Goal: Task Accomplishment & Management: Manage account settings

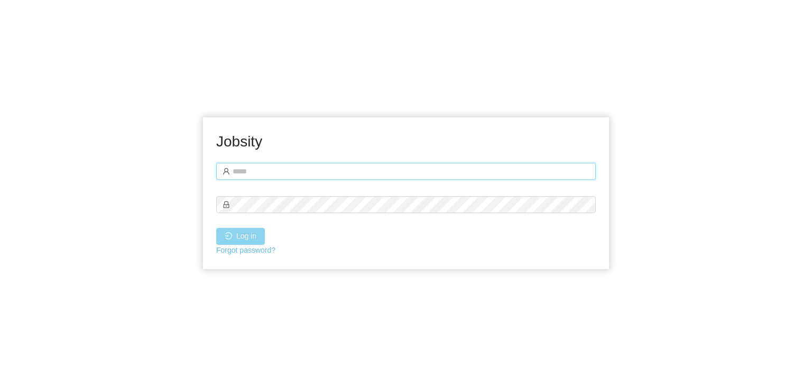
type input "**********"
click at [240, 232] on button "Log in" at bounding box center [240, 236] width 49 height 17
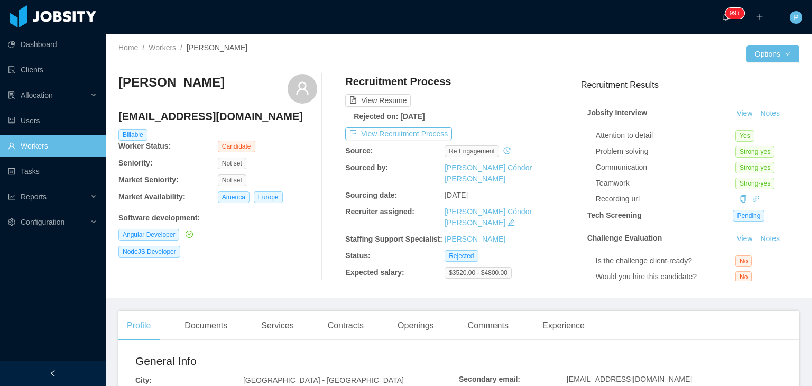
click at [501, 91] on div "View Resume" at bounding box center [444, 90] width 199 height 33
click at [418, 132] on button "View Recruitment Process" at bounding box center [398, 133] width 107 height 13
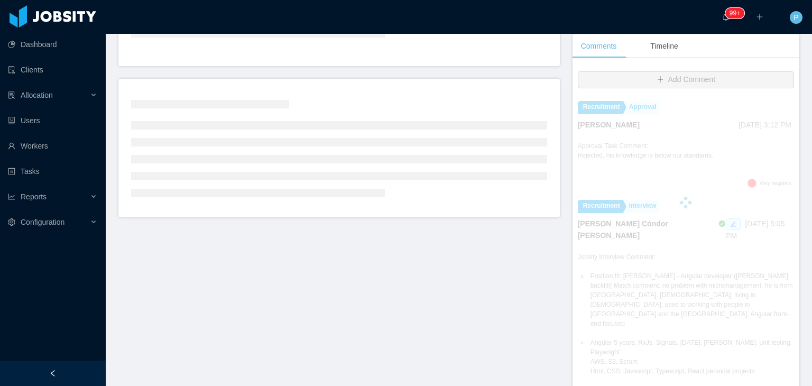
scroll to position [226, 0]
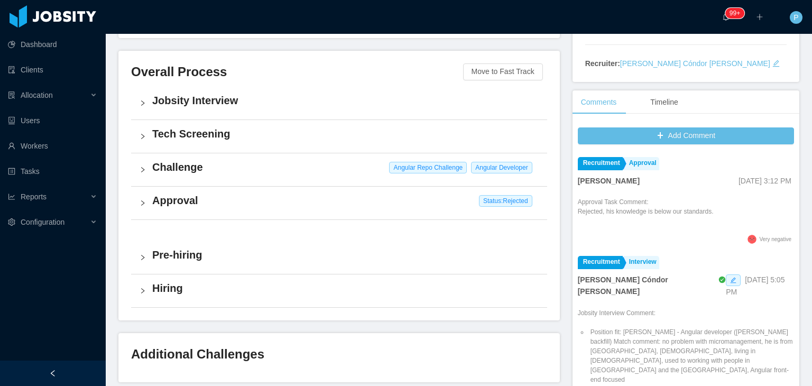
click at [346, 176] on div "Challenge Angular Repo Challenge Angular Developer" at bounding box center [339, 169] width 416 height 33
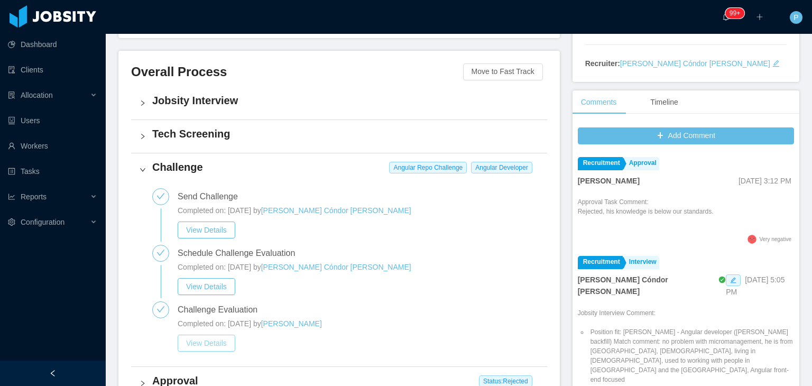
click at [215, 345] on button "View Details" at bounding box center [207, 343] width 58 height 17
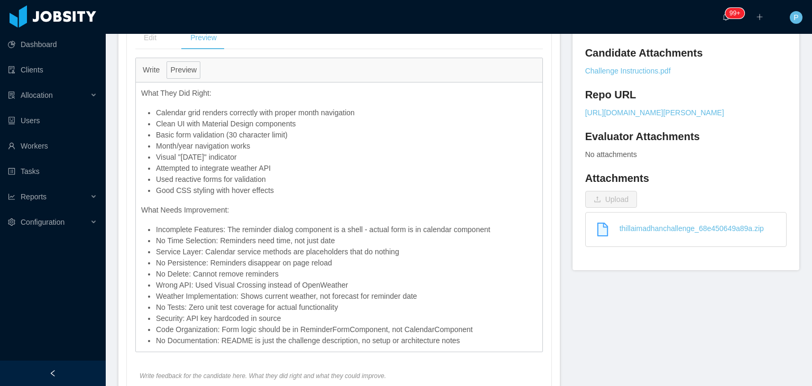
scroll to position [484, 0]
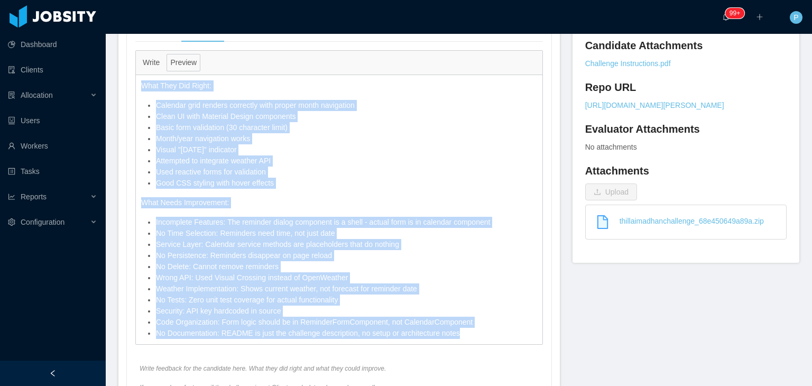
drag, startPoint x: 465, startPoint y: 314, endPoint x: 139, endPoint y: 61, distance: 413.0
click at [139, 75] on div "What They Did Right: Calendar grid renders correctly with proper month navigati…" at bounding box center [339, 209] width 407 height 269
copy div "What They Did Right: Calendar grid renders correctly with proper month navigati…"
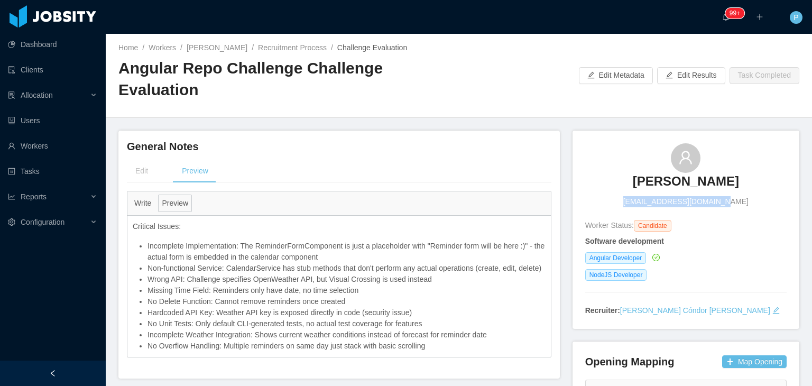
drag, startPoint x: 726, startPoint y: 185, endPoint x: 630, endPoint y: 189, distance: 95.8
click at [630, 189] on div "Thillai madhan jeyamthillai97@gmail.com Worker Status: Candidate Software devel…" at bounding box center [685, 229] width 201 height 173
copy span "jeyamthillai97@gmail.com"
drag, startPoint x: 287, startPoint y: 54, endPoint x: 289, endPoint y: 47, distance: 7.2
click at [289, 47] on div "Home / Workers / Thillai madhan / Recruitment Process / Challenge Evaluation / …" at bounding box center [288, 75] width 340 height 66
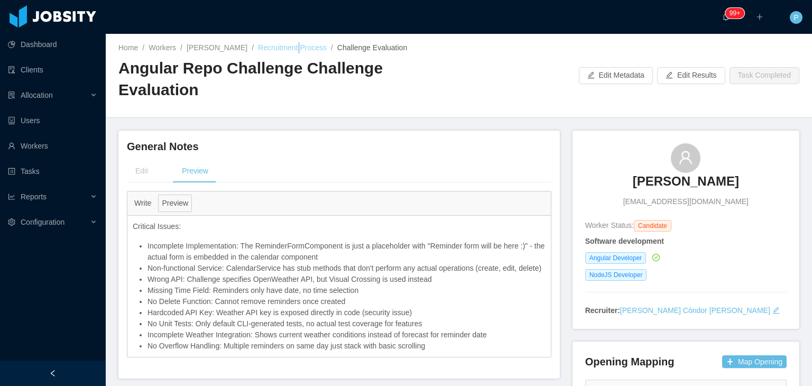
click at [289, 47] on link "Recruitment Process" at bounding box center [292, 47] width 69 height 8
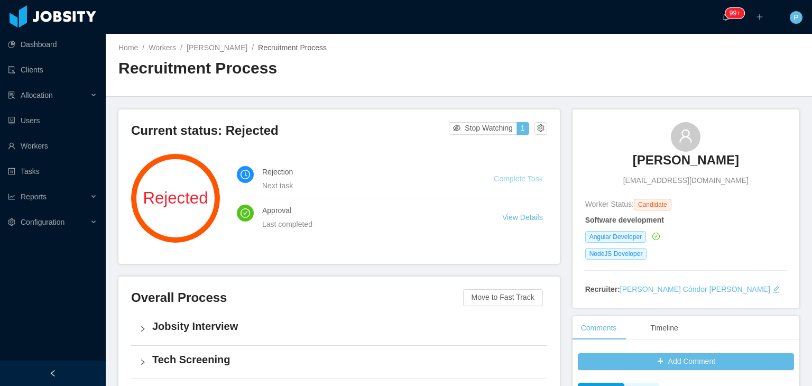
click at [516, 179] on link "Complete Task" at bounding box center [518, 178] width 49 height 8
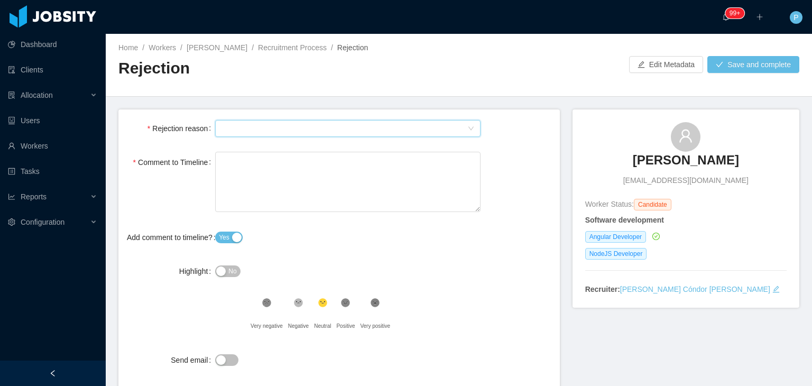
click at [300, 130] on div "Select Type" at bounding box center [345, 129] width 246 height 16
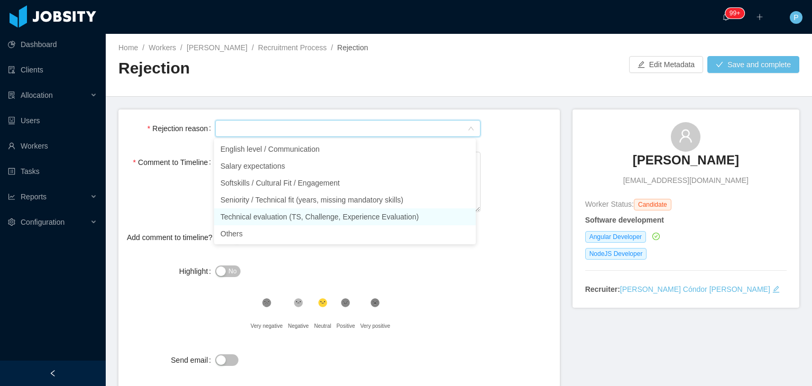
click at [324, 219] on li "Technical evaluation (TS, Challenge, Experience Evaluation)" at bounding box center [345, 216] width 262 height 17
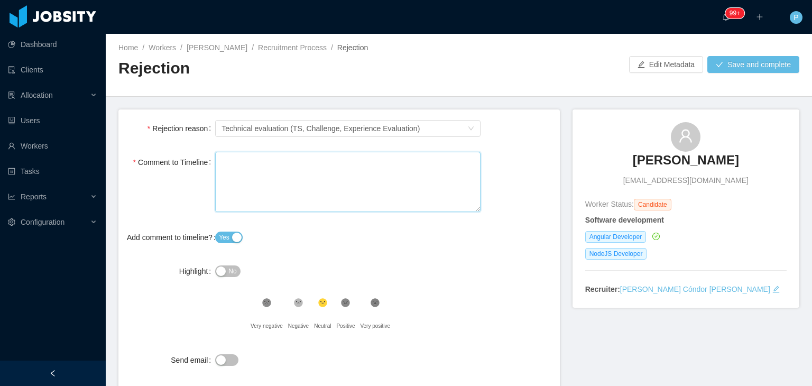
click at [324, 199] on textarea "Comment to Timeline" at bounding box center [347, 182] width 265 height 61
type textarea "*"
type textarea "**"
type textarea "***"
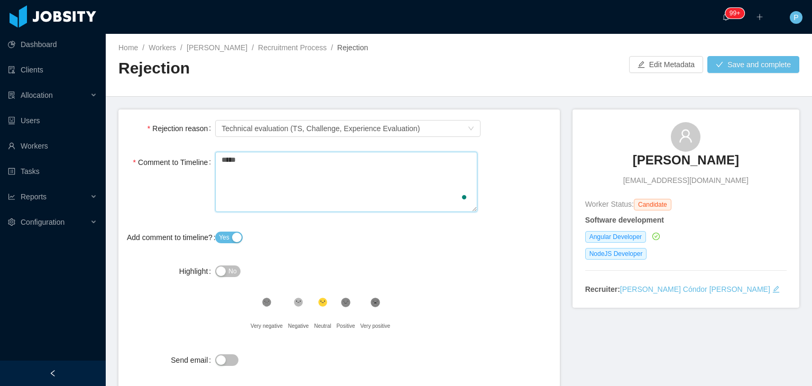
type textarea "******"
type textarea "*******"
type textarea "********"
type textarea "*********"
type textarea "********"
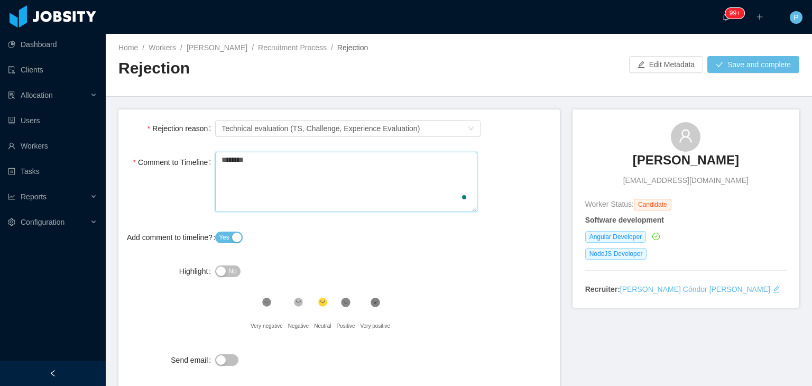
type textarea "*********"
type textarea "**********"
click at [228, 273] on span "No" at bounding box center [232, 271] width 8 height 11
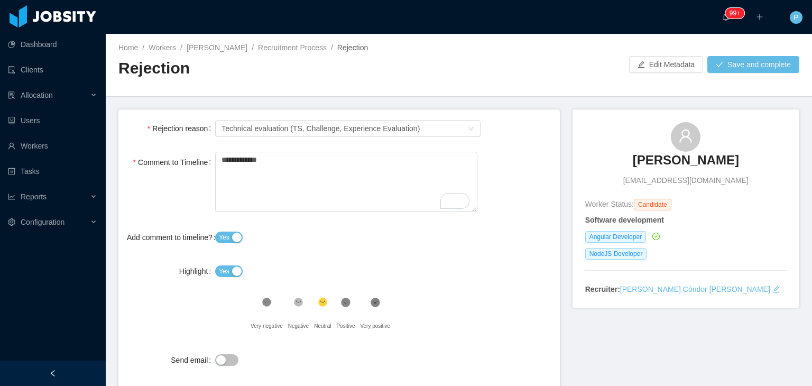
click at [216, 275] on button "Yes" at bounding box center [228, 271] width 27 height 12
click at [731, 60] on button "Save and complete" at bounding box center [753, 64] width 92 height 17
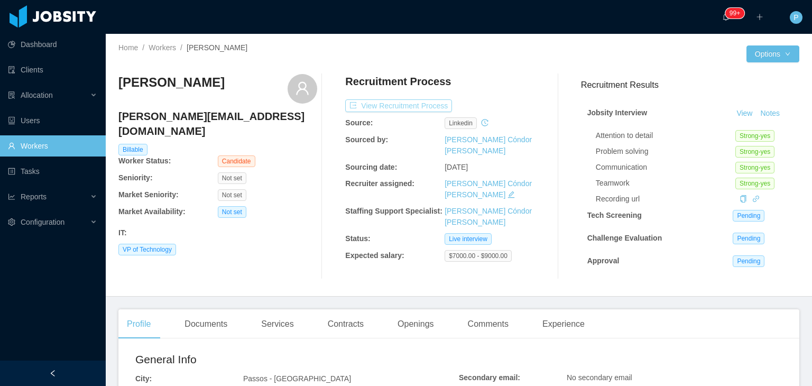
click at [404, 104] on button "View Recruitment Process" at bounding box center [398, 105] width 107 height 13
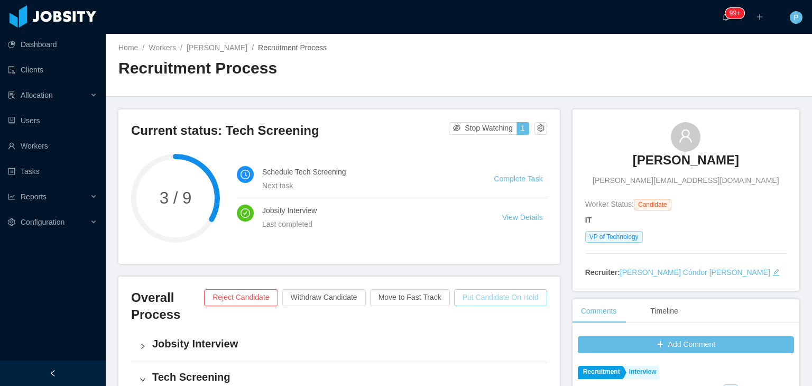
click at [469, 296] on button "Put Candidate On Hold" at bounding box center [500, 297] width 93 height 17
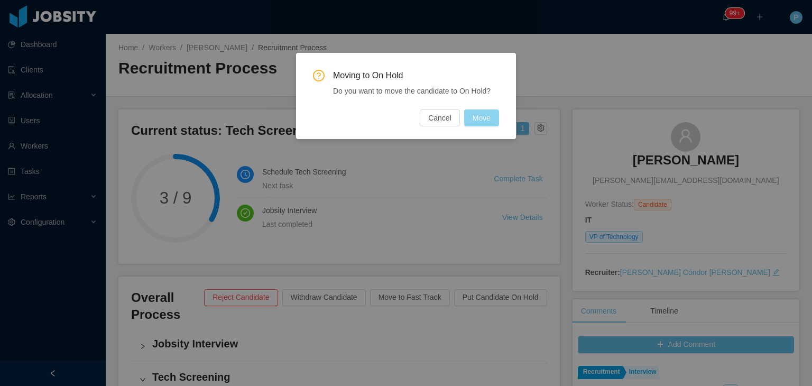
click at [484, 117] on button "Move" at bounding box center [481, 117] width 35 height 17
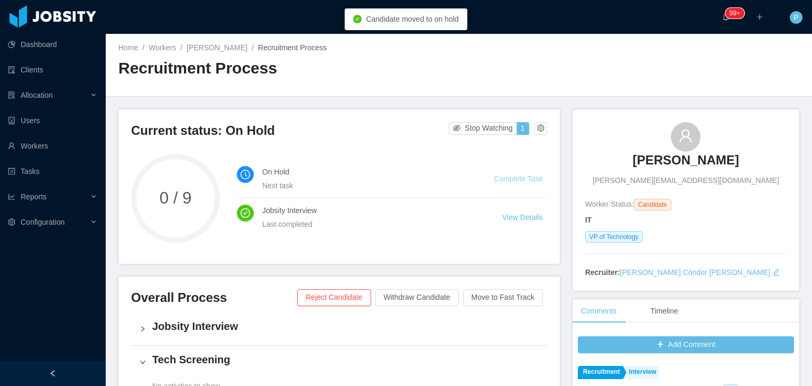
click at [513, 182] on link "Complete Task" at bounding box center [518, 178] width 49 height 8
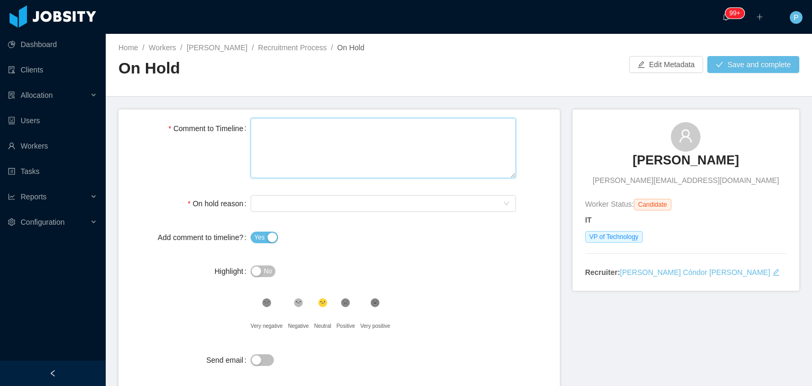
click at [419, 155] on textarea "Comment to Timeline" at bounding box center [383, 148] width 265 height 61
type textarea "*"
type textarea "**"
type textarea "***"
type textarea "******"
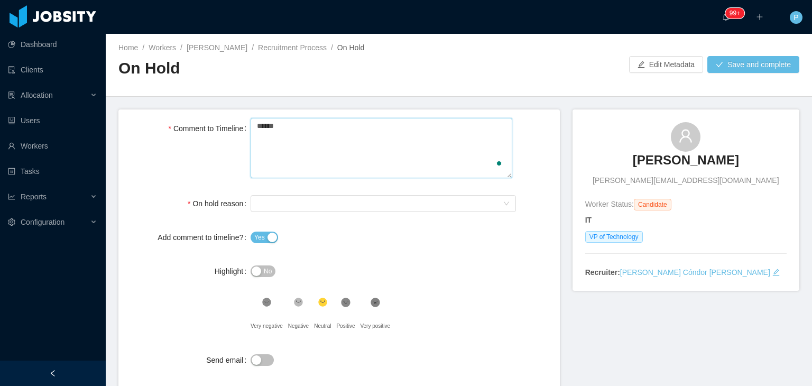
type textarea "*******"
type textarea "********"
type textarea "**********"
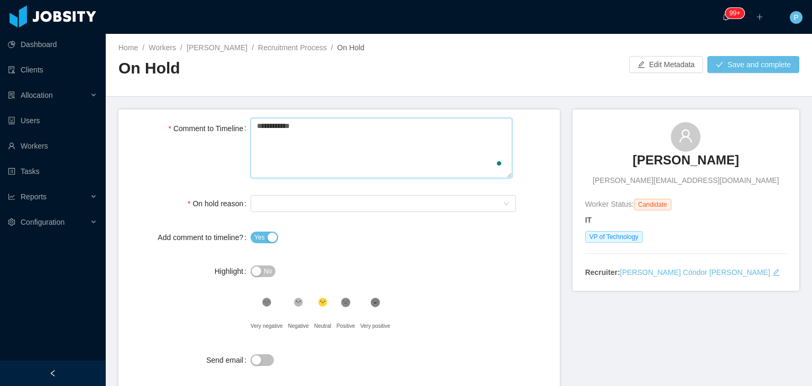
type textarea "**********"
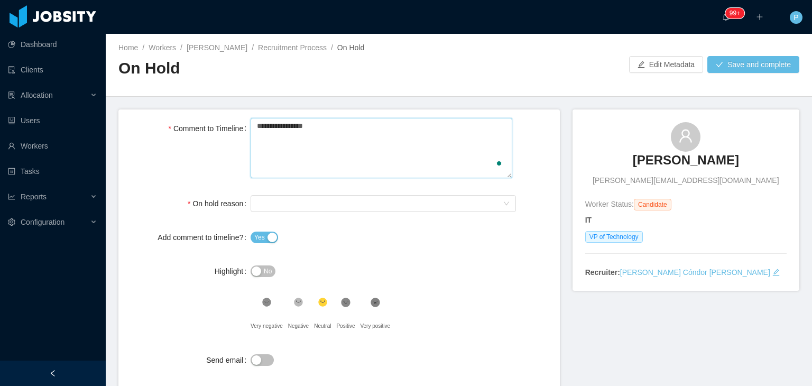
type textarea "**********"
click at [332, 206] on div "Select On Hold reason" at bounding box center [380, 204] width 246 height 16
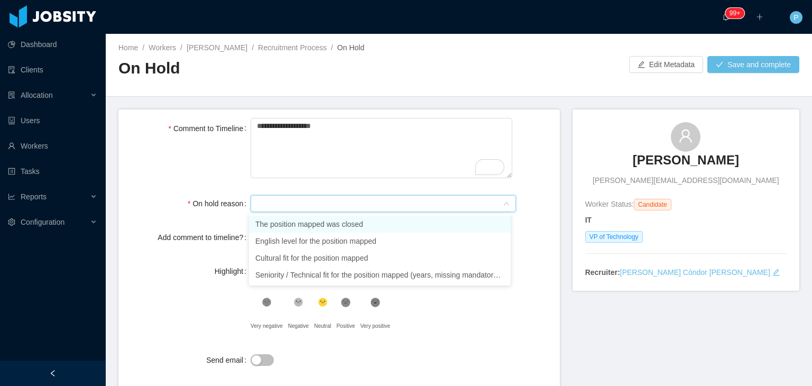
click at [336, 229] on li "The position mapped was closed" at bounding box center [380, 224] width 262 height 17
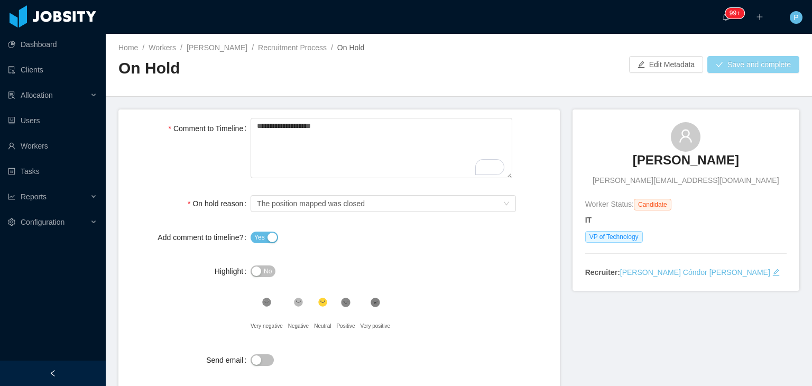
click at [738, 66] on button "Save and complete" at bounding box center [753, 64] width 92 height 17
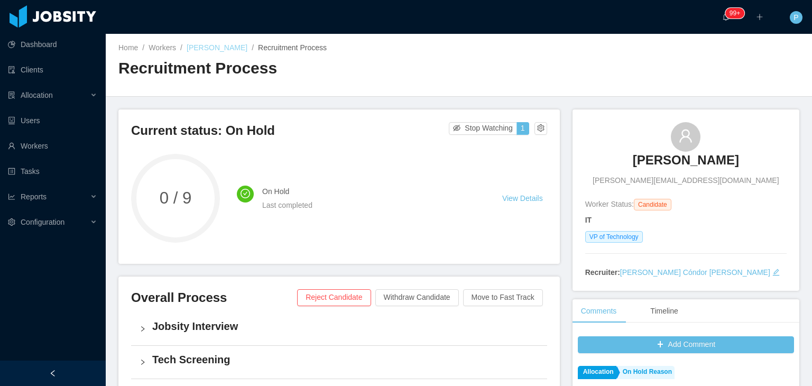
click at [212, 43] on link "Luciano Buhler" at bounding box center [217, 47] width 61 height 8
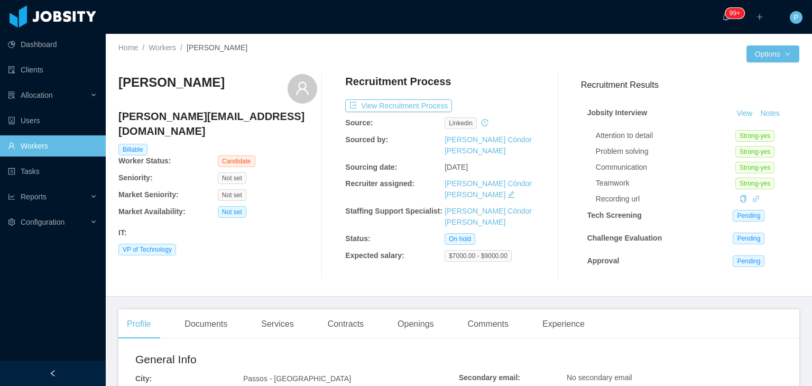
click at [312, 246] on div "Luciano Buhler lucianobuhler@gmail.com Billable Worker Status: Candidate Senior…" at bounding box center [217, 176] width 199 height 205
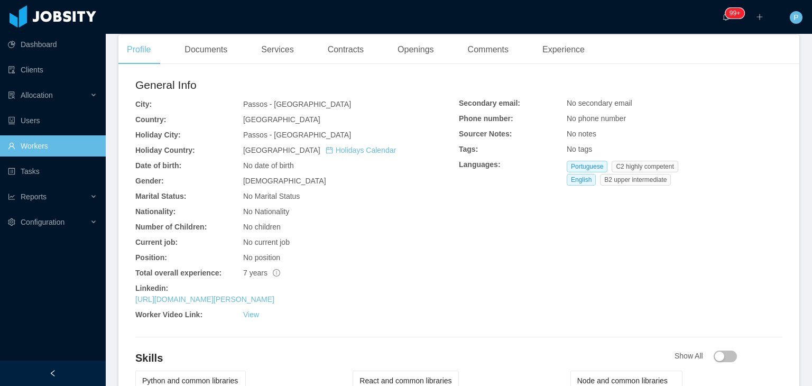
scroll to position [275, 0]
click at [245, 301] on link "https://www.linkedin.com/in/luciano-buhler" at bounding box center [204, 298] width 139 height 8
click at [252, 303] on link "https://www.linkedin.com/in/luciano-buhler" at bounding box center [204, 298] width 139 height 8
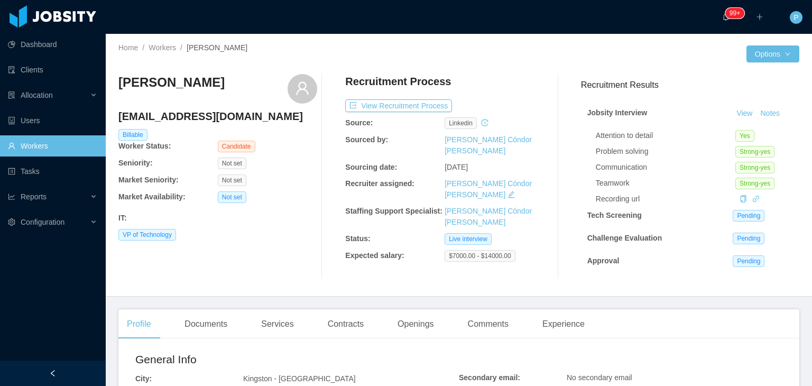
click at [499, 93] on div "Recruitment Process" at bounding box center [444, 84] width 199 height 20
click at [761, 113] on button "Notes" at bounding box center [770, 113] width 28 height 13
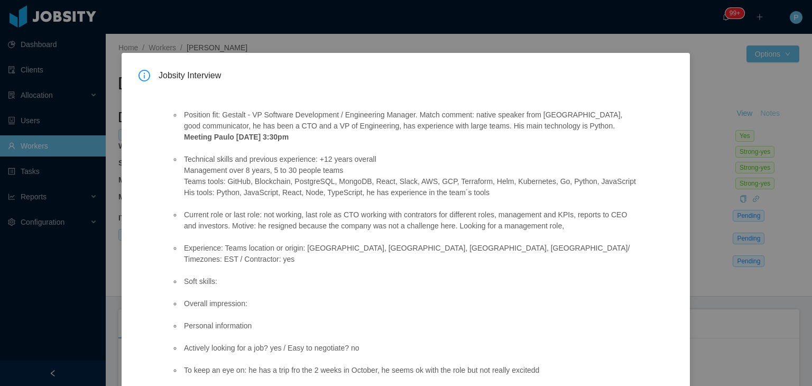
scroll to position [108, 0]
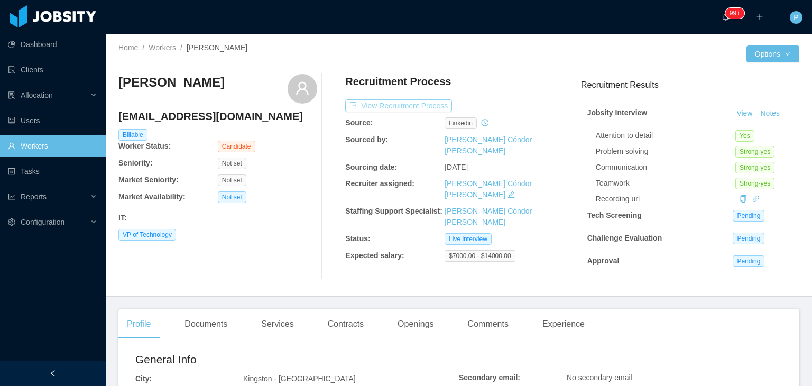
click at [415, 104] on button "View Recruitment Process" at bounding box center [398, 105] width 107 height 13
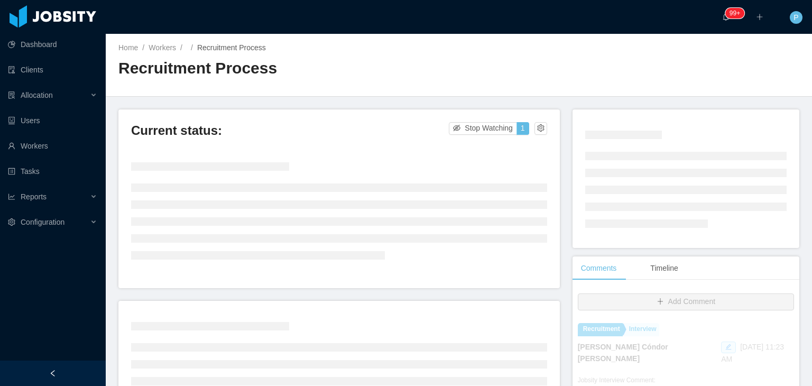
click at [442, 69] on h2 "Recruitment Process" at bounding box center [288, 69] width 340 height 22
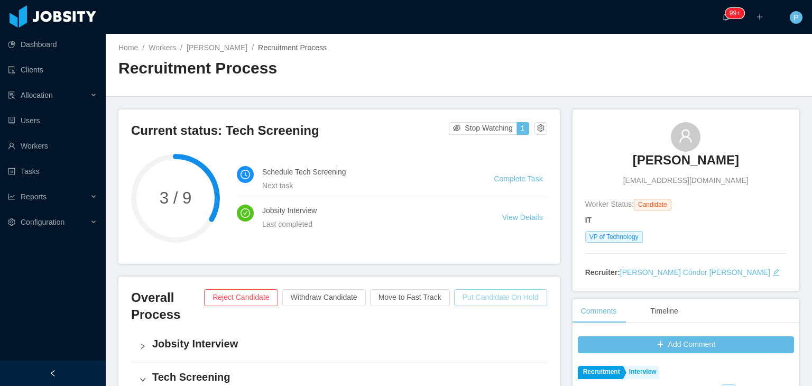
click at [521, 301] on button "Put Candidate On Hold" at bounding box center [500, 297] width 93 height 17
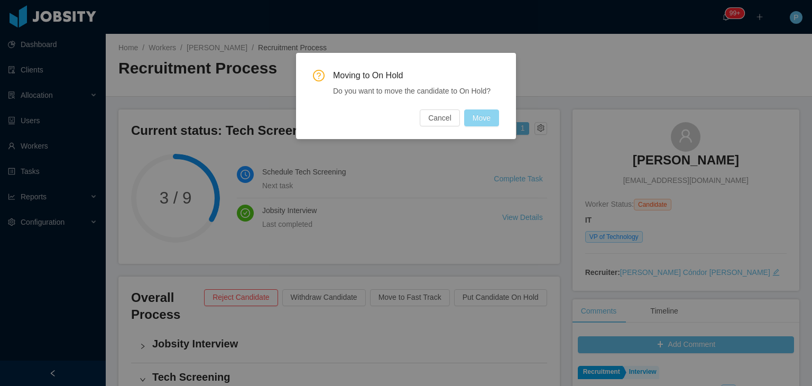
click at [486, 117] on button "Move" at bounding box center [481, 117] width 35 height 17
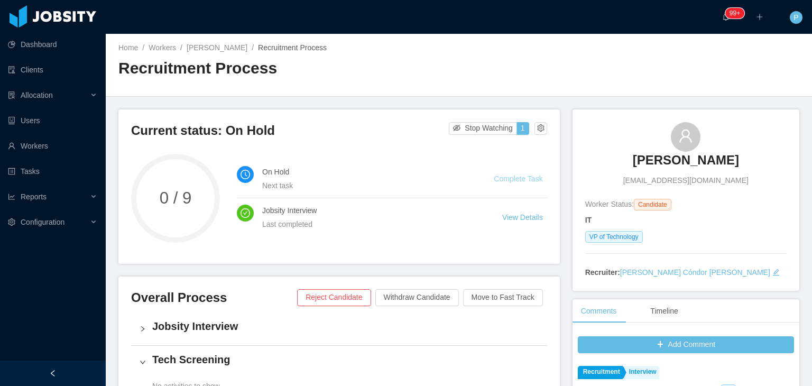
click at [519, 176] on link "Complete Task" at bounding box center [518, 178] width 49 height 8
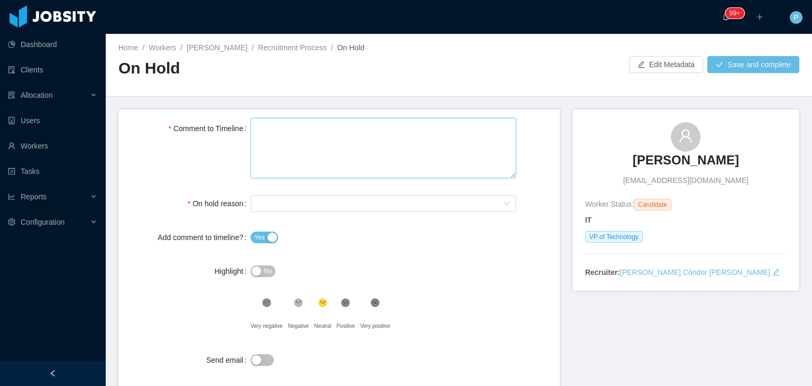
click at [390, 127] on textarea "Comment to Timeline" at bounding box center [383, 148] width 265 height 61
type textarea "*"
type textarea "**"
type textarea "***"
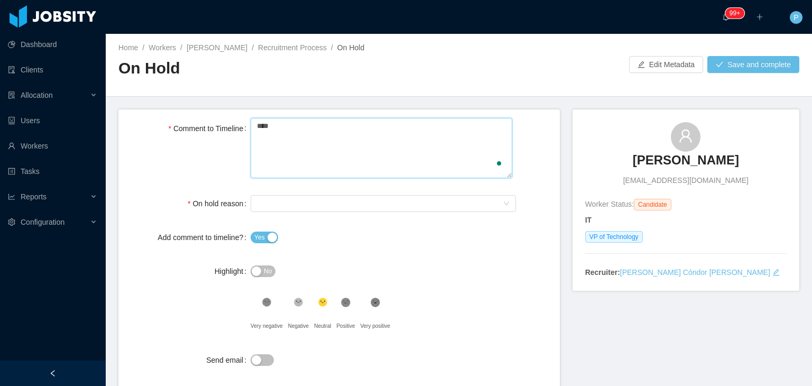
type textarea "****"
type textarea "******"
type textarea "*******"
type textarea "********"
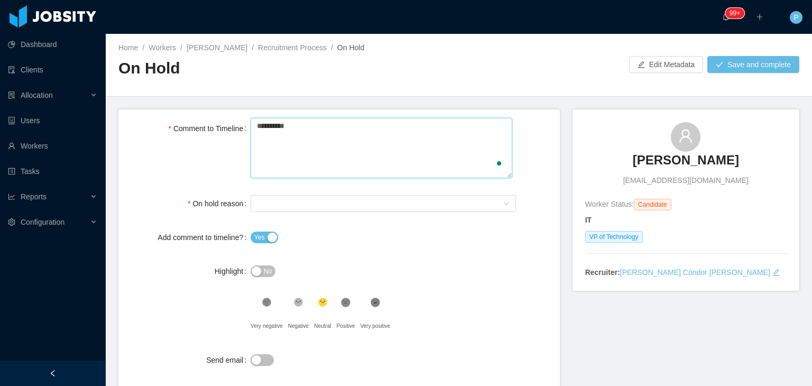
type textarea "**********"
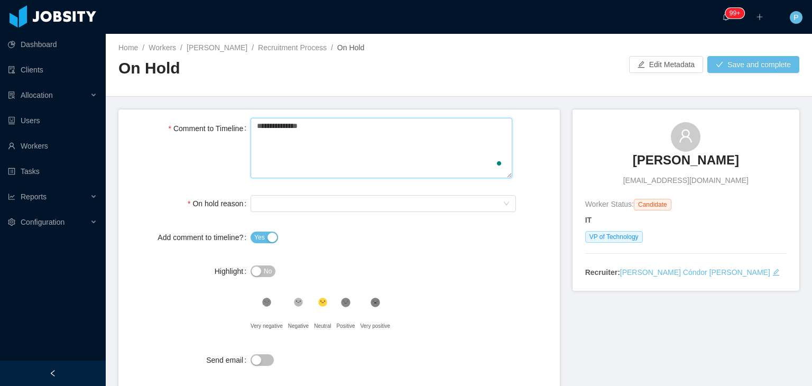
type textarea "**********"
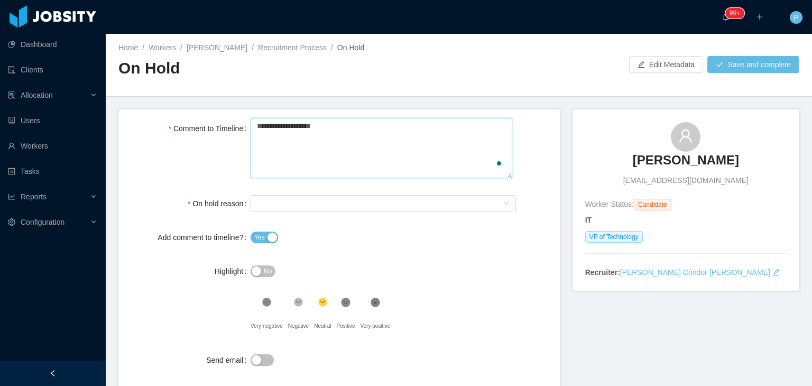
type textarea "**********"
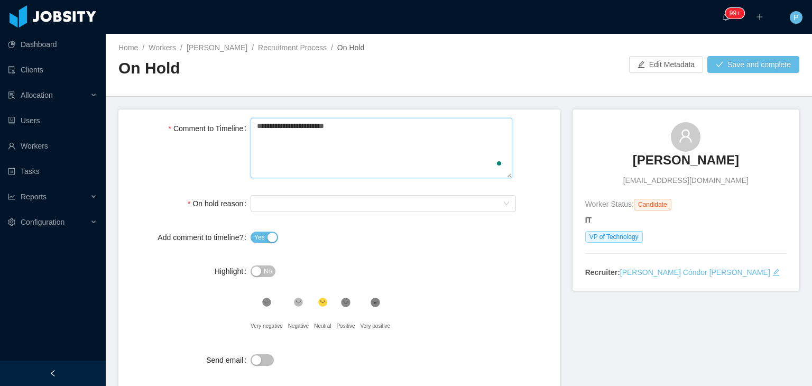
type textarea "**********"
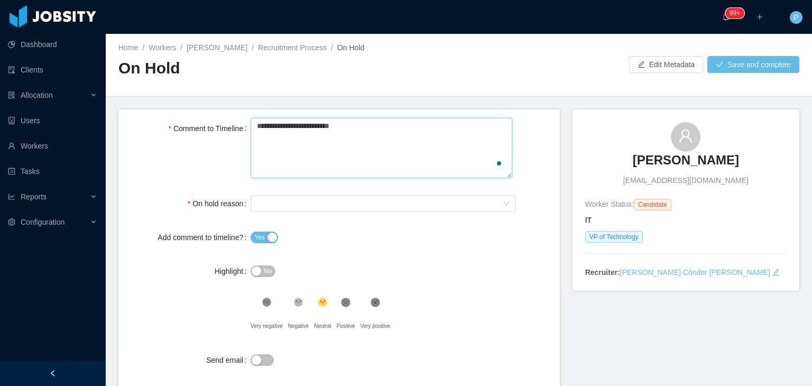
type textarea "**********"
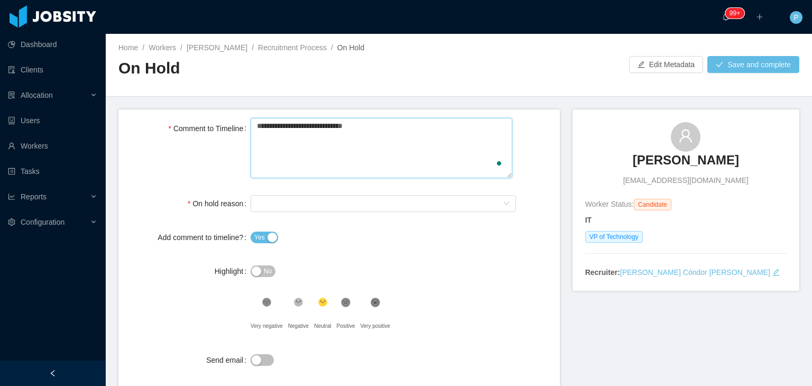
type textarea "**********"
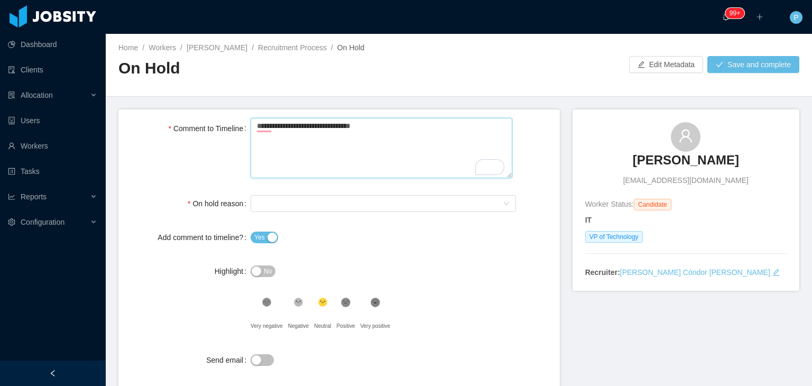
type textarea "**********"
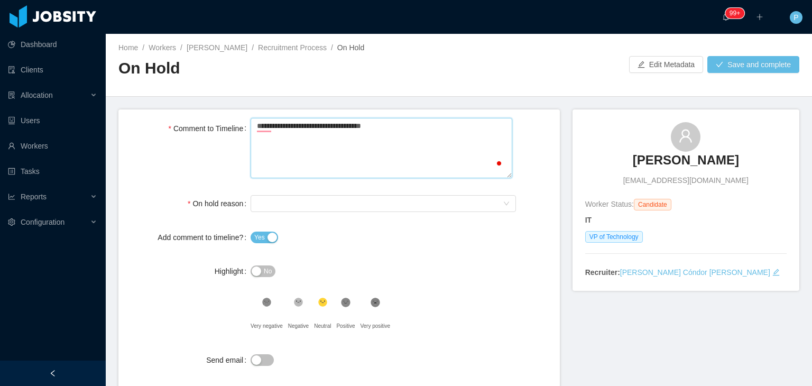
type textarea "**********"
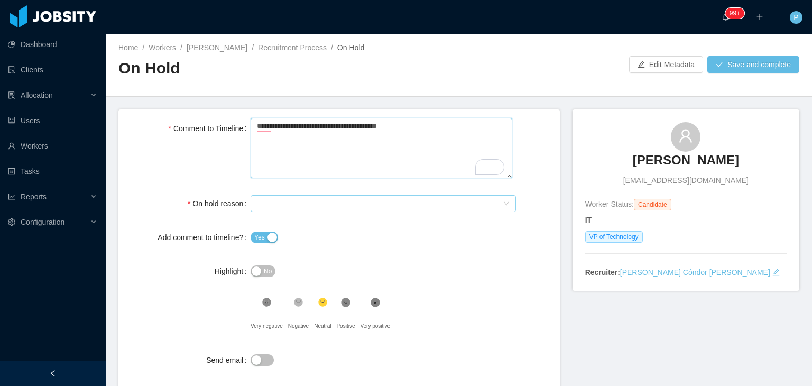
type textarea "**********"
click at [360, 207] on div "Select On Hold reason" at bounding box center [380, 204] width 246 height 16
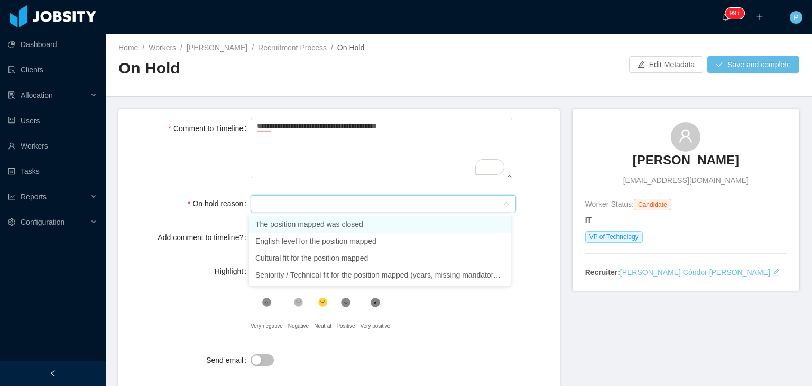
click at [357, 223] on li "The position mapped was closed" at bounding box center [380, 224] width 262 height 17
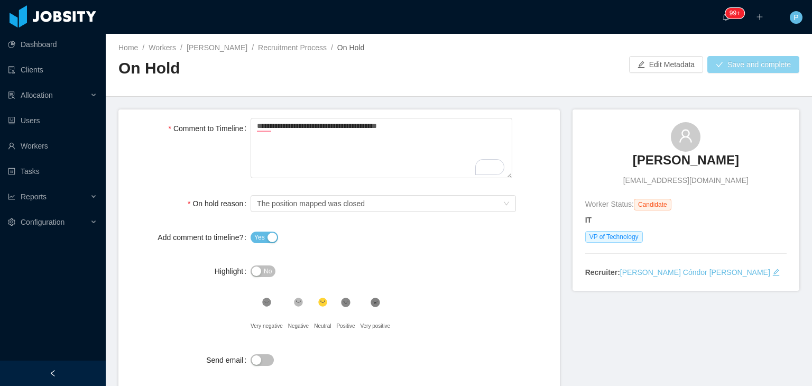
click at [740, 62] on button "Save and complete" at bounding box center [753, 64] width 92 height 17
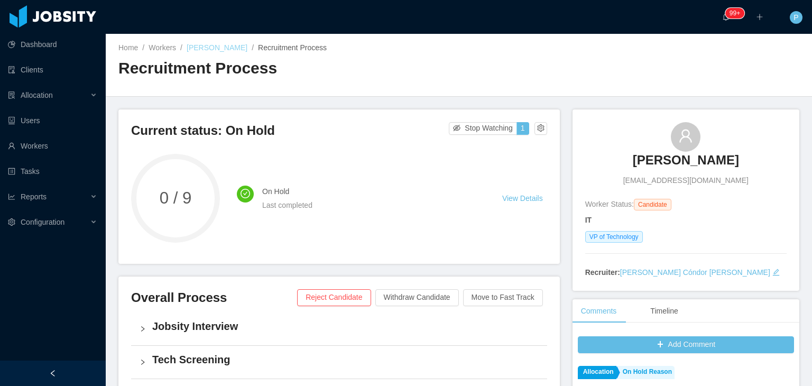
click at [211, 49] on link "Randy Burrell" at bounding box center [217, 47] width 61 height 8
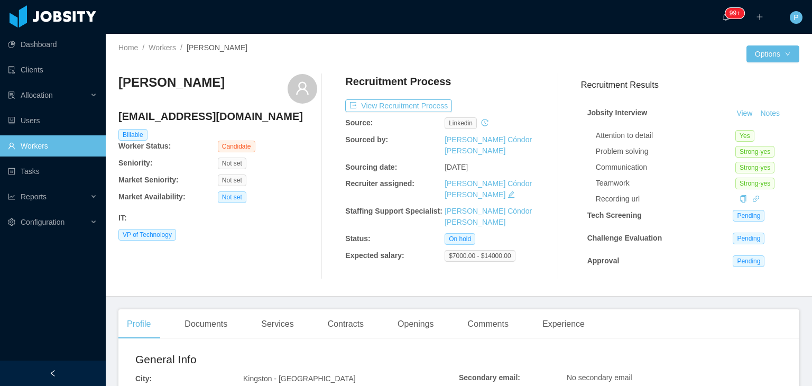
click at [306, 258] on div "Randy Burrell randyburrell@randyburrell.info Billable Worker Status: Candidate …" at bounding box center [217, 176] width 199 height 205
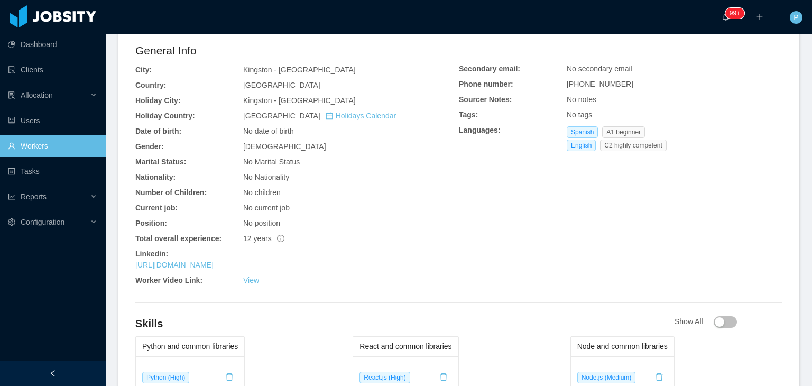
scroll to position [381, 0]
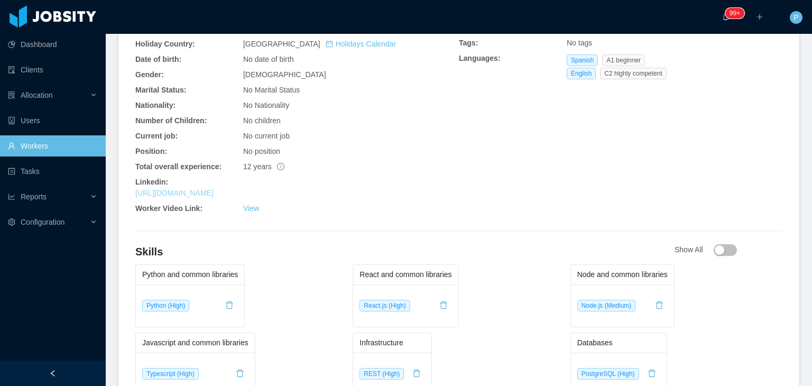
click at [214, 196] on link "https://www.linkedin.com/in/randyburrell" at bounding box center [174, 193] width 78 height 8
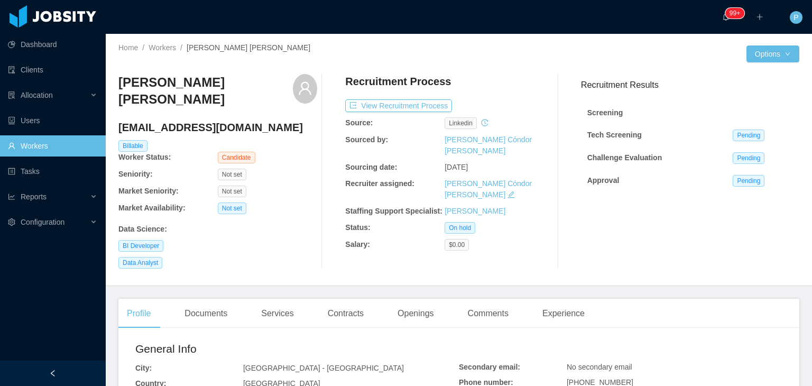
click at [294, 219] on div "Data Science :" at bounding box center [217, 226] width 199 height 15
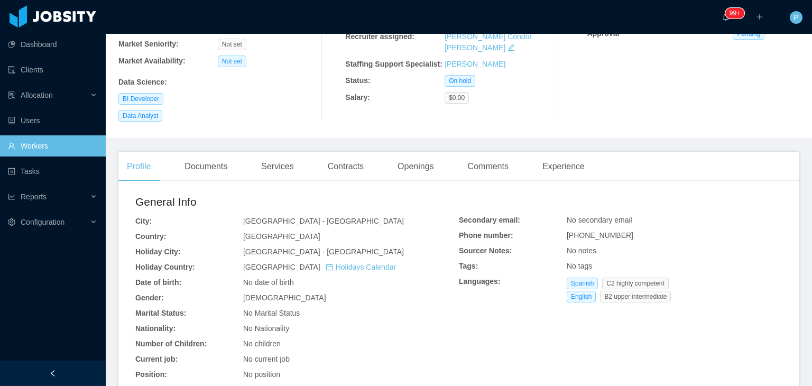
scroll to position [211, 0]
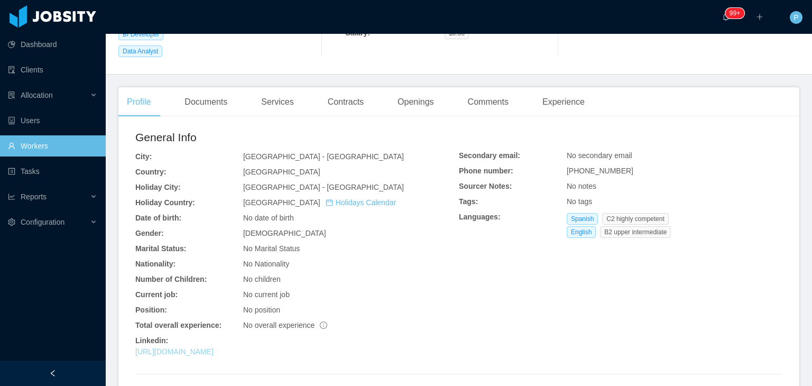
click at [214, 347] on link "https://www.linkedin.com/in/ariasgon" at bounding box center [174, 351] width 78 height 8
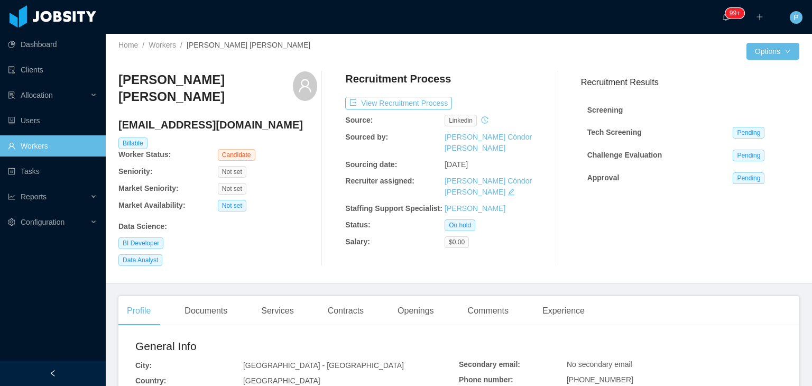
scroll to position [0, 0]
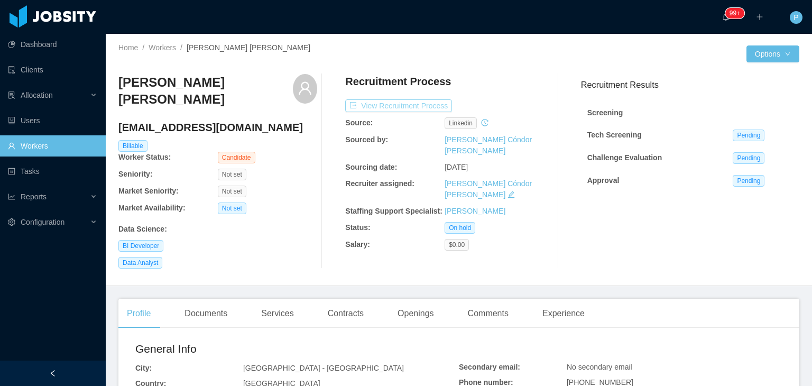
click at [414, 102] on button "View Recruitment Process" at bounding box center [398, 105] width 107 height 13
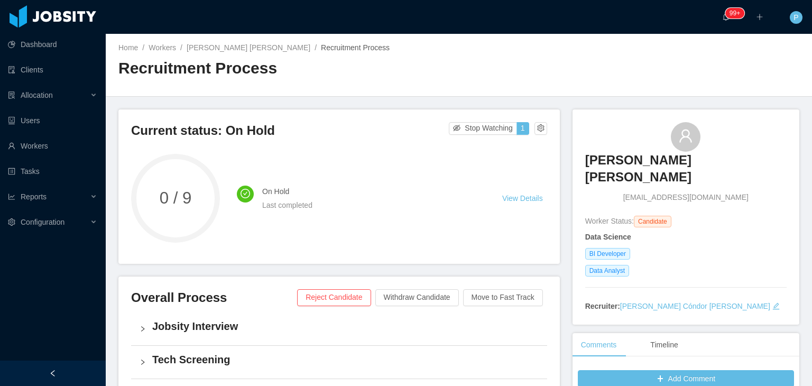
click at [439, 65] on h2 "Recruitment Process" at bounding box center [288, 69] width 340 height 22
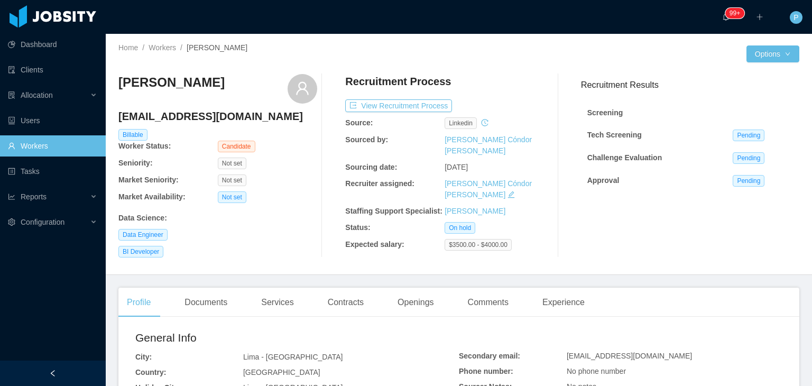
click at [296, 191] on div "[PERSON_NAME] [EMAIL_ADDRESS][DOMAIN_NAME] Billable Worker Status: Candidate Se…" at bounding box center [217, 165] width 199 height 183
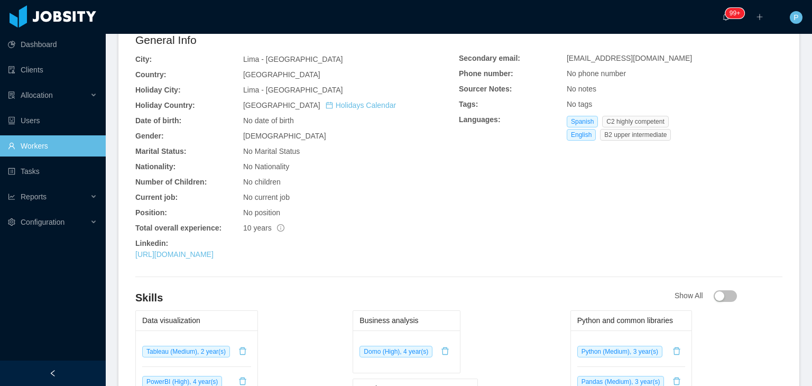
scroll to position [423, 0]
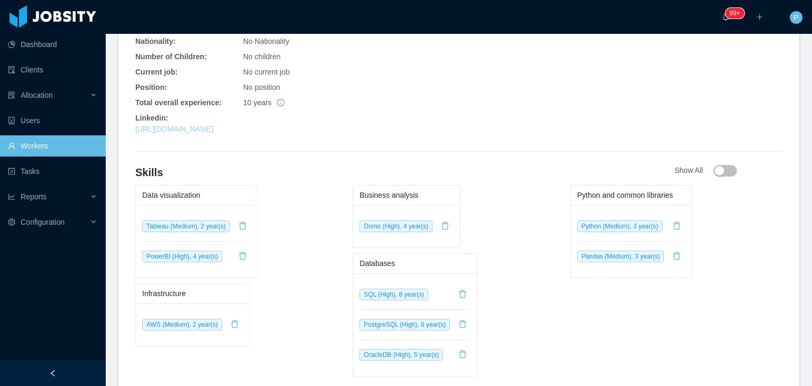
click at [214, 127] on link "[URL][DOMAIN_NAME]" at bounding box center [174, 129] width 78 height 8
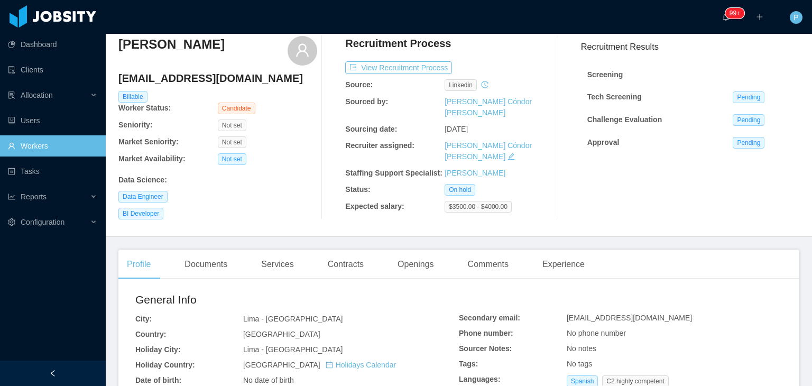
scroll to position [35, 0]
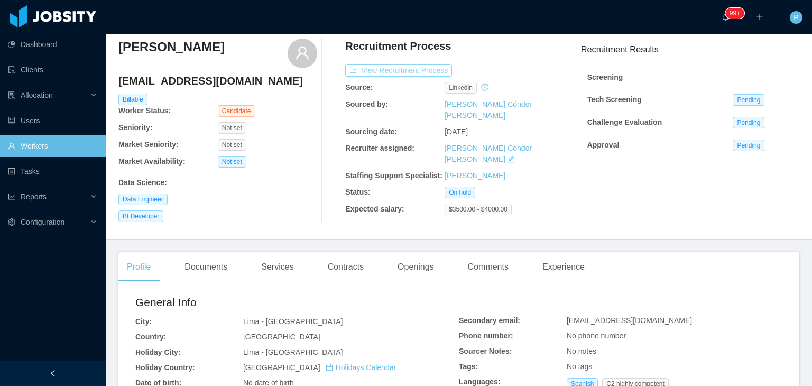
click at [422, 68] on button "View Recruitment Process" at bounding box center [398, 70] width 107 height 13
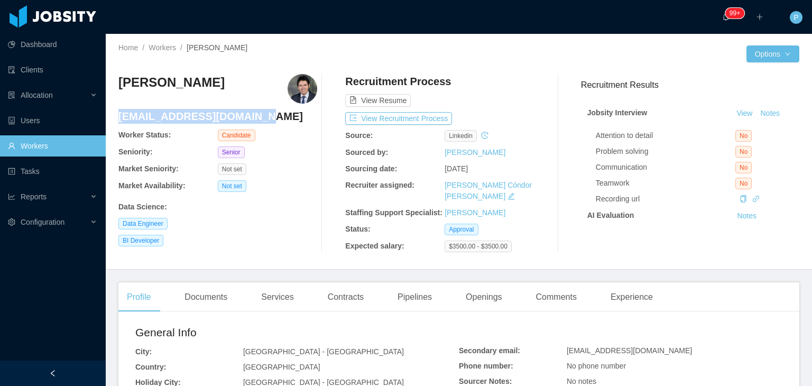
drag, startPoint x: 256, startPoint y: 118, endPoint x: 120, endPoint y: 121, distance: 135.9
click at [120, 121] on h4 "[EMAIL_ADDRESS][DOMAIN_NAME]" at bounding box center [217, 116] width 199 height 15
copy h4 "[EMAIL_ADDRESS][DOMAIN_NAME]"
click at [476, 84] on div "View Resume" at bounding box center [444, 90] width 199 height 33
click at [435, 121] on button "View Recruitment Process" at bounding box center [398, 118] width 107 height 13
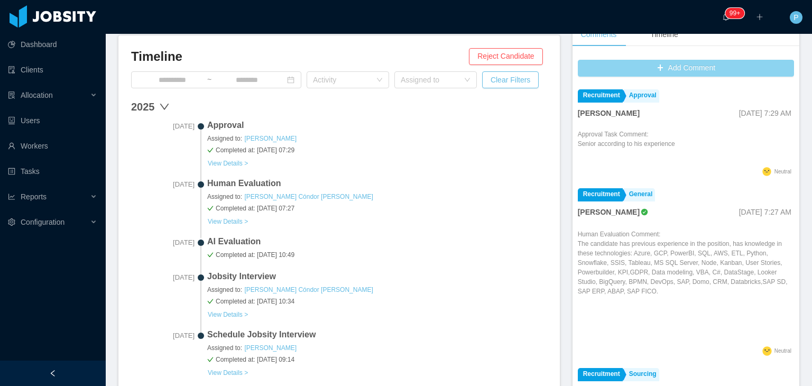
click at [681, 73] on button "Add Comment" at bounding box center [686, 68] width 216 height 17
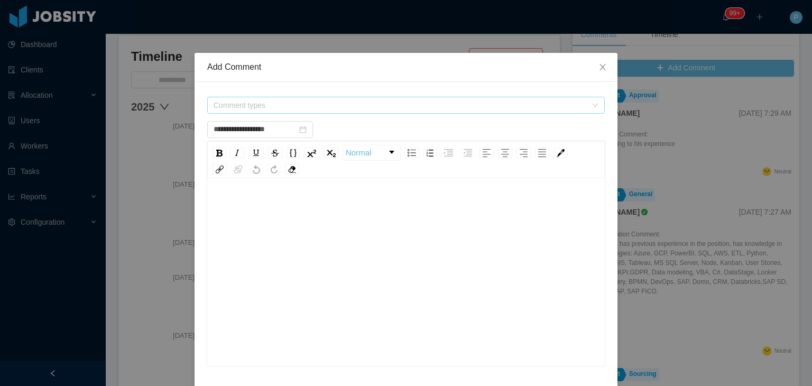
click at [419, 102] on span "Comment types" at bounding box center [400, 105] width 373 height 11
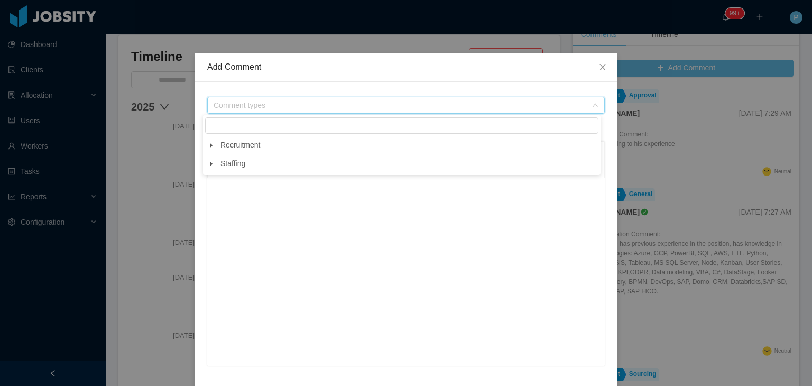
click at [207, 146] on span at bounding box center [211, 145] width 13 height 13
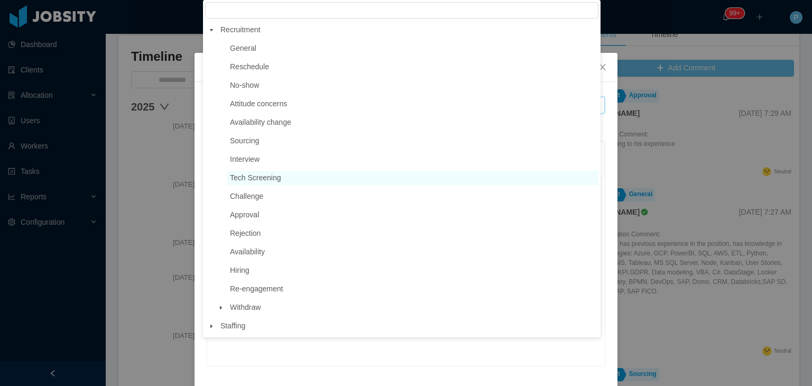
click at [260, 180] on span "Tech Screening" at bounding box center [255, 177] width 51 height 8
type input "**********"
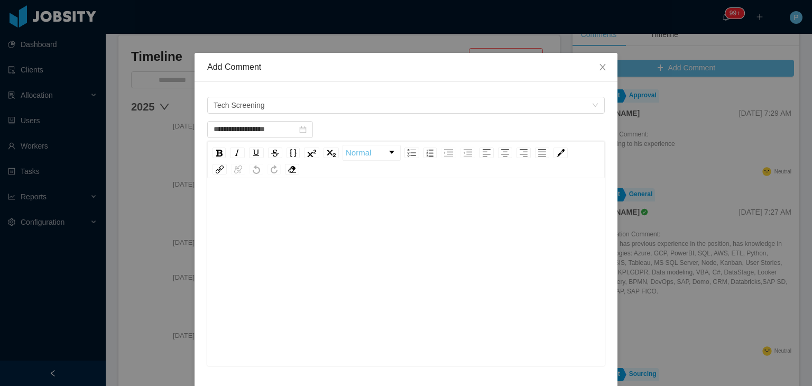
click at [283, 231] on div "rdw-editor" at bounding box center [406, 288] width 381 height 185
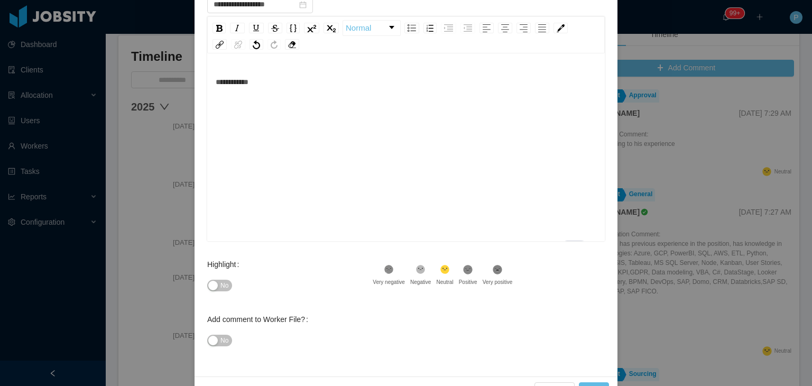
click at [208, 278] on div "No" at bounding box center [289, 285] width 165 height 21
click at [224, 289] on span "No" at bounding box center [224, 285] width 8 height 11
click at [238, 83] on span "**********" at bounding box center [232, 81] width 33 height 7
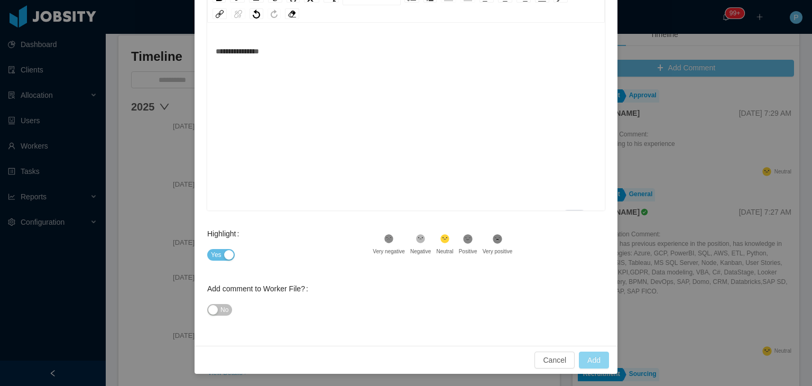
click at [585, 363] on button "Add" at bounding box center [594, 360] width 30 height 17
type input "**********"
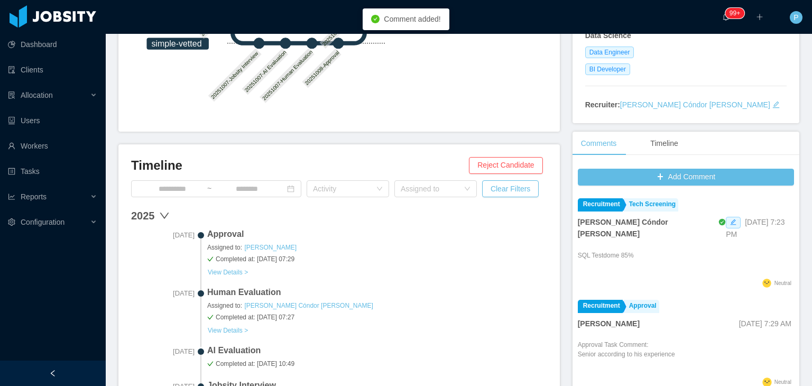
scroll to position [0, 0]
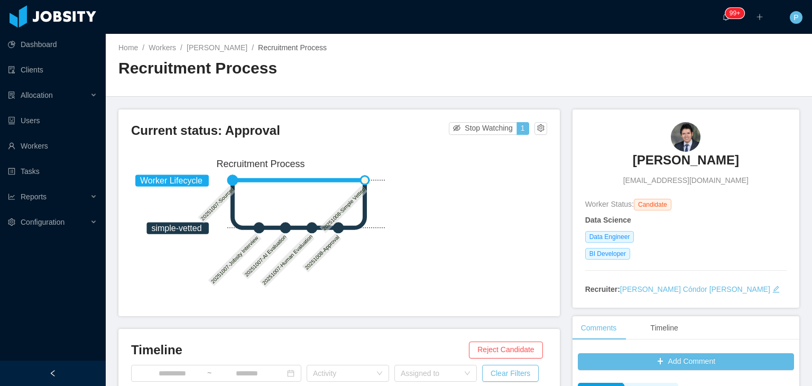
click at [390, 67] on h2 "Recruitment Process" at bounding box center [288, 69] width 340 height 22
click at [220, 47] on link "Leonardo Bonilla" at bounding box center [217, 47] width 61 height 8
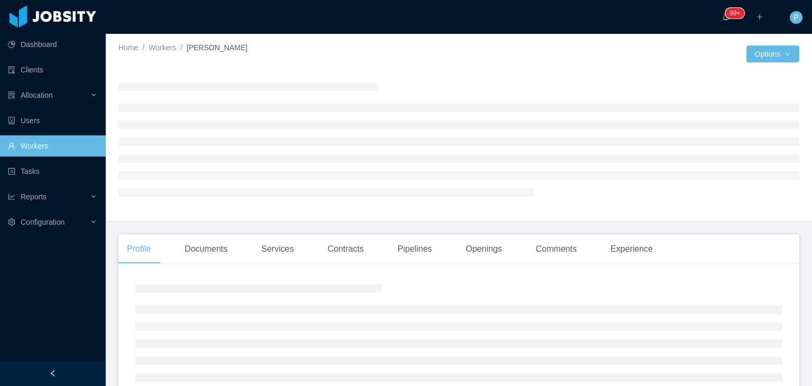
click at [391, 71] on div at bounding box center [458, 139] width 681 height 147
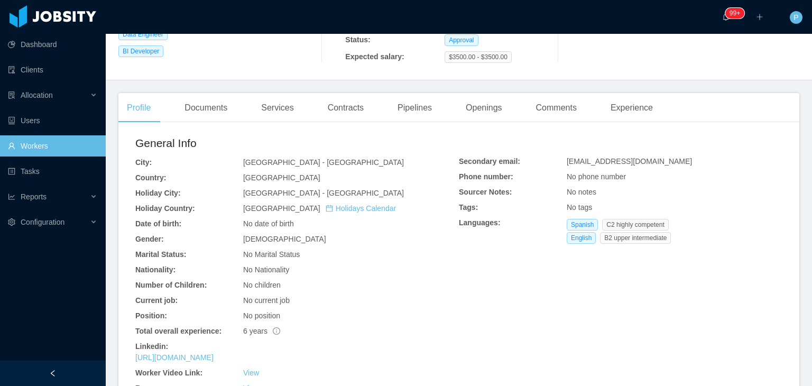
scroll to position [190, 0]
click at [219, 95] on div "Documents" at bounding box center [206, 107] width 60 height 30
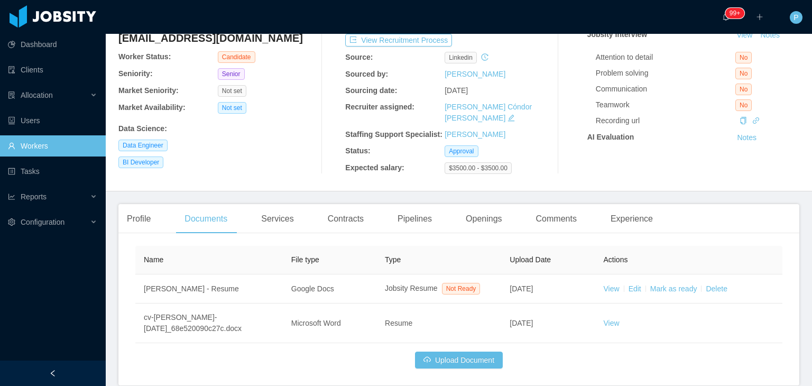
scroll to position [122, 0]
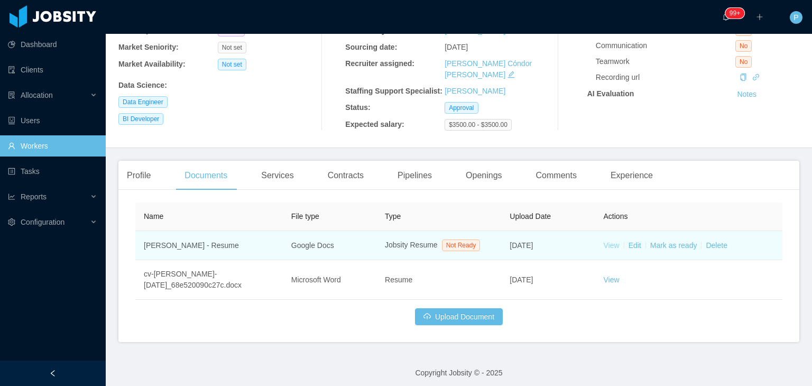
click at [607, 241] on link "View" at bounding box center [612, 245] width 16 height 8
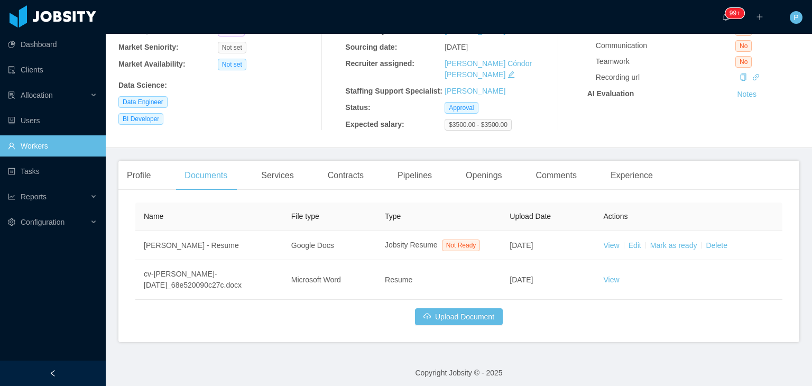
click at [306, 78] on div "Data Science :" at bounding box center [217, 83] width 199 height 15
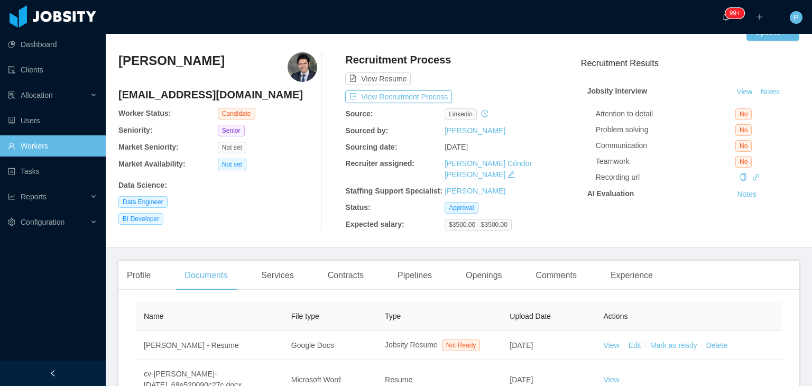
scroll to position [0, 0]
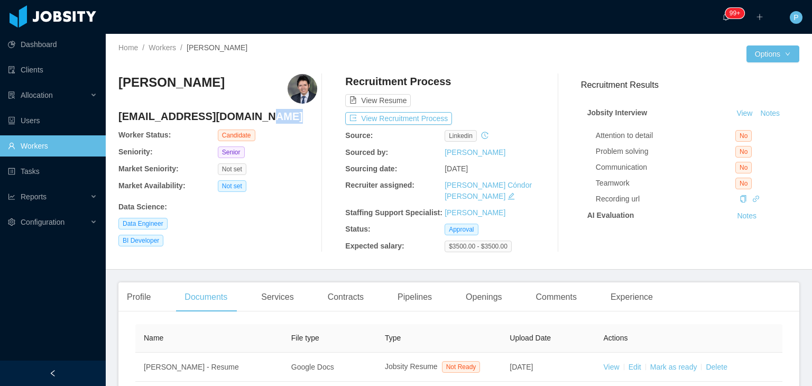
drag, startPoint x: 252, startPoint y: 120, endPoint x: 116, endPoint y: 114, distance: 135.5
click at [116, 114] on div "Home / Workers / Leonardo Bonilla / Options Leonardo Bonilla anlbonillame@unal.…" at bounding box center [459, 152] width 706 height 236
click at [145, 300] on div "Profile" at bounding box center [138, 297] width 41 height 30
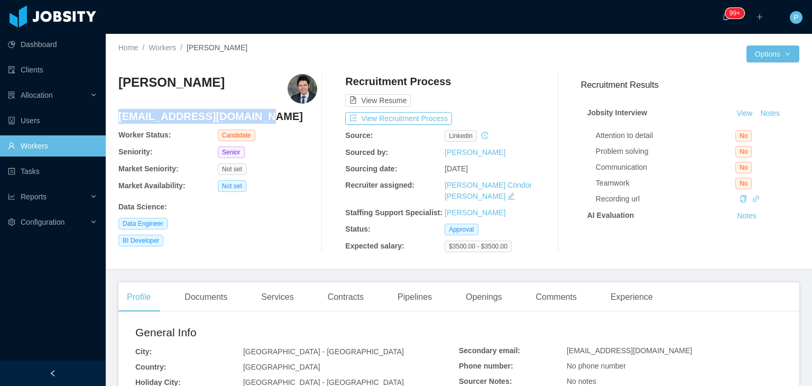
drag, startPoint x: 253, startPoint y: 116, endPoint x: 118, endPoint y: 117, distance: 134.8
click at [118, 117] on h4 "anlbonillame@unal.edu.co" at bounding box center [217, 116] width 199 height 15
copy h4 "anlbonillame@unal.edu.co"
click at [423, 116] on button "View Recruitment Process" at bounding box center [398, 118] width 107 height 13
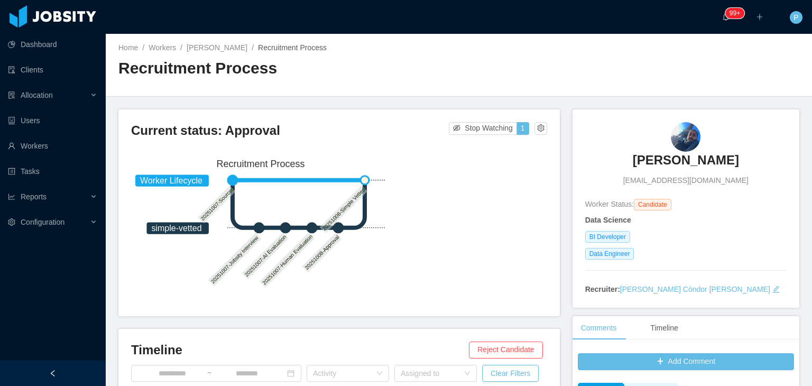
drag, startPoint x: 740, startPoint y: 183, endPoint x: 622, endPoint y: 187, distance: 117.9
click at [622, 187] on div "[PERSON_NAME] [PERSON_NAME][EMAIL_ADDRESS][DOMAIN_NAME] Worker Status: Candidat…" at bounding box center [685, 208] width 201 height 173
copy span "[EMAIL_ADDRESS][DOMAIN_NAME]"
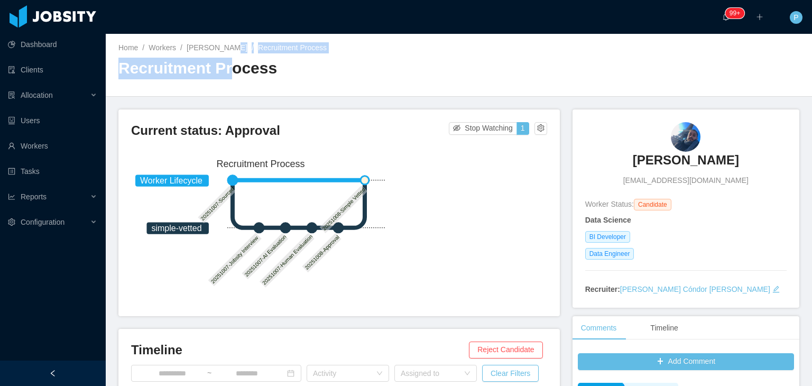
drag, startPoint x: 225, startPoint y: 41, endPoint x: 227, endPoint y: 57, distance: 16.5
click at [227, 57] on div "Home / Workers / [PERSON_NAME] / Recruitment Process / Recruitment Process" at bounding box center [459, 65] width 706 height 63
click at [227, 57] on div "Home / Workers / [PERSON_NAME] / Recruitment Process / Recruitment Process" at bounding box center [288, 64] width 340 height 45
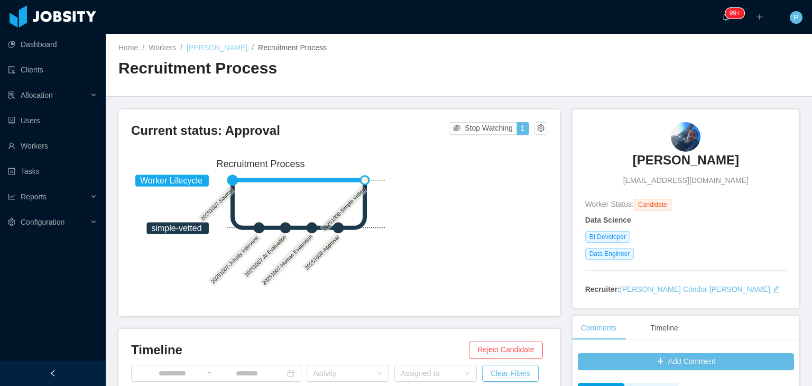
click at [209, 51] on link "[PERSON_NAME]" at bounding box center [217, 47] width 61 height 8
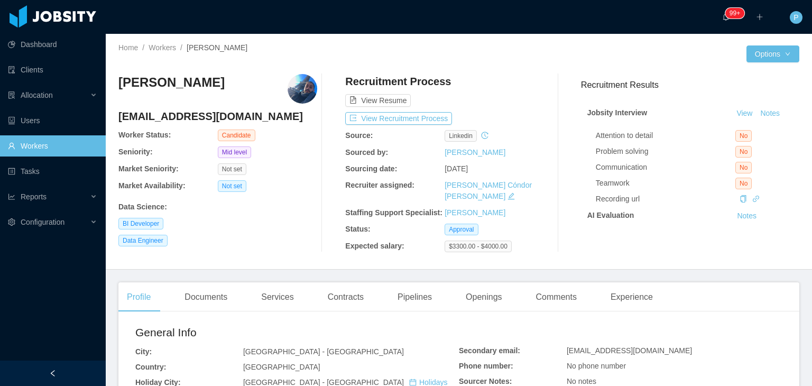
click at [298, 216] on div "[PERSON_NAME] [PERSON_NAME][EMAIL_ADDRESS][DOMAIN_NAME] Worker Status: Candidat…" at bounding box center [217, 163] width 199 height 178
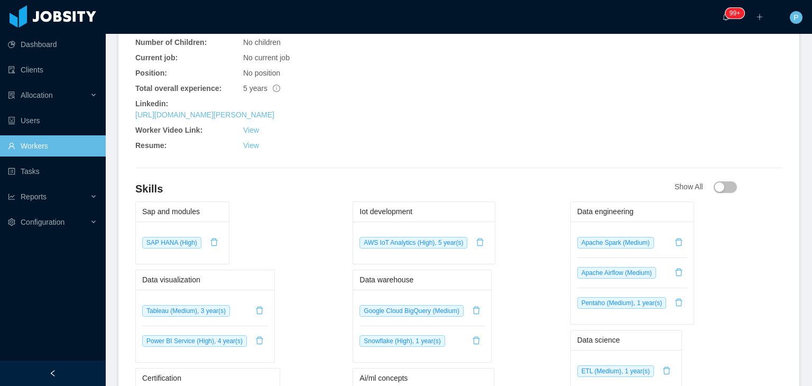
scroll to position [444, 0]
click at [274, 109] on link "[URL][DOMAIN_NAME][PERSON_NAME]" at bounding box center [204, 113] width 139 height 8
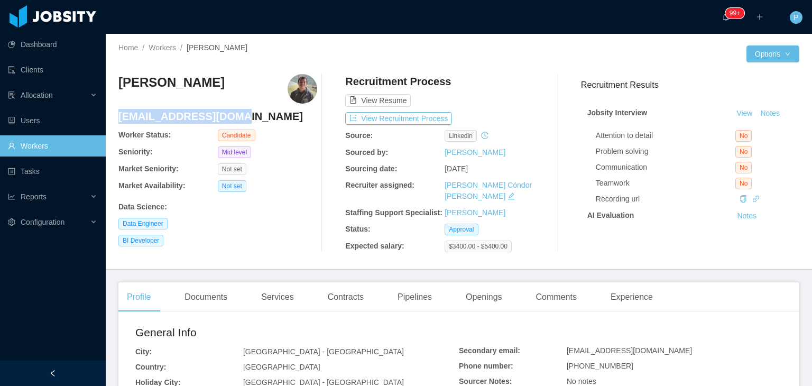
drag, startPoint x: 236, startPoint y: 117, endPoint x: 121, endPoint y: 117, distance: 115.3
click at [121, 117] on h4 "[EMAIL_ADDRESS][DOMAIN_NAME]" at bounding box center [217, 116] width 199 height 15
copy h4 "[EMAIL_ADDRESS][DOMAIN_NAME]"
click at [321, 164] on div at bounding box center [331, 163] width 29 height 178
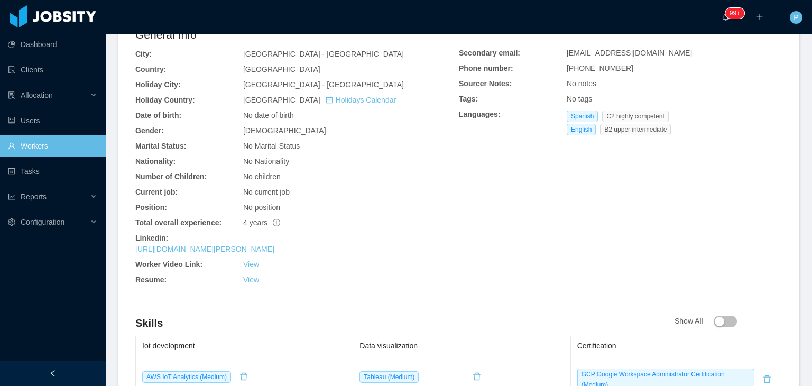
scroll to position [317, 0]
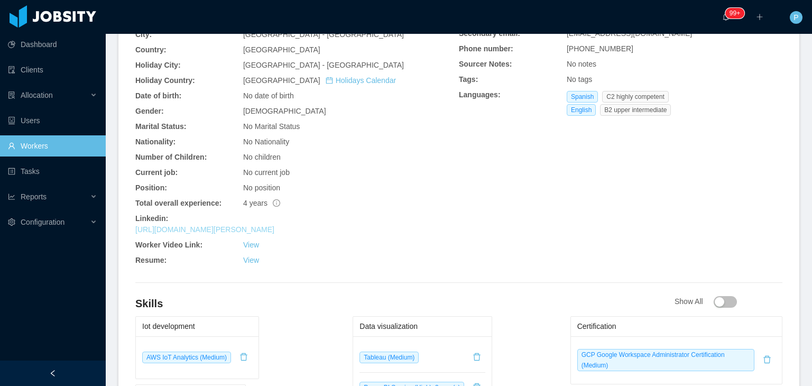
click at [268, 225] on link "[URL][DOMAIN_NAME][PERSON_NAME]" at bounding box center [204, 229] width 139 height 8
click at [381, 126] on div "No Marital Status" at bounding box center [351, 126] width 216 height 11
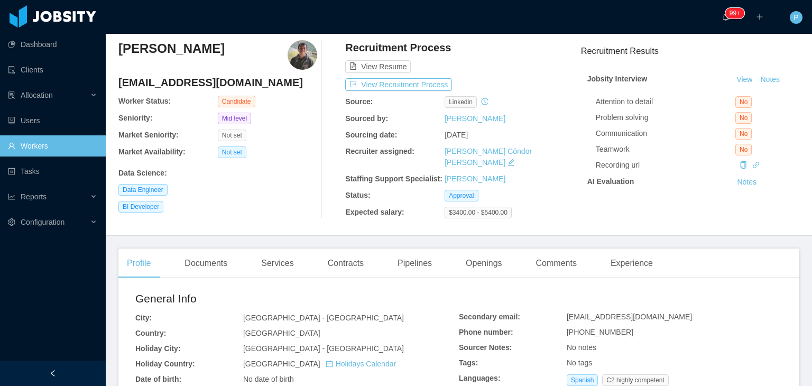
scroll to position [0, 0]
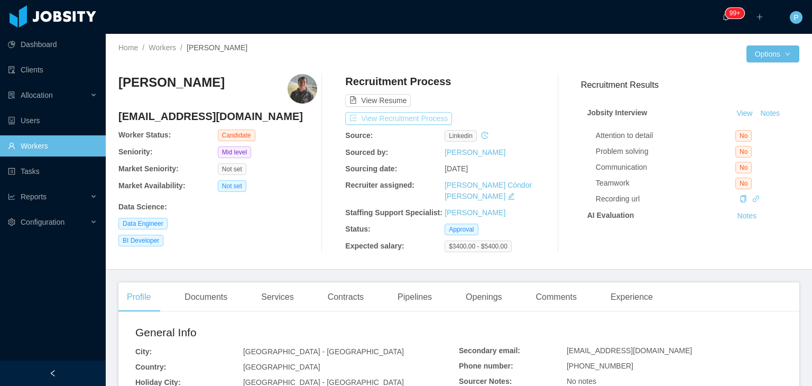
click at [397, 116] on button "View Recruitment Process" at bounding box center [398, 118] width 107 height 13
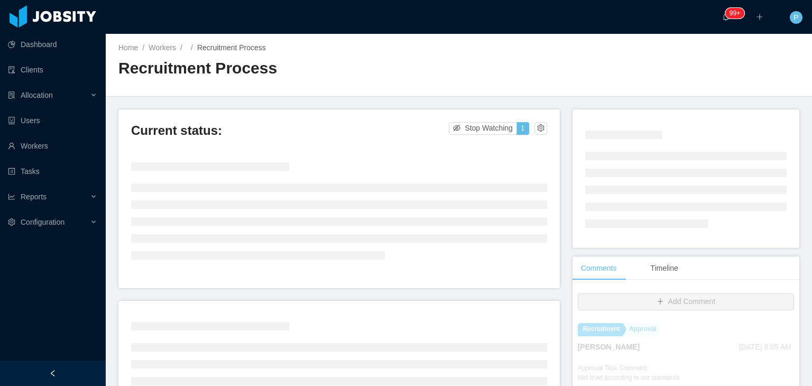
click at [743, 83] on div "Home / Workers / / Recruitment Process / Recruitment Process" at bounding box center [459, 65] width 706 height 63
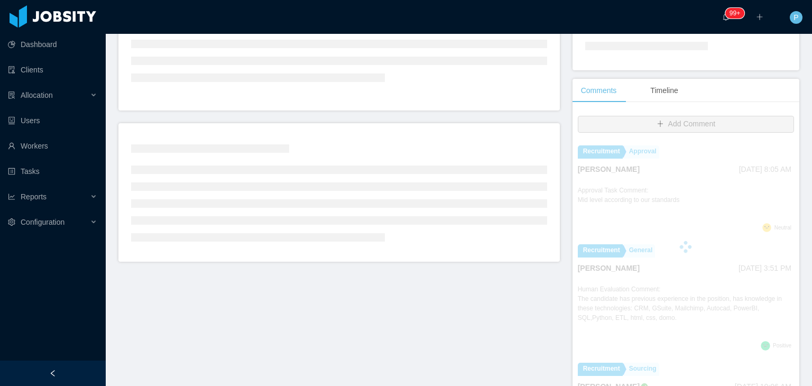
scroll to position [184, 0]
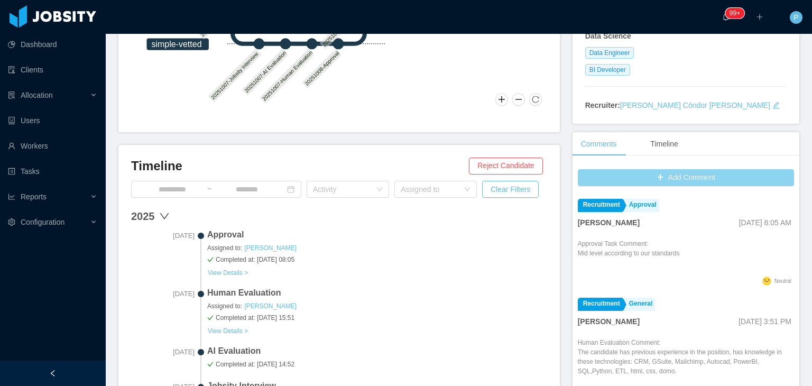
click at [688, 172] on button "Add Comment" at bounding box center [686, 177] width 216 height 17
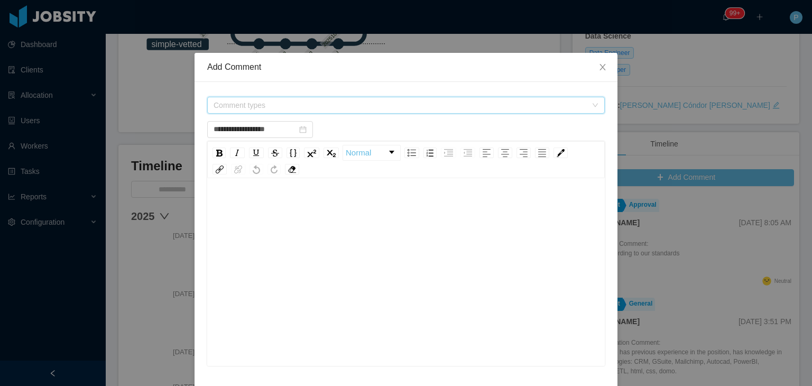
click at [357, 98] on span "Comment types" at bounding box center [403, 105] width 378 height 16
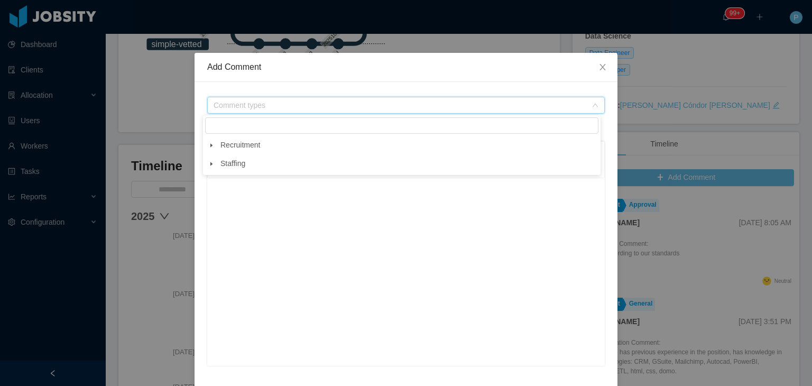
click at [207, 143] on span at bounding box center [211, 145] width 13 height 13
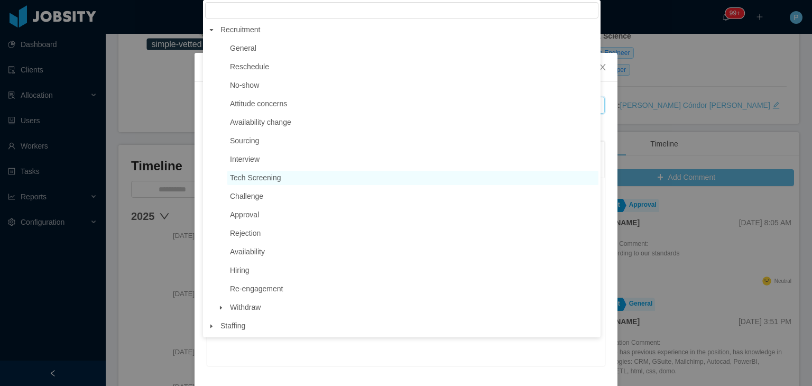
click at [270, 180] on span "Tech Screening" at bounding box center [255, 177] width 51 height 8
type input "**********"
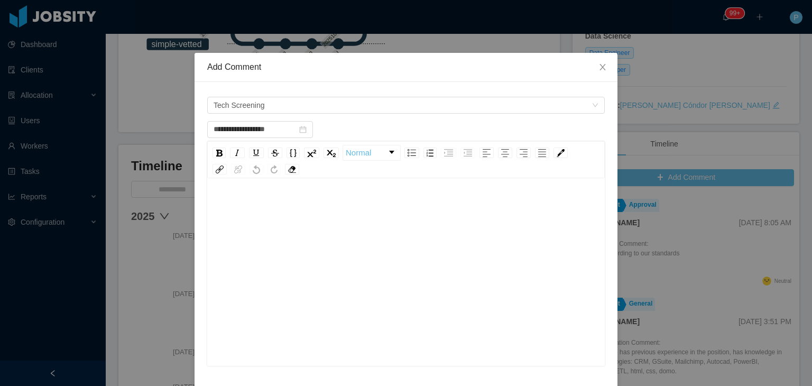
click at [287, 238] on div "rdw-editor" at bounding box center [406, 288] width 381 height 185
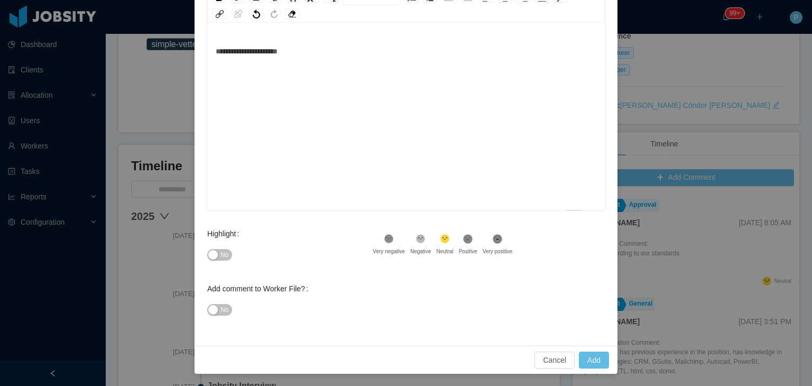
click at [209, 254] on button "No" at bounding box center [219, 255] width 25 height 12
click at [592, 356] on button "Add" at bounding box center [594, 360] width 30 height 17
type input "**********"
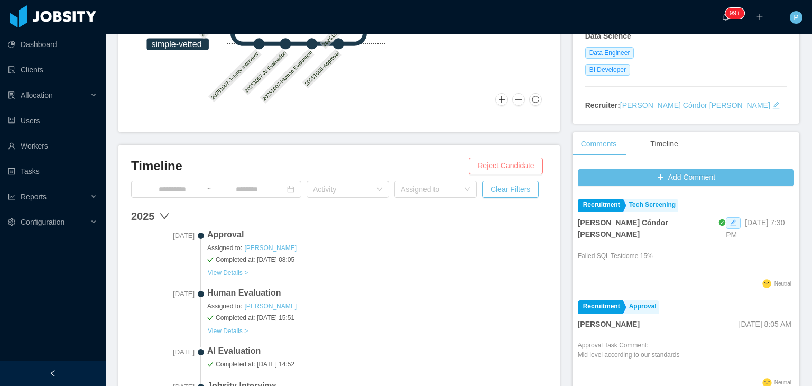
click at [500, 164] on button "Reject Candidate" at bounding box center [505, 166] width 73 height 17
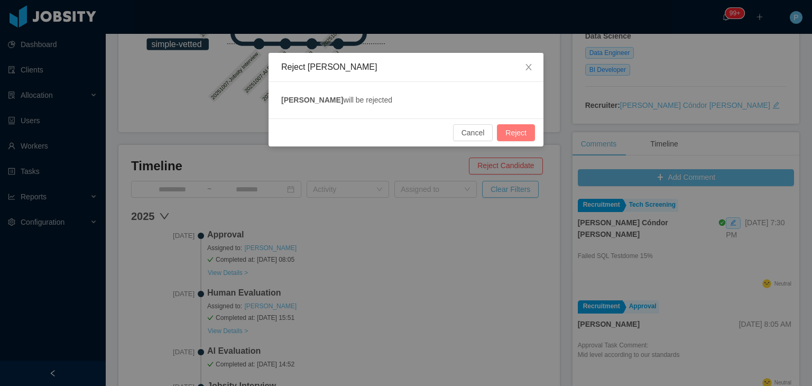
click at [515, 129] on button "Reject" at bounding box center [516, 132] width 38 height 17
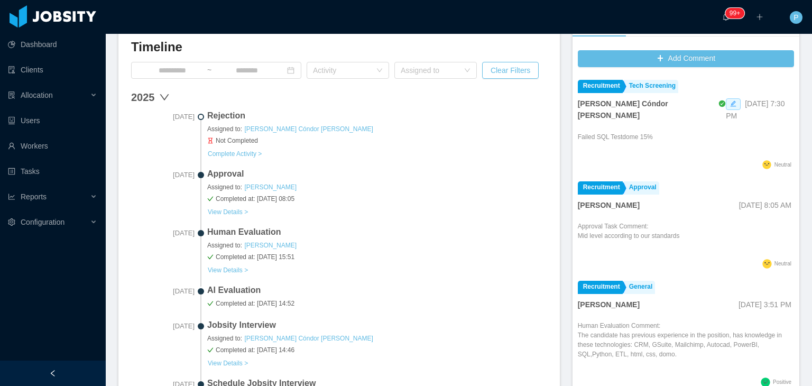
scroll to position [305, 0]
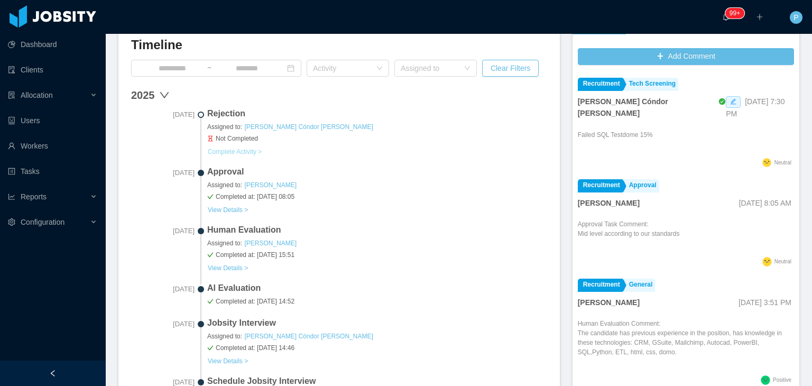
click at [233, 149] on button "Complete Activity >" at bounding box center [234, 152] width 55 height 8
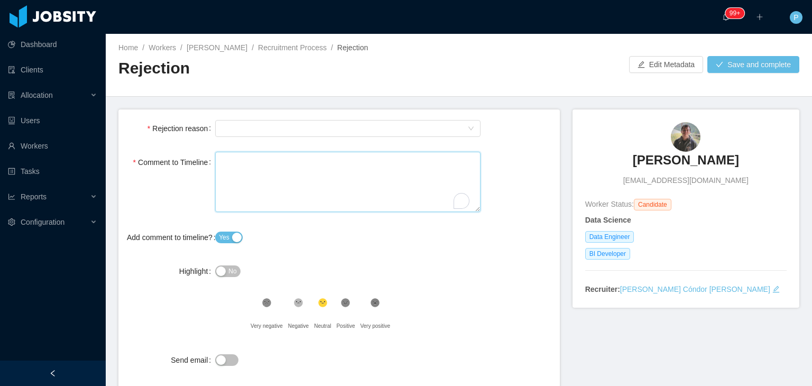
click at [364, 186] on textarea "Comment to Timeline" at bounding box center [347, 182] width 265 height 61
type textarea "*"
type textarea "**"
type textarea "***"
type textarea "****"
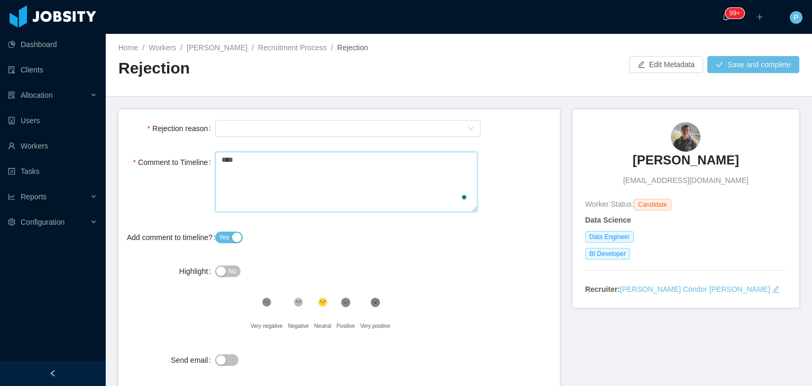
type textarea "*****"
type textarea "******"
type textarea "********"
type textarea "*********"
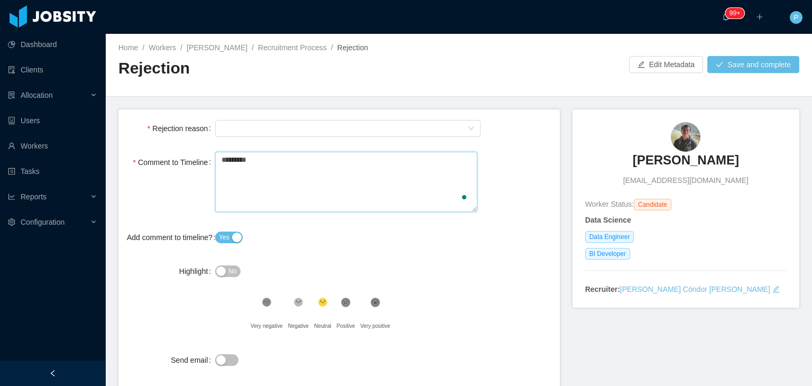
type textarea "**********"
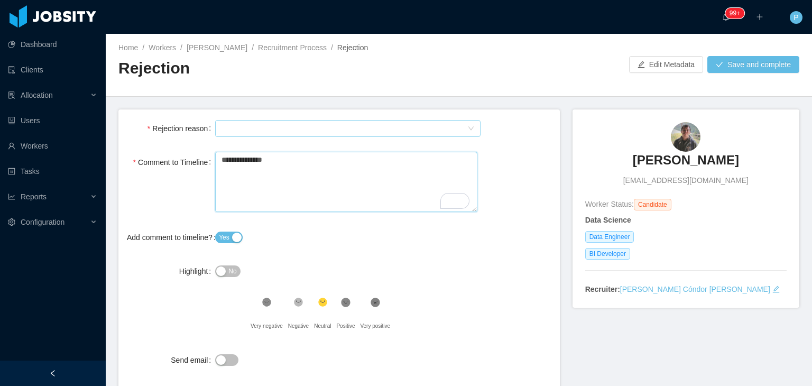
type textarea "**********"
click at [311, 130] on div "Select Type" at bounding box center [345, 129] width 246 height 16
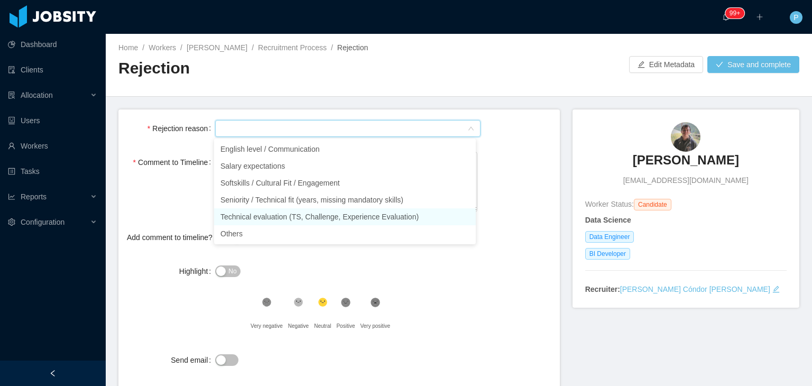
click at [288, 210] on li "Technical evaluation (TS, Challenge, Experience Evaluation)" at bounding box center [345, 216] width 262 height 17
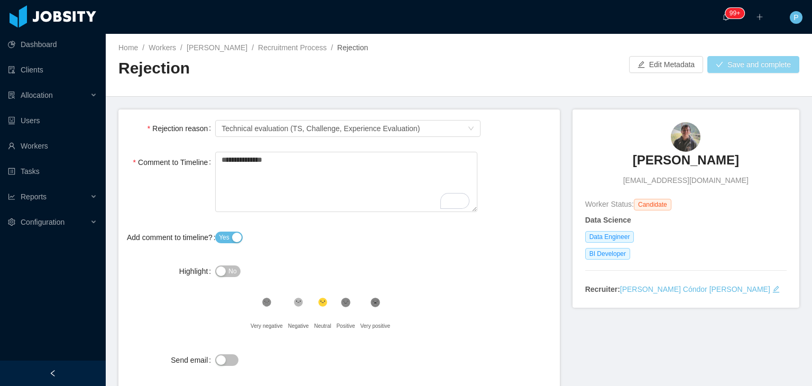
click at [738, 64] on button "Save and complete" at bounding box center [753, 64] width 92 height 17
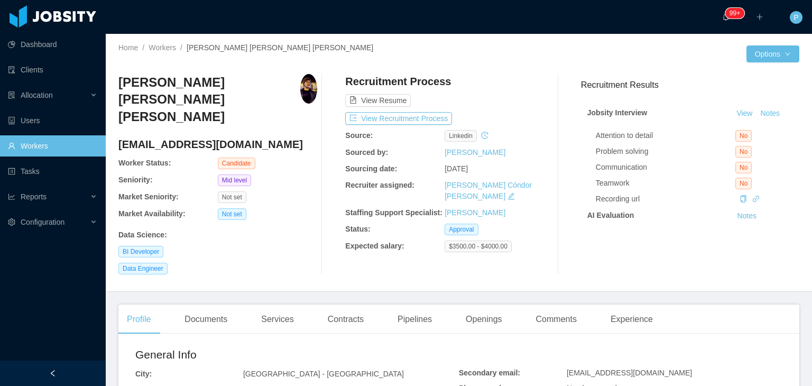
drag, startPoint x: 286, startPoint y: 130, endPoint x: 119, endPoint y: 129, distance: 166.0
click at [119, 137] on h4 "[EMAIL_ADDRESS][DOMAIN_NAME]" at bounding box center [217, 144] width 199 height 15
copy h4 "[EMAIL_ADDRESS][DOMAIN_NAME]"
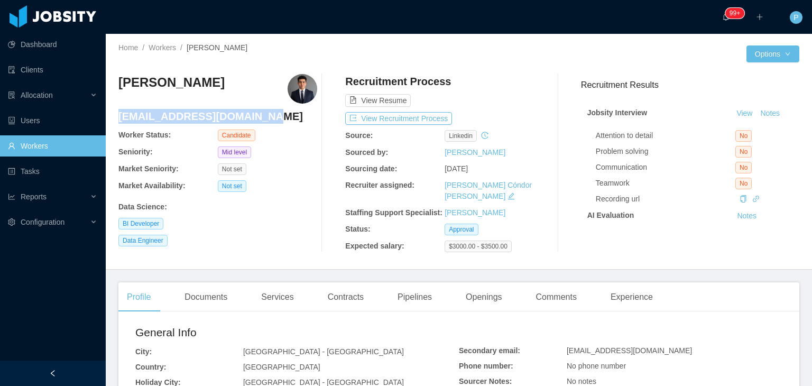
drag, startPoint x: 259, startPoint y: 116, endPoint x: 119, endPoint y: 110, distance: 140.2
click at [119, 110] on h4 "[EMAIL_ADDRESS][DOMAIN_NAME]" at bounding box center [217, 116] width 199 height 15
copy h4 "[EMAIL_ADDRESS][DOMAIN_NAME]"
click at [402, 115] on button "View Recruitment Process" at bounding box center [398, 118] width 107 height 13
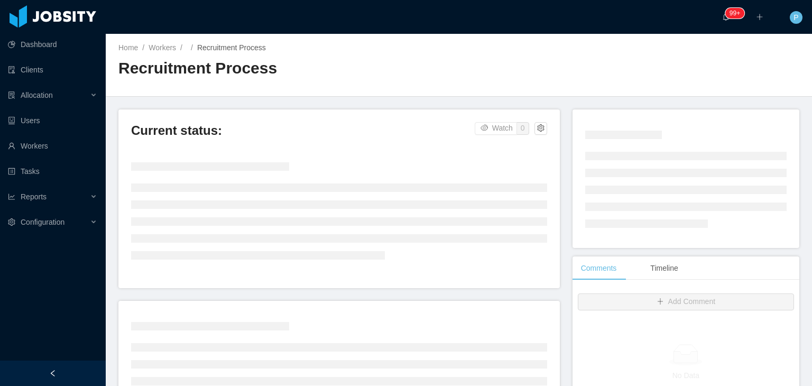
click at [537, 54] on div "Home / Workers / / Recruitment Process / Recruitment Process" at bounding box center [459, 65] width 706 height 63
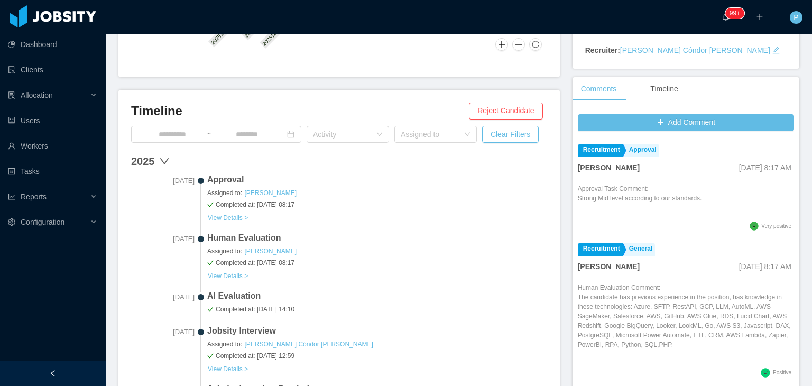
scroll to position [247, 0]
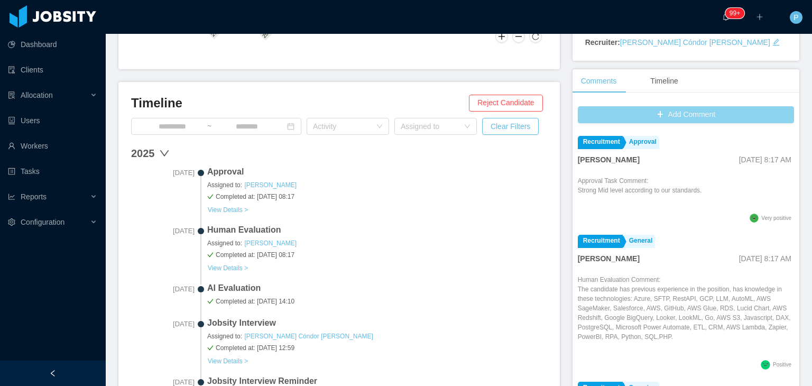
click at [644, 110] on button "Add Comment" at bounding box center [686, 114] width 216 height 17
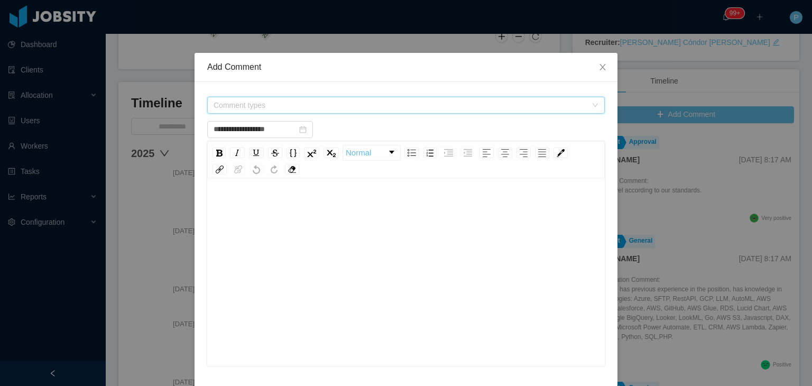
click at [313, 102] on span "Comment types" at bounding box center [400, 105] width 373 height 11
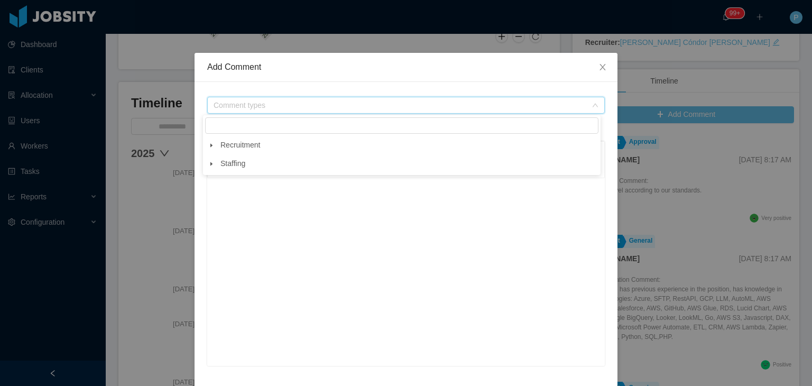
click at [210, 146] on icon "icon: caret-down" at bounding box center [211, 145] width 2 height 4
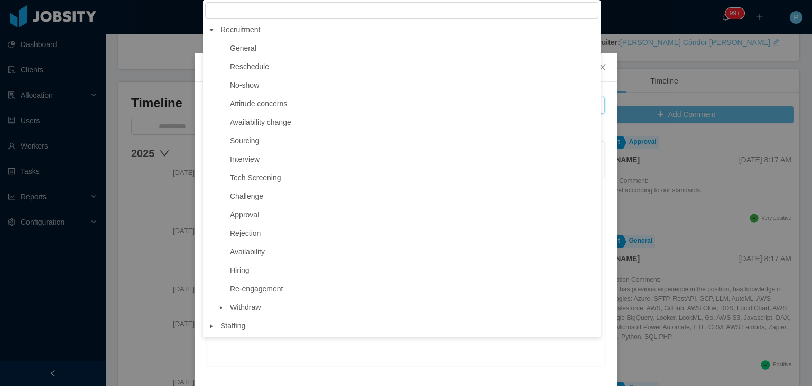
click at [268, 189] on ul "General Reschedule No-show Attitude concerns Availability change Sourcing Inter…" at bounding box center [401, 177] width 393 height 273
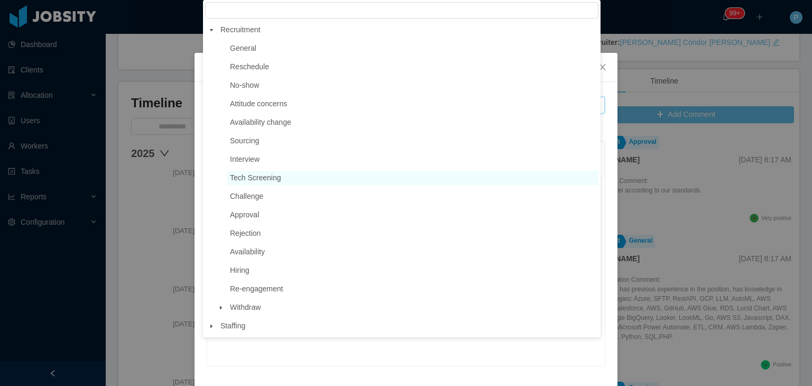
click at [270, 179] on span "Tech Screening" at bounding box center [255, 177] width 51 height 8
type input "**********"
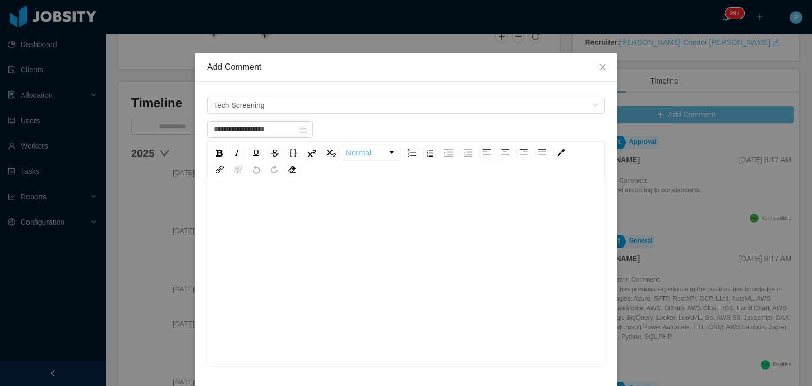
click at [281, 206] on div "rdw-editor" at bounding box center [406, 206] width 381 height 21
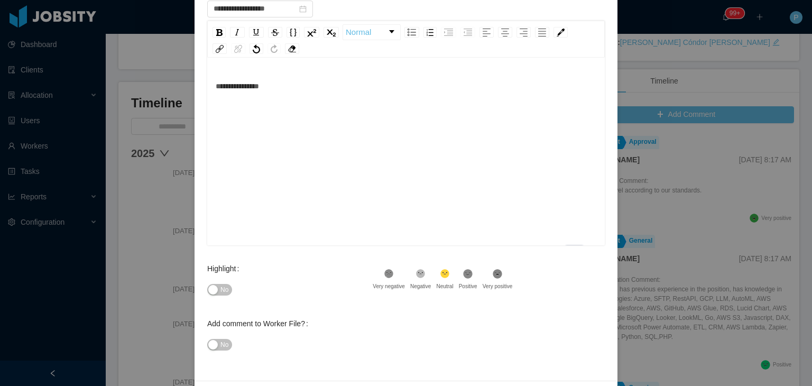
scroll to position [149, 0]
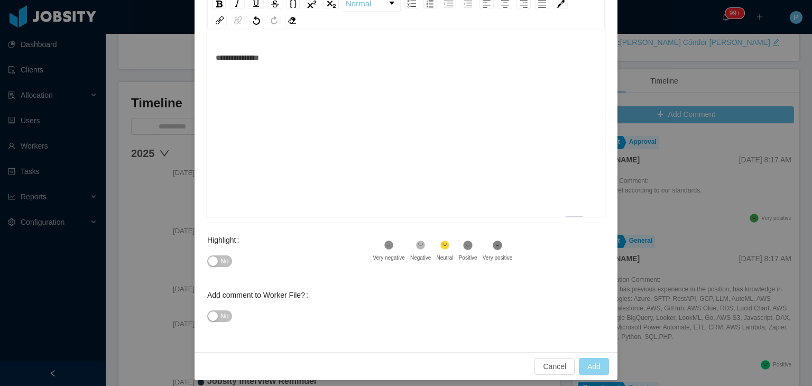
click at [592, 363] on button "Add" at bounding box center [594, 366] width 30 height 17
type input "**********"
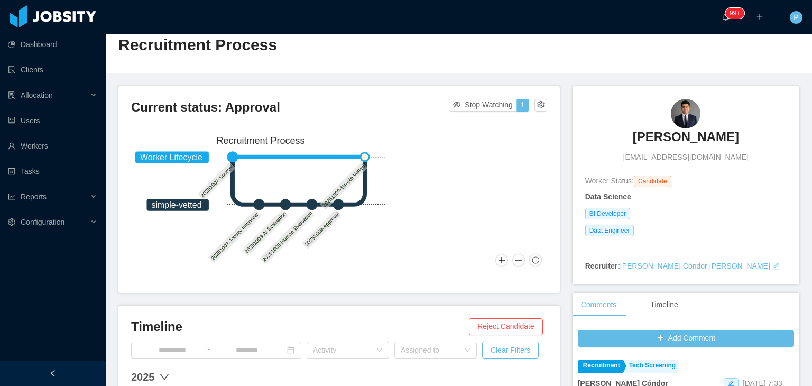
scroll to position [0, 0]
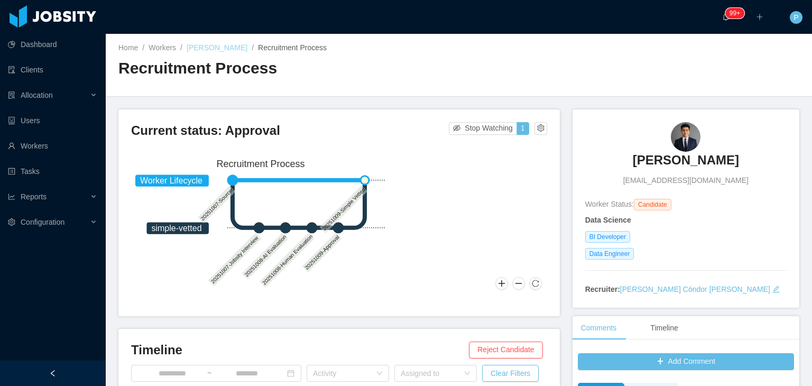
click at [220, 47] on link "Nicolas Forero" at bounding box center [217, 47] width 61 height 8
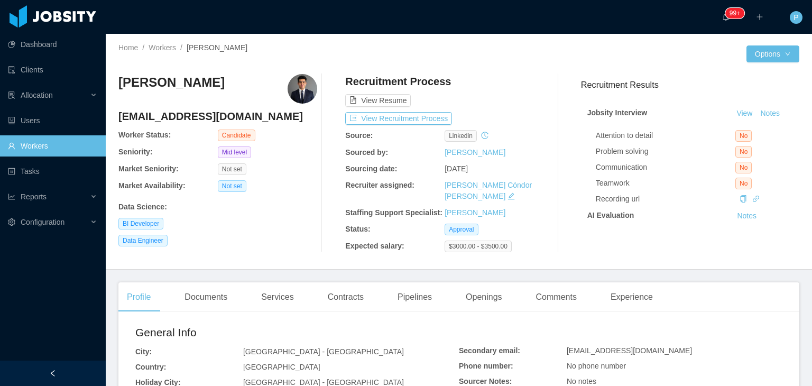
click at [279, 182] on div "Not set" at bounding box center [267, 186] width 99 height 12
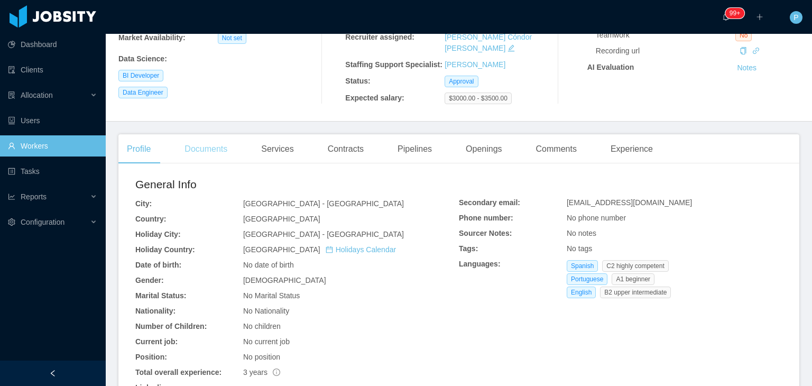
click at [203, 144] on div "Documents" at bounding box center [206, 149] width 60 height 30
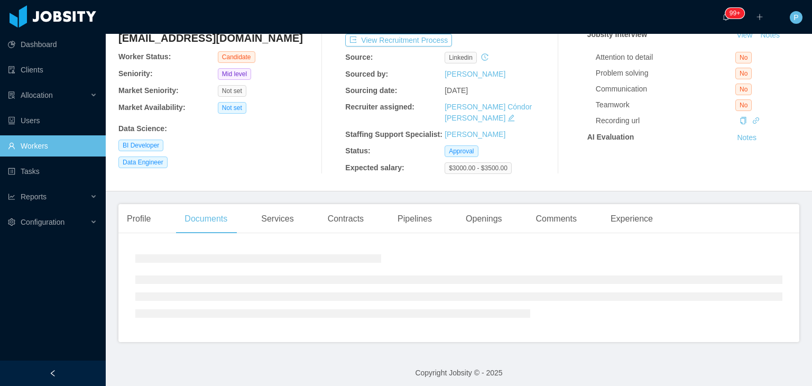
scroll to position [121, 0]
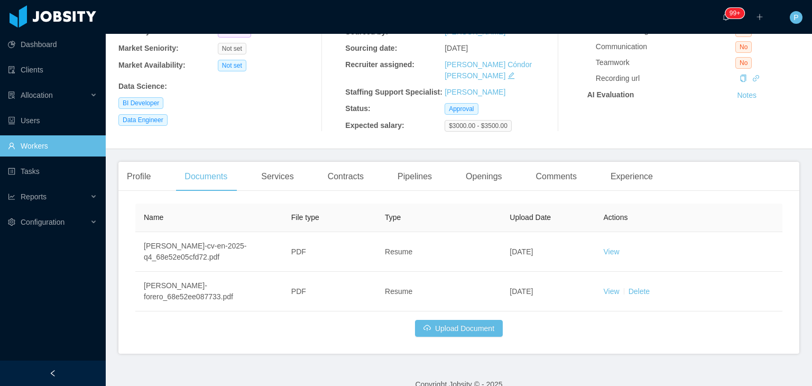
click at [286, 117] on div "Data Engineer" at bounding box center [217, 120] width 199 height 12
click at [446, 320] on button "Upload Document" at bounding box center [459, 328] width 88 height 17
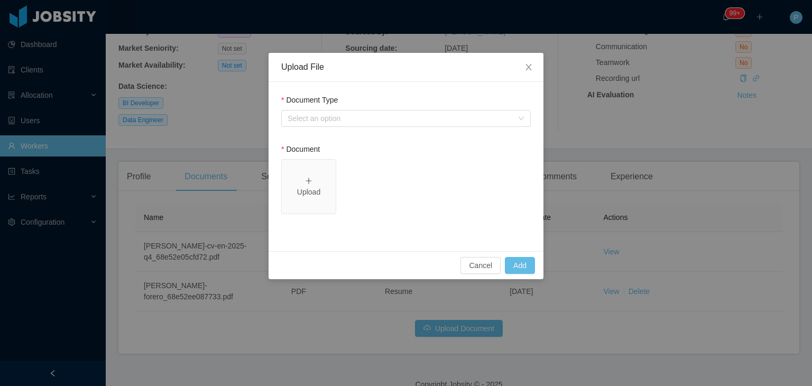
click at [385, 127] on div "Document Type Select an option" at bounding box center [406, 113] width 250 height 36
click at [354, 117] on div "Select an option" at bounding box center [400, 118] width 225 height 11
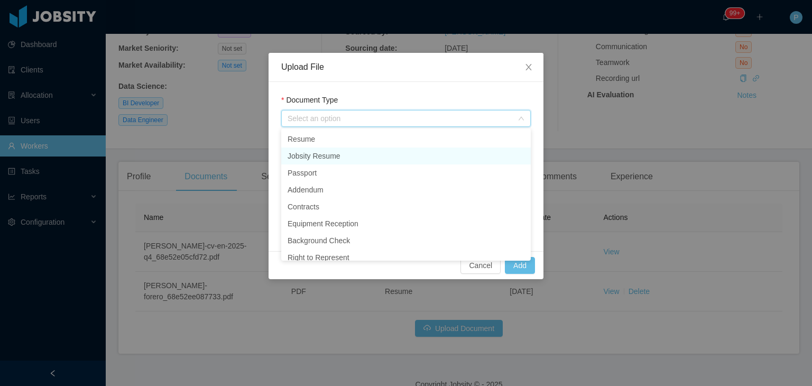
click at [360, 152] on li "Jobsity Resume" at bounding box center [406, 156] width 250 height 17
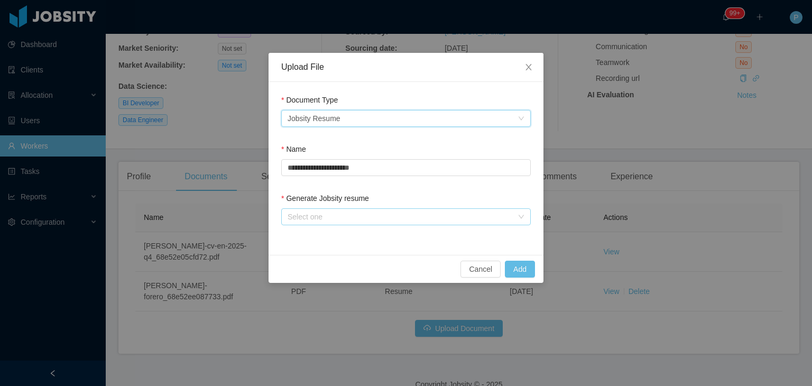
click at [363, 218] on div "Select one" at bounding box center [400, 216] width 225 height 11
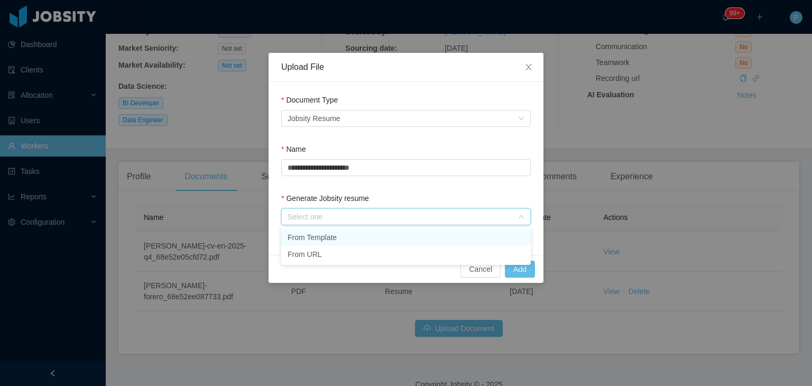
click at [364, 232] on li "From Template" at bounding box center [406, 237] width 250 height 17
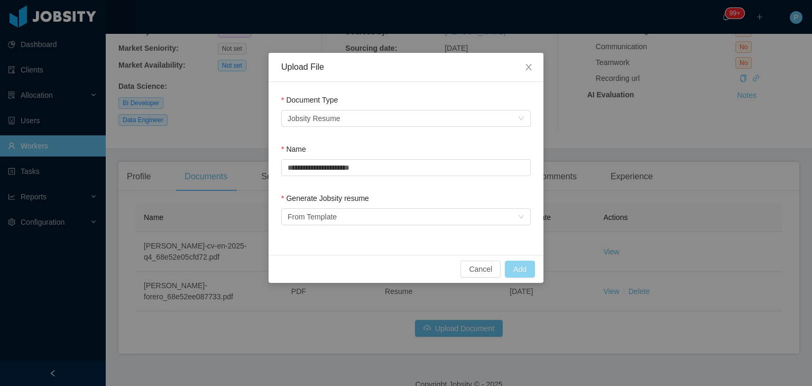
click at [519, 272] on button "Add" at bounding box center [520, 269] width 30 height 17
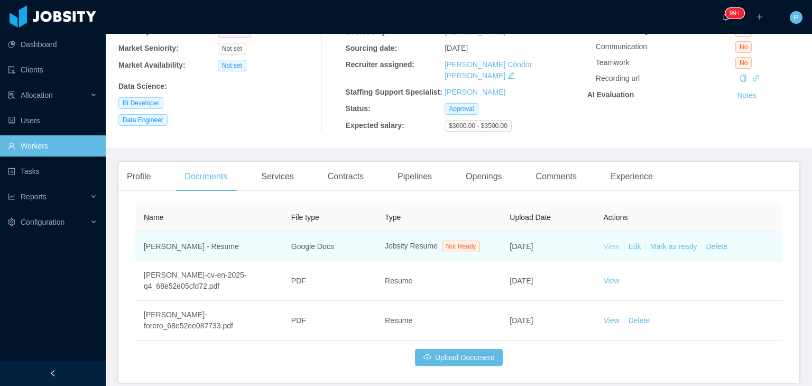
click at [604, 242] on link "View" at bounding box center [612, 246] width 16 height 8
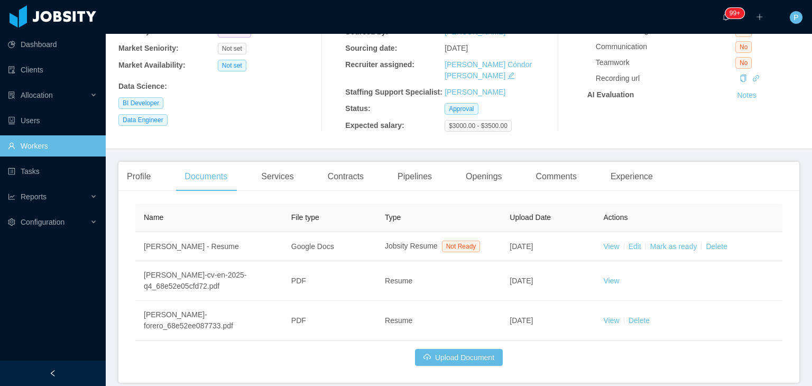
click at [290, 85] on div "Data Science :" at bounding box center [217, 86] width 199 height 11
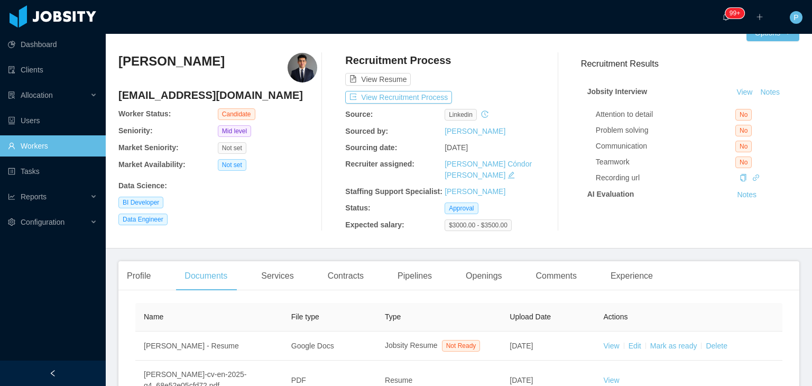
scroll to position [0, 0]
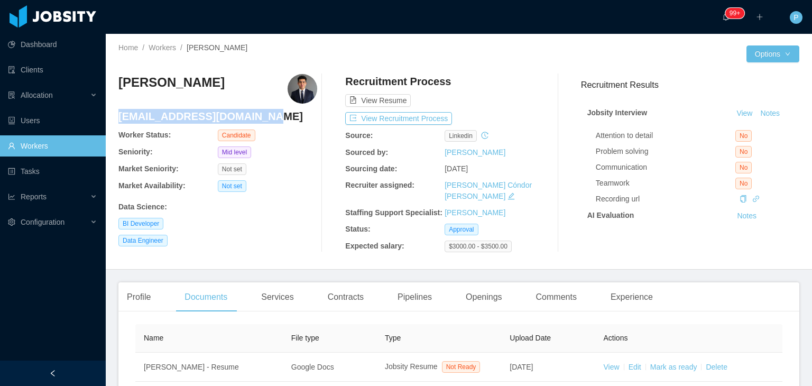
drag, startPoint x: 261, startPoint y: 117, endPoint x: 121, endPoint y: 113, distance: 140.7
click at [121, 113] on h4 "nicolasefc.NEFC@gmail.com" at bounding box center [217, 116] width 199 height 15
copy h4 "nicolasefc.NEFC@gmail.com"
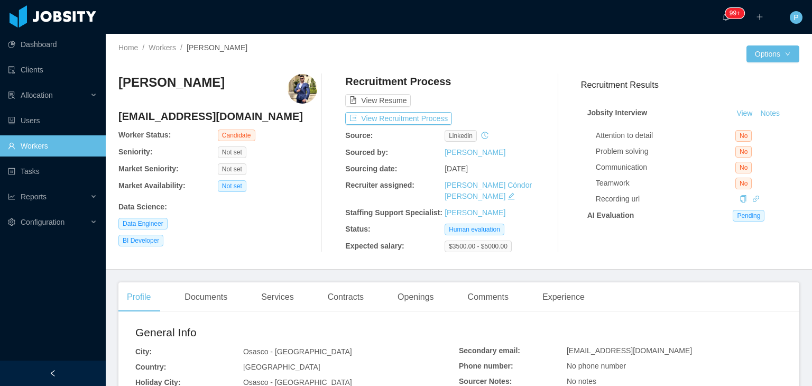
click at [263, 220] on div "Data Engineer" at bounding box center [217, 224] width 199 height 12
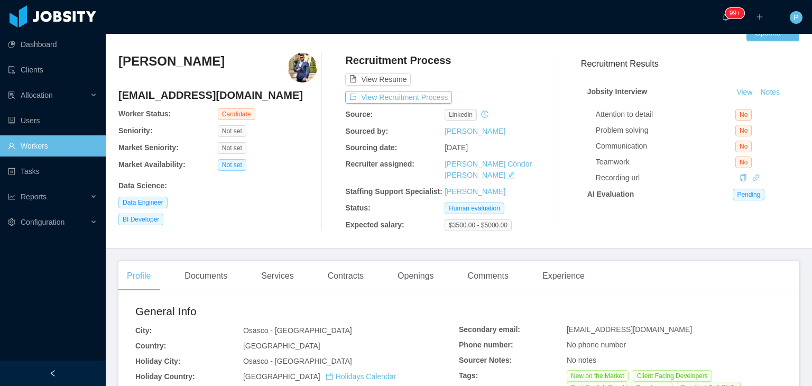
scroll to position [42, 0]
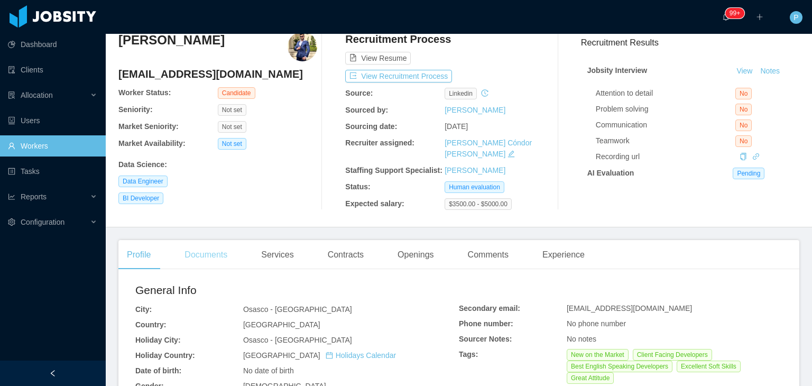
click at [213, 256] on div "Documents" at bounding box center [206, 255] width 60 height 30
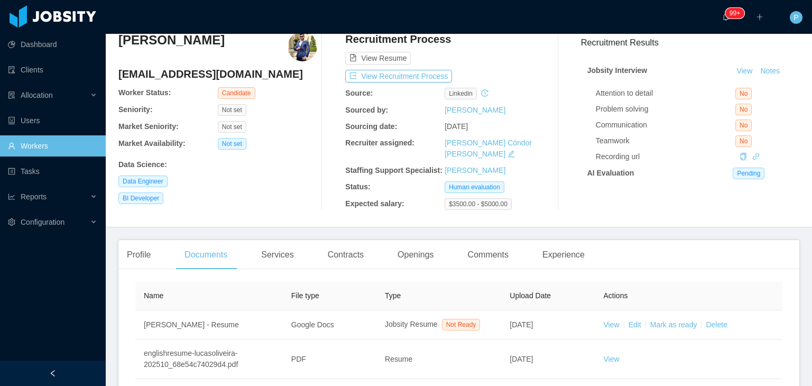
click at [261, 213] on div "Lucas Oliveira loliveirab1030@gmail.com Worker Status: Candidate Seniority: Not…" at bounding box center [458, 120] width 681 height 195
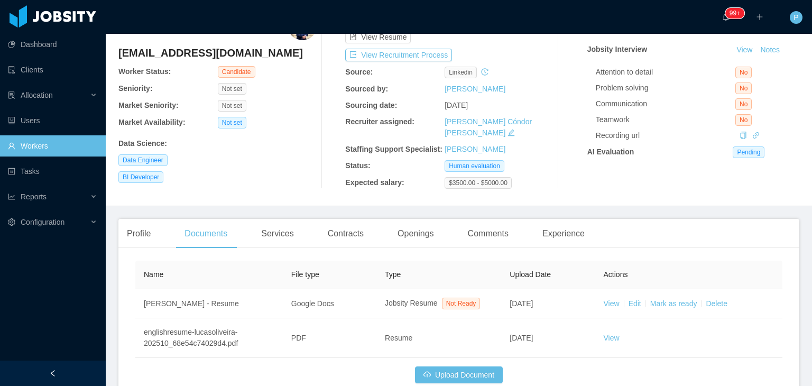
scroll to position [122, 0]
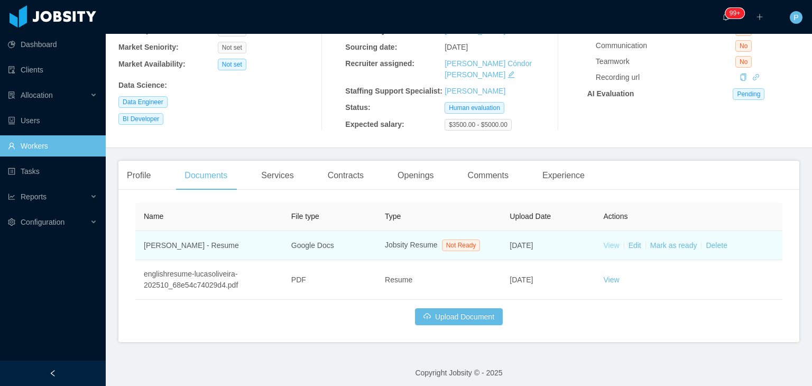
click at [607, 242] on link "View" at bounding box center [612, 245] width 16 height 8
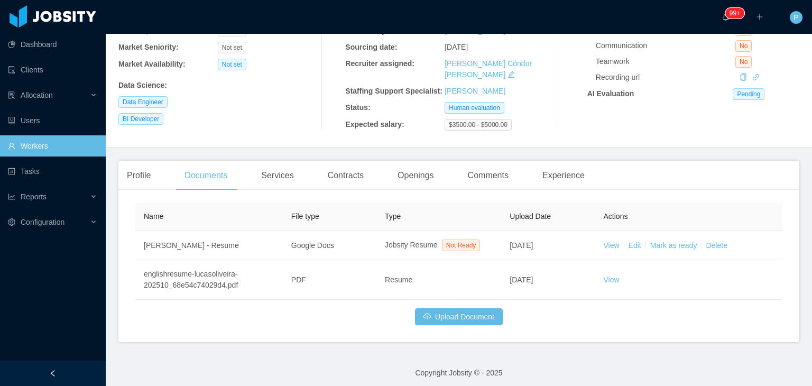
click at [285, 85] on div "Data Science :" at bounding box center [217, 85] width 199 height 11
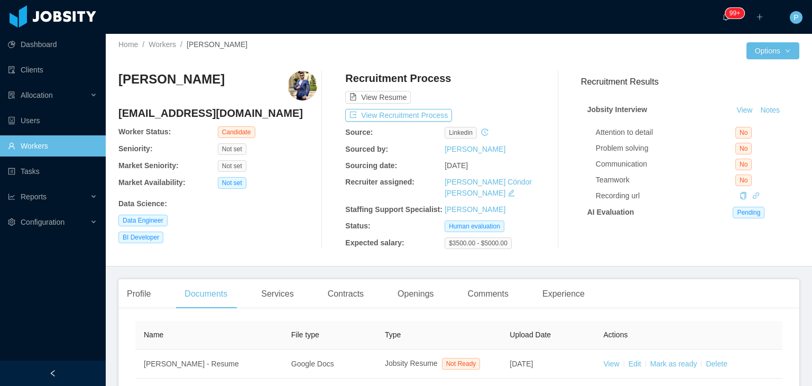
scroll to position [0, 0]
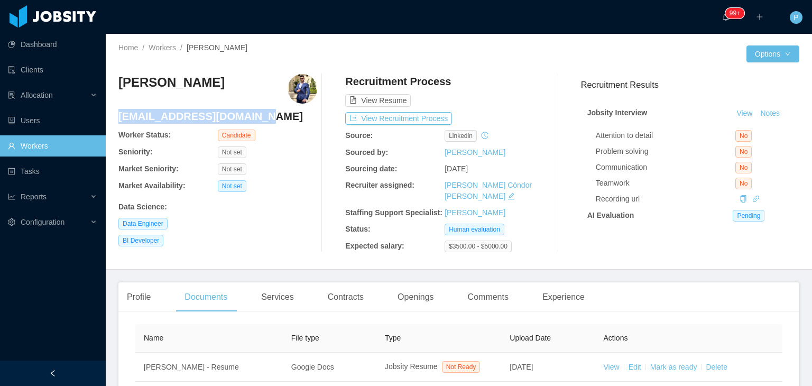
drag, startPoint x: 254, startPoint y: 119, endPoint x: 119, endPoint y: 117, distance: 134.8
click at [119, 117] on h4 "loliveirab1030@gmail.com" at bounding box center [217, 116] width 199 height 15
copy h4 "loliveirab1030@gmail.com"
click at [489, 81] on div "View Resume" at bounding box center [444, 90] width 199 height 33
click at [427, 115] on button "View Recruitment Process" at bounding box center [398, 118] width 107 height 13
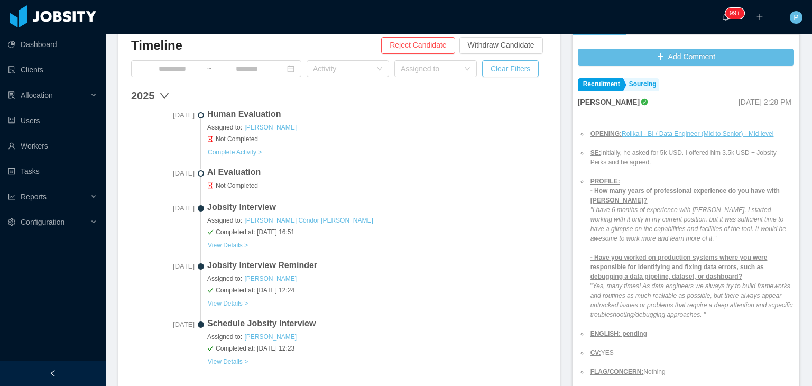
scroll to position [338, 0]
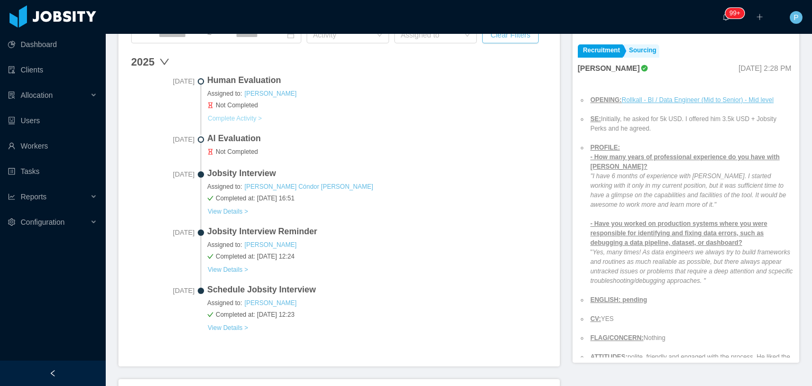
click at [254, 117] on button "Complete Activity >" at bounding box center [234, 118] width 55 height 8
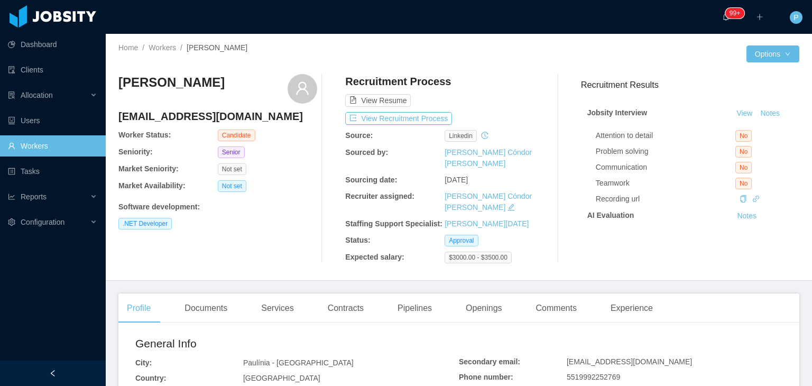
click at [261, 218] on div ".NET Developer" at bounding box center [217, 224] width 199 height 12
click at [298, 165] on div "Not set" at bounding box center [267, 169] width 99 height 12
click at [216, 293] on div "Documents" at bounding box center [206, 308] width 60 height 30
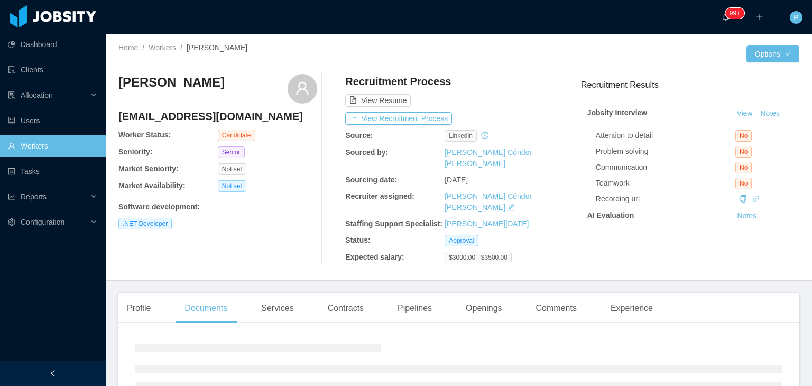
click at [288, 245] on div "[PERSON_NAME] [PERSON_NAME][EMAIL_ADDRESS][DOMAIN_NAME] Worker Status: Candidat…" at bounding box center [458, 169] width 681 height 206
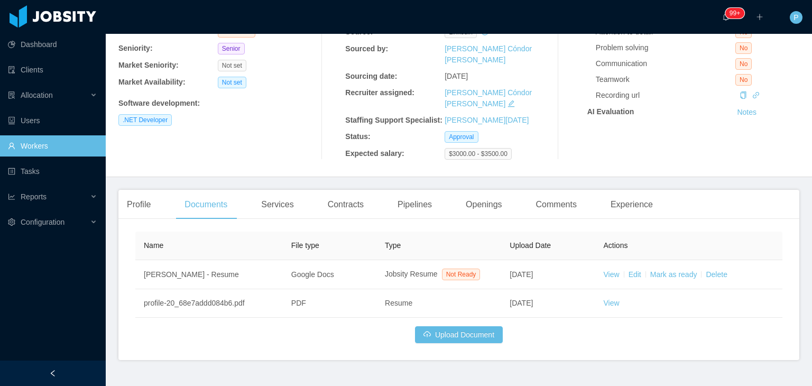
scroll to position [107, 0]
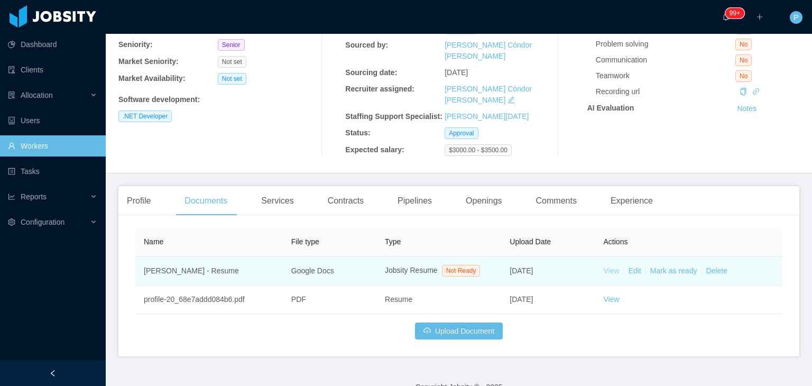
click at [607, 266] on link "View" at bounding box center [612, 270] width 16 height 8
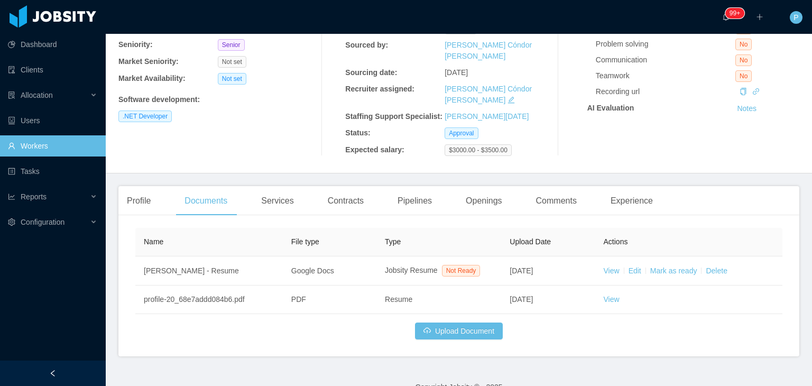
scroll to position [0, 0]
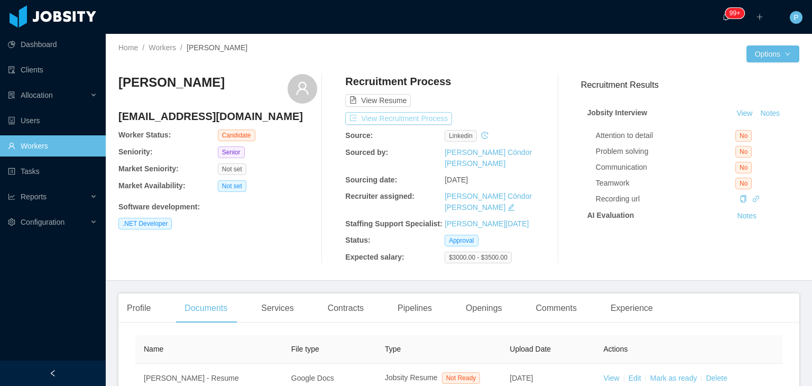
click at [406, 119] on button "View Recruitment Process" at bounding box center [398, 118] width 107 height 13
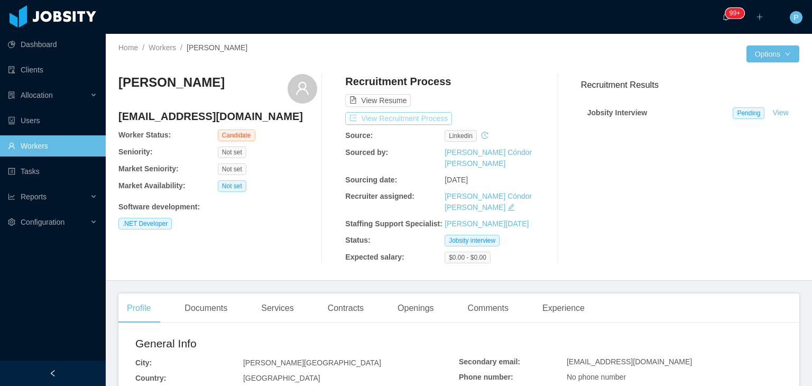
click at [425, 116] on button "View Recruitment Process" at bounding box center [398, 118] width 107 height 13
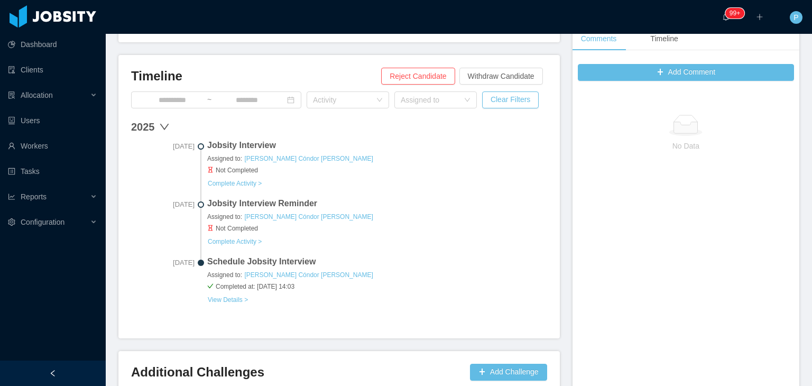
scroll to position [275, 0]
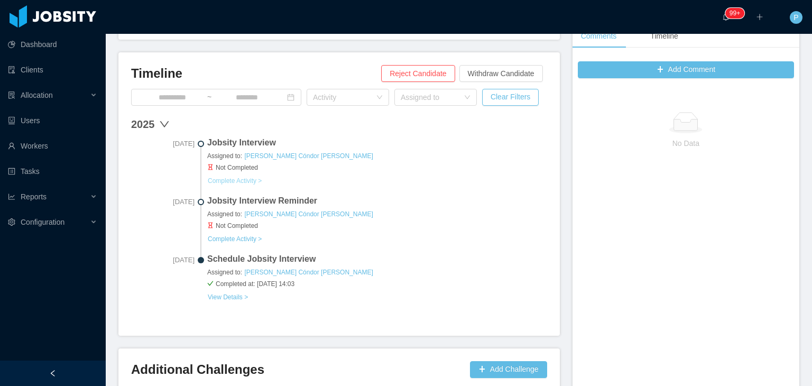
click at [242, 179] on button "Complete Activity >" at bounding box center [234, 181] width 55 height 8
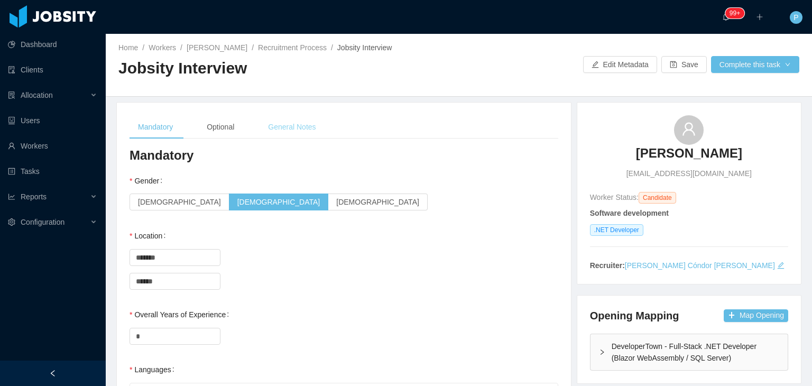
click at [308, 123] on div "General Notes" at bounding box center [292, 127] width 65 height 24
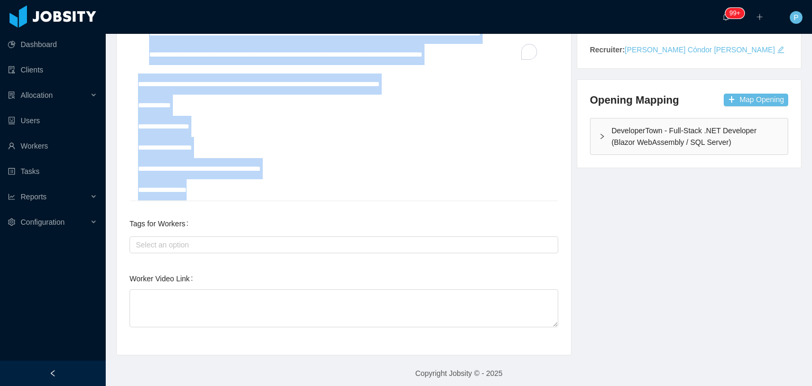
scroll to position [221, 0]
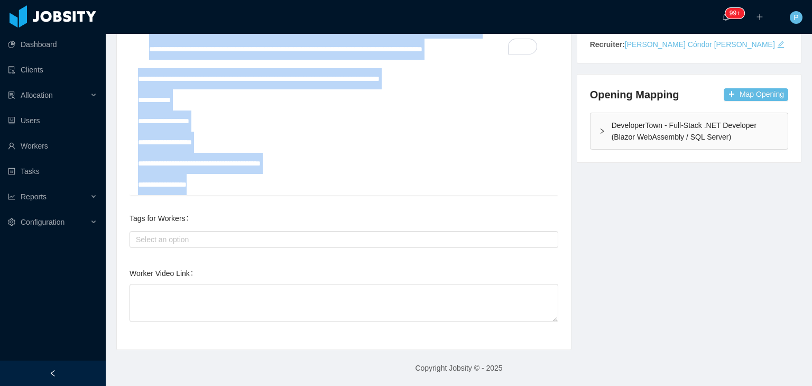
drag, startPoint x: 146, startPoint y: 259, endPoint x: 455, endPoint y: 410, distance: 344.0
click at [455, 385] on html "Dashboard Clients Allocation Users Workers Tasks Reports Configuration ··· 99+ …" at bounding box center [406, 193] width 812 height 386
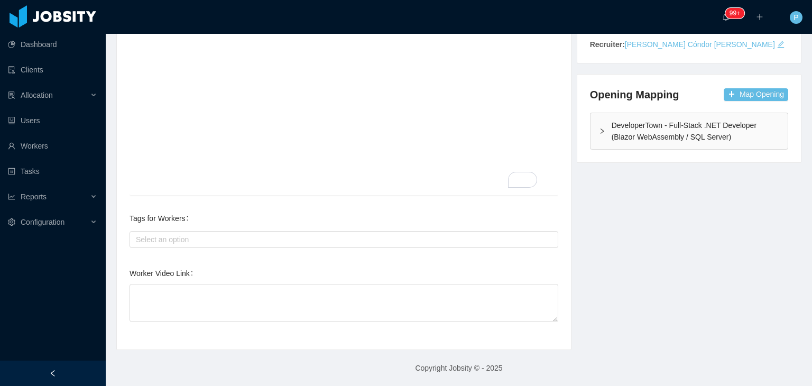
scroll to position [0, 0]
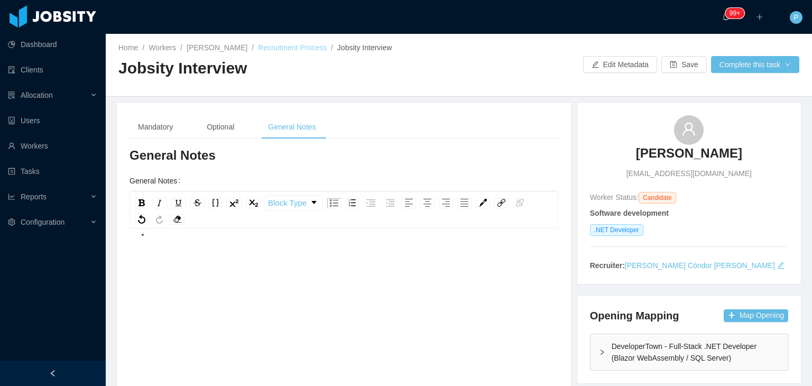
click at [286, 48] on link "Recruitment Process" at bounding box center [292, 47] width 69 height 8
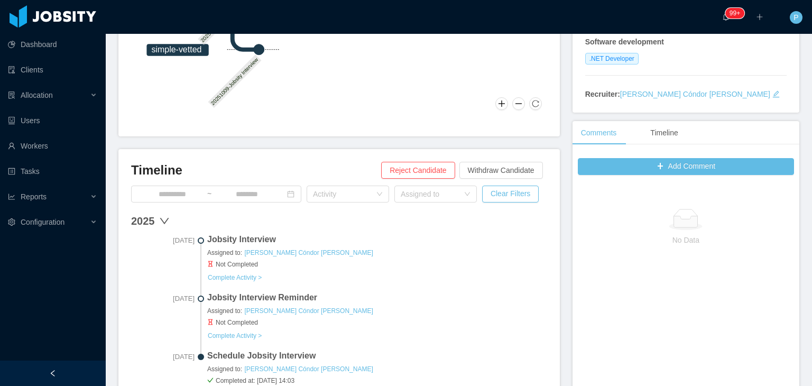
scroll to position [183, 0]
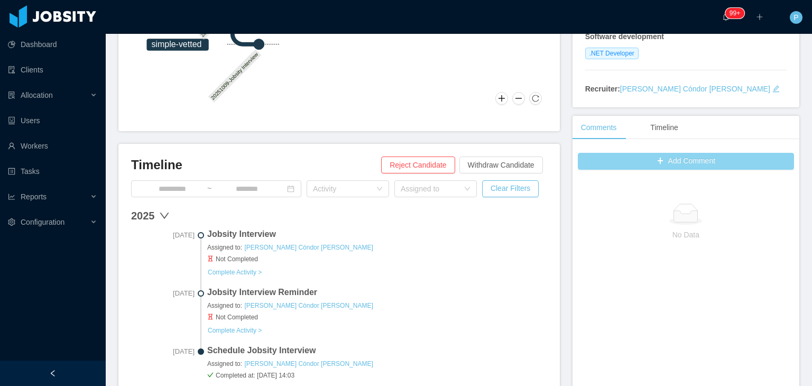
click at [677, 161] on button "Add Comment" at bounding box center [686, 161] width 216 height 17
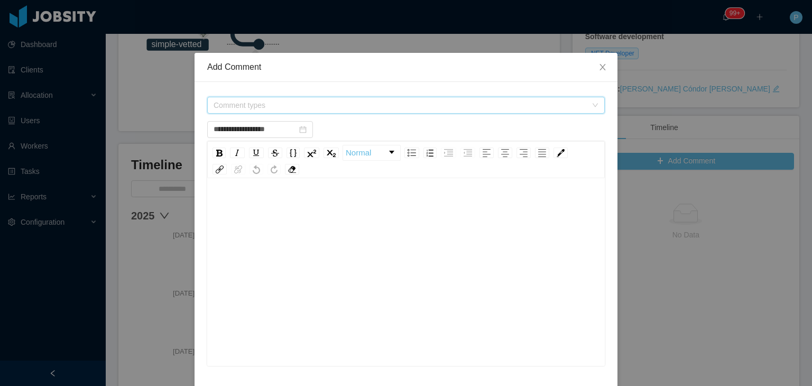
click at [385, 106] on span "Comment types" at bounding box center [400, 105] width 373 height 11
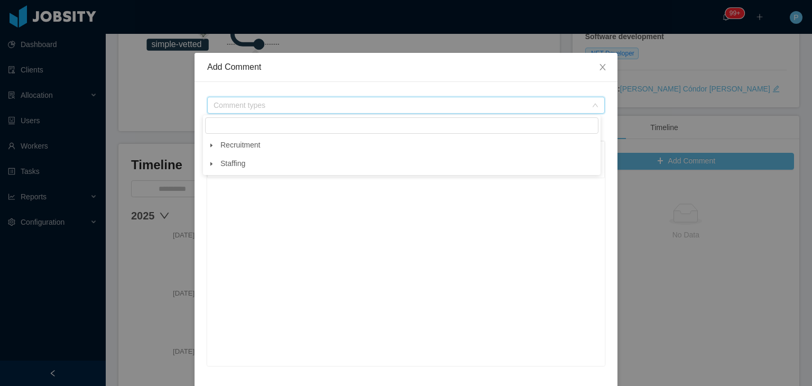
click at [210, 143] on icon "icon: caret-down" at bounding box center [211, 145] width 5 height 5
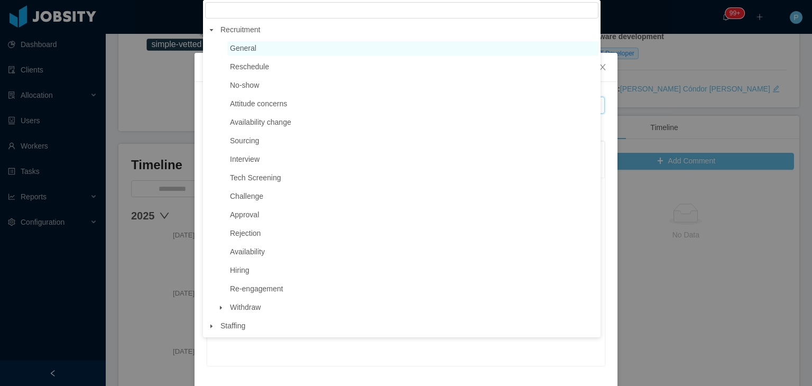
click at [257, 52] on span "General" at bounding box center [412, 48] width 371 height 14
type input "**********"
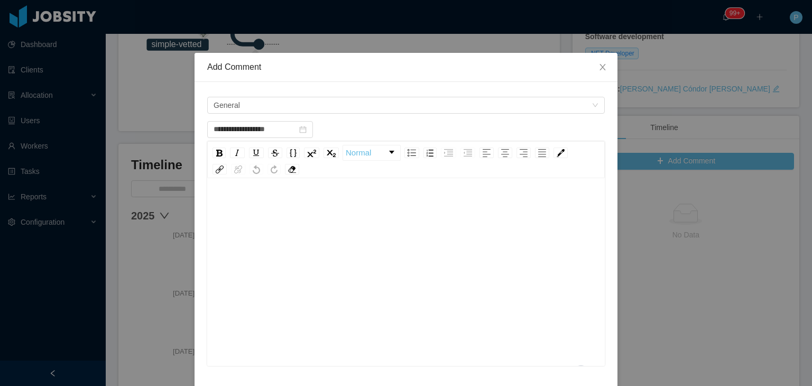
click at [255, 227] on div "To enrich screen reader interactions, please activate Accessibility in Grammarl…" at bounding box center [406, 288] width 381 height 185
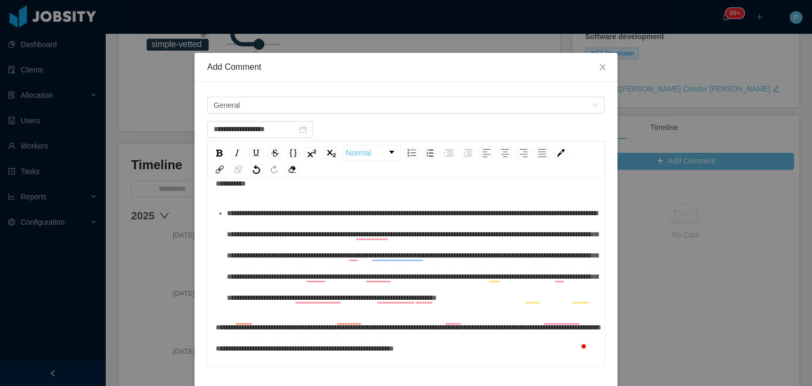
scroll to position [0, 0]
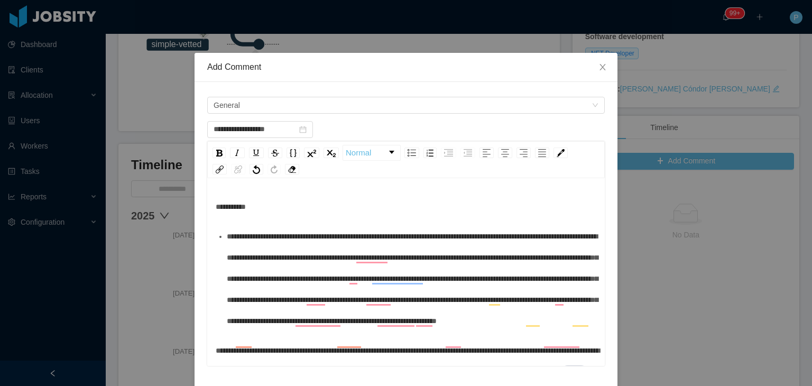
click at [248, 217] on div "********" at bounding box center [406, 206] width 381 height 21
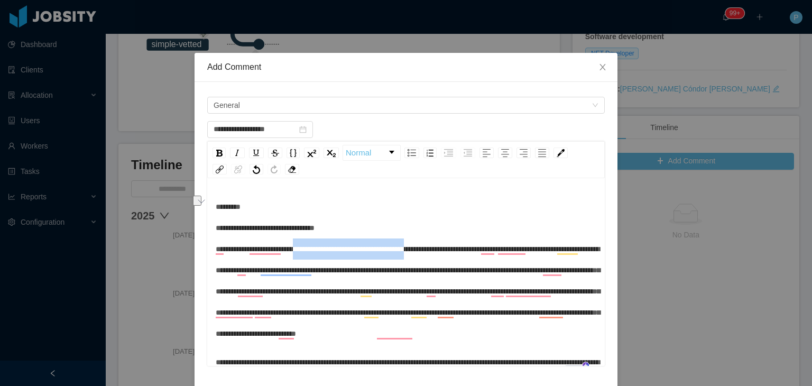
drag, startPoint x: 312, startPoint y: 248, endPoint x: 444, endPoint y: 244, distance: 131.7
click at [444, 244] on span "**********" at bounding box center [408, 270] width 384 height 134
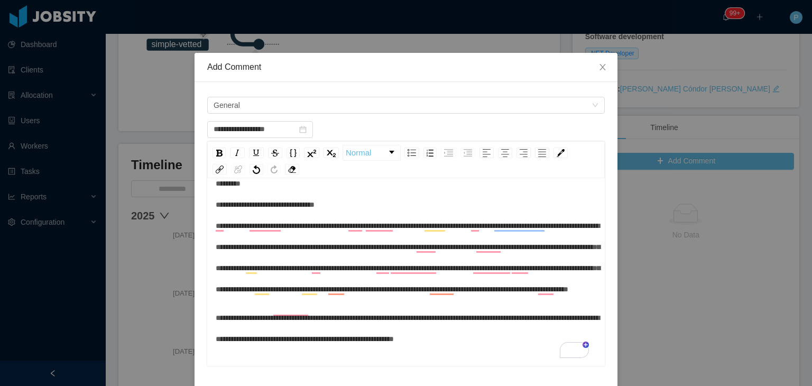
scroll to position [49, 0]
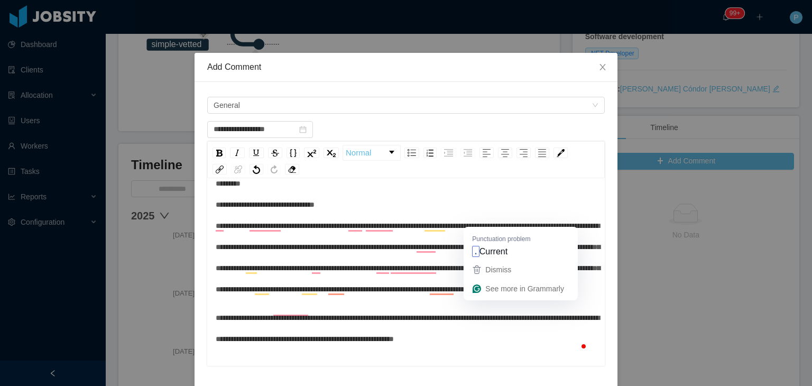
click at [473, 222] on span "**********" at bounding box center [408, 236] width 384 height 113
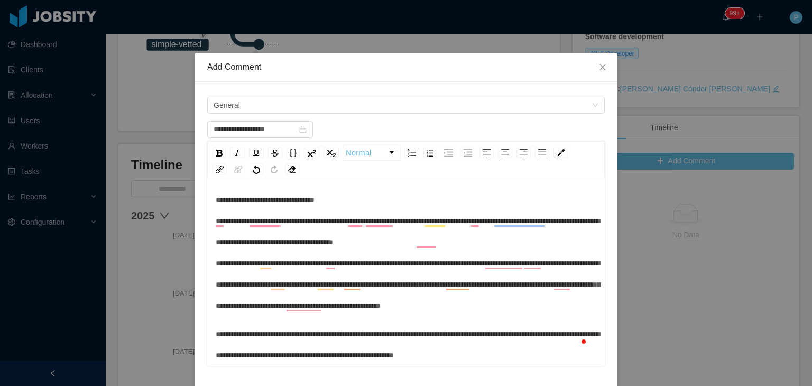
scroll to position [0, 0]
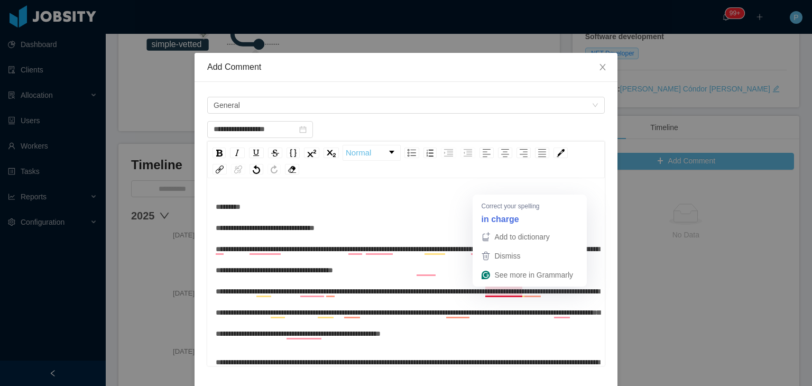
click at [491, 292] on span "**********" at bounding box center [408, 270] width 384 height 134
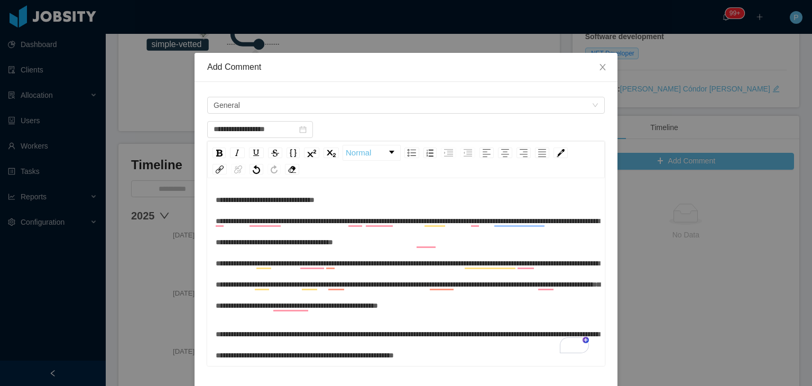
scroll to position [49, 0]
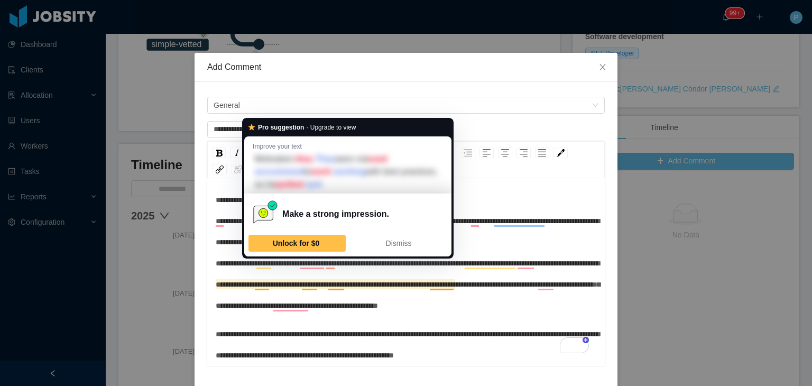
click at [250, 260] on span "**********" at bounding box center [408, 242] width 384 height 134
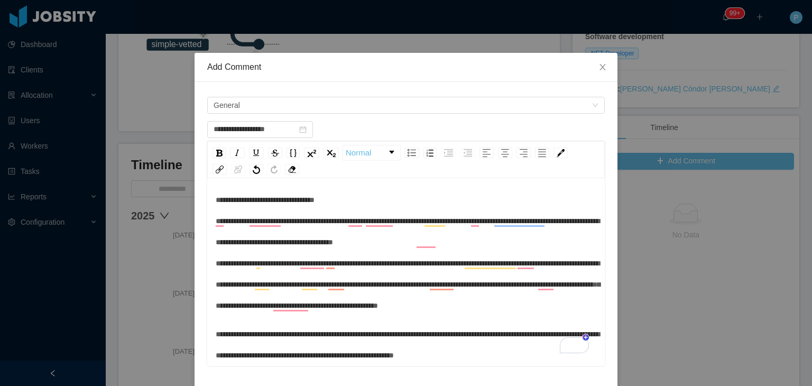
click at [338, 286] on span "**********" at bounding box center [408, 242] width 384 height 134
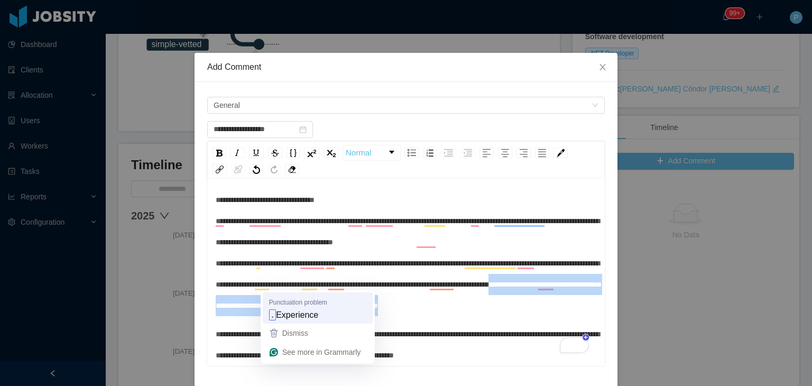
drag, startPoint x: 270, startPoint y: 286, endPoint x: 272, endPoint y: 306, distance: 19.7
click at [272, 306] on html "Dashboard Clients Allocation Users Workers Tasks Reports Configuration ··· 99+ …" at bounding box center [406, 193] width 812 height 386
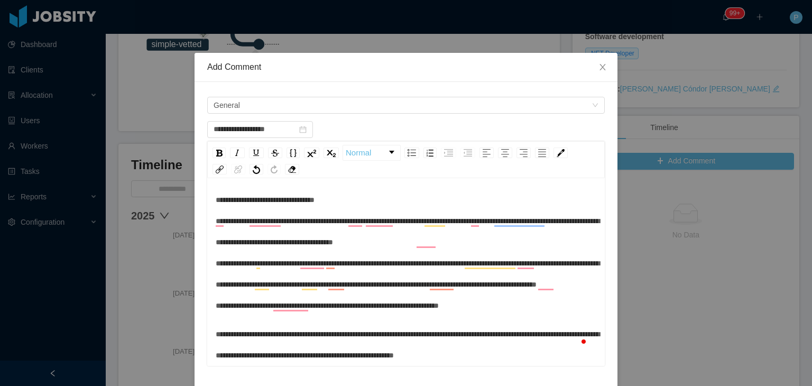
click at [342, 286] on div "**********" at bounding box center [406, 242] width 381 height 148
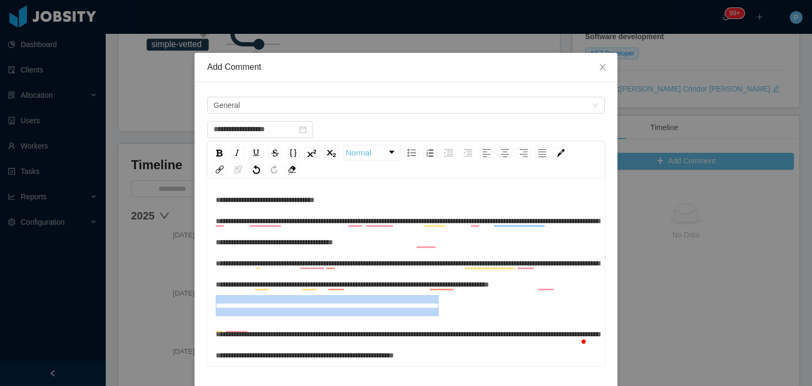
drag, startPoint x: 485, startPoint y: 311, endPoint x: 208, endPoint y: 309, distance: 277.6
click at [208, 309] on div "**********" at bounding box center [406, 273] width 398 height 185
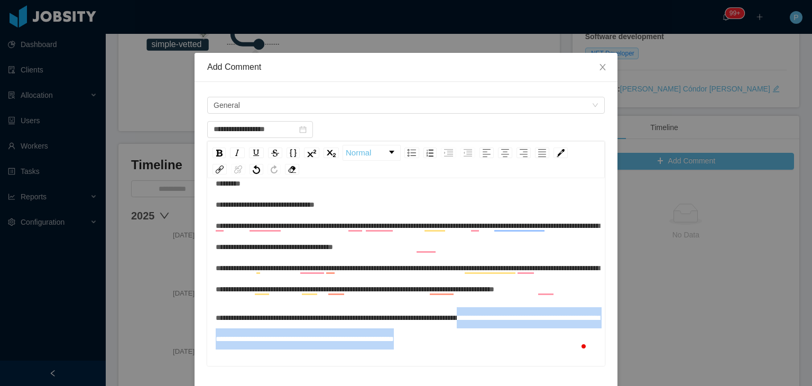
drag, startPoint x: 537, startPoint y: 355, endPoint x: 513, endPoint y: 337, distance: 29.4
click at [513, 337] on div "**********" at bounding box center [406, 328] width 381 height 42
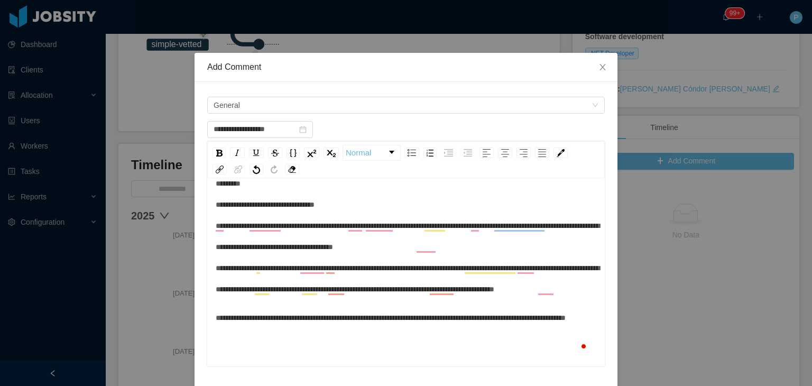
click at [281, 280] on div "**********" at bounding box center [406, 236] width 381 height 127
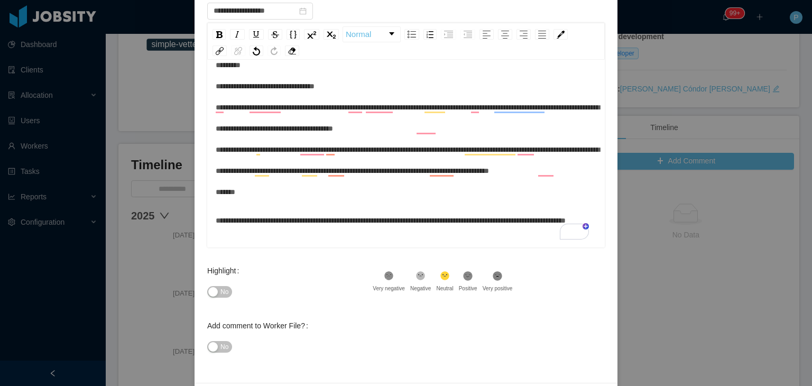
scroll to position [119, 0]
click at [211, 294] on button "No" at bounding box center [219, 292] width 25 height 12
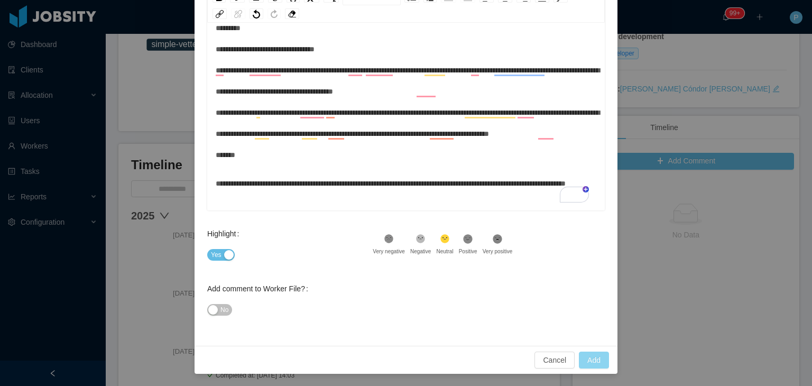
click at [598, 359] on button "Add" at bounding box center [594, 360] width 30 height 17
type input "**********"
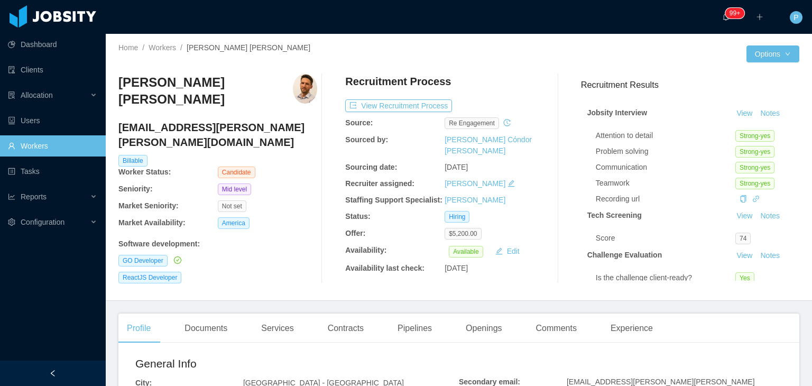
click at [290, 234] on div "Software development :" at bounding box center [217, 241] width 199 height 15
click at [491, 56] on div at bounding box center [603, 53] width 288 height 17
click at [432, 105] on button "View Recruitment Process" at bounding box center [398, 105] width 107 height 13
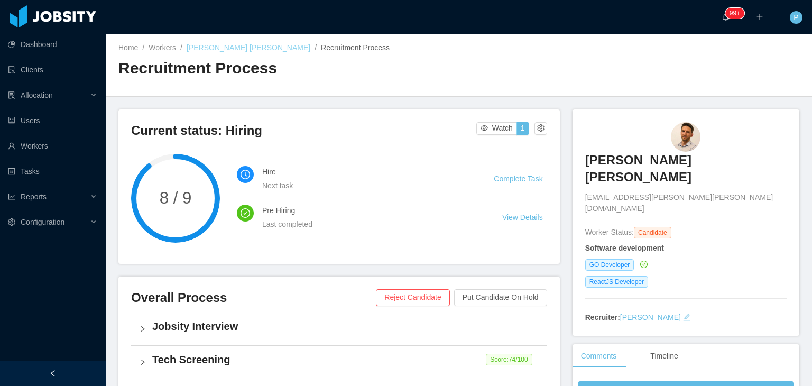
click at [231, 43] on link "[PERSON_NAME] [PERSON_NAME]" at bounding box center [249, 47] width 124 height 8
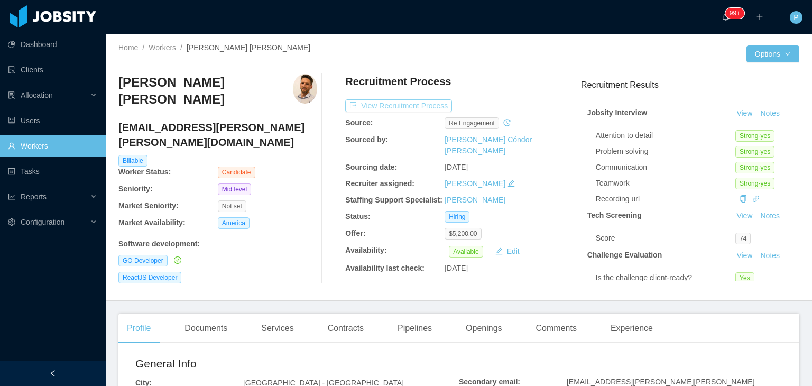
click at [427, 104] on button "View Recruitment Process" at bounding box center [398, 105] width 107 height 13
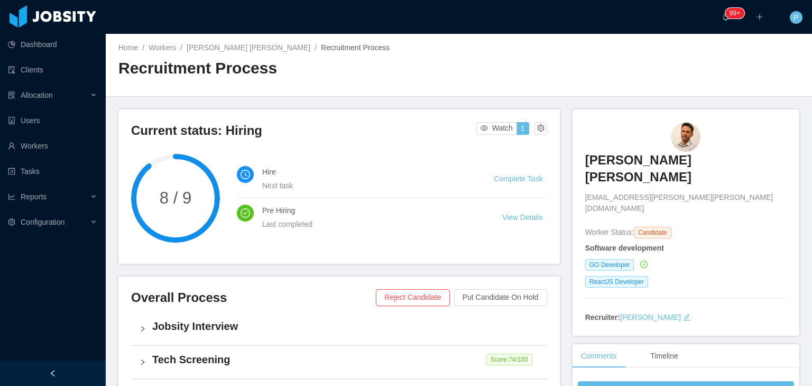
click at [604, 69] on div "Home / Workers / [PERSON_NAME] [PERSON_NAME] / Recruitment Process / Recruitmen…" at bounding box center [459, 65] width 706 height 63
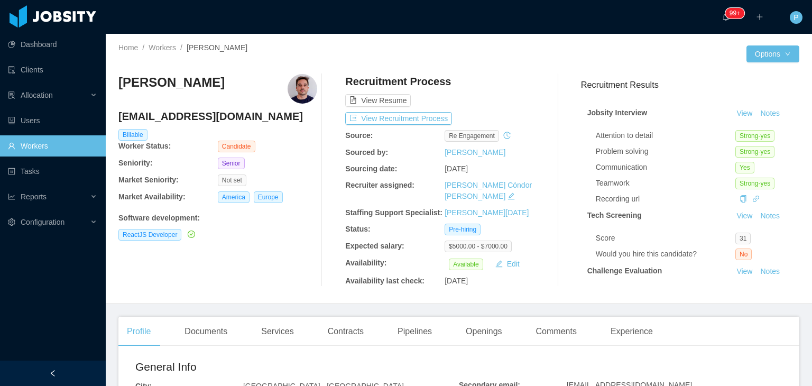
click at [503, 84] on div "View Resume" at bounding box center [444, 90] width 199 height 33
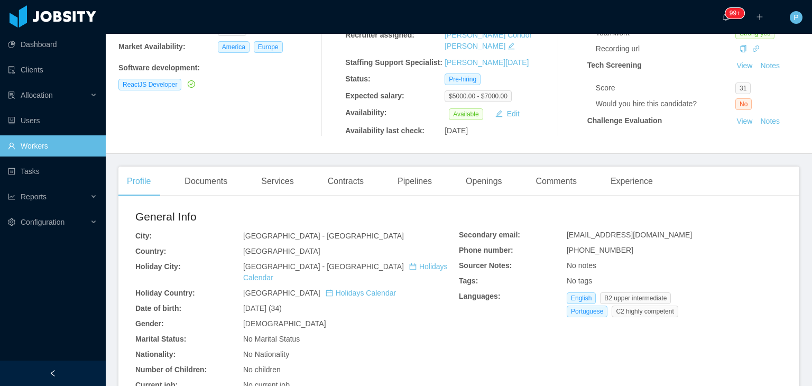
scroll to position [154, 0]
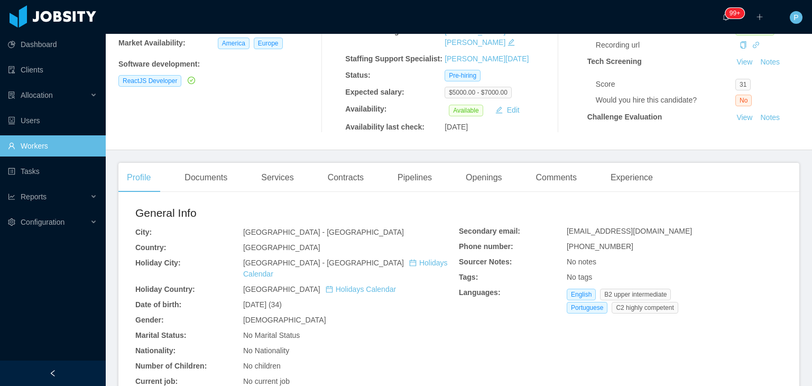
click at [308, 108] on div "[PERSON_NAME] [PERSON_NAME][EMAIL_ADDRESS][DOMAIN_NAME] Billable Worker Status:…" at bounding box center [217, 26] width 199 height 213
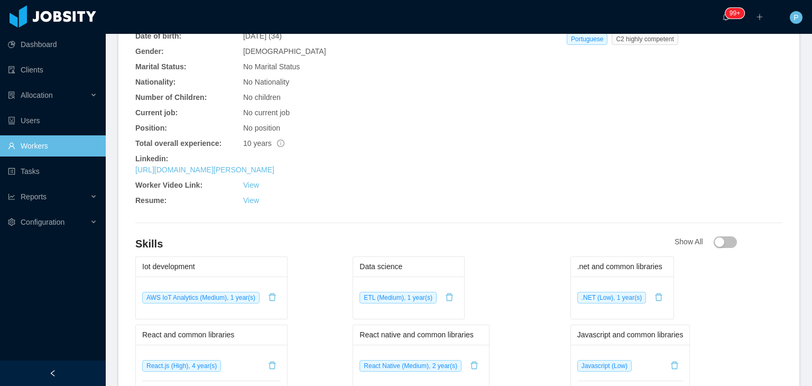
scroll to position [429, 0]
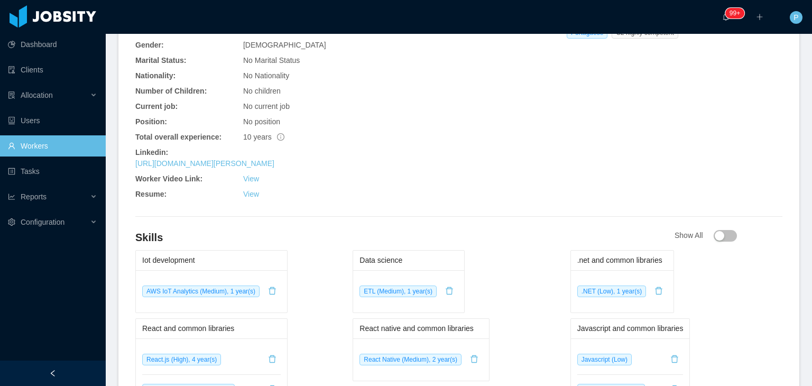
click at [419, 101] on div "No current job" at bounding box center [351, 106] width 216 height 11
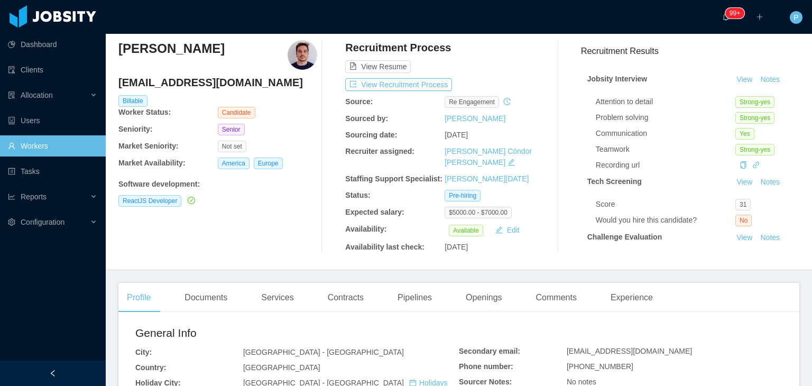
scroll to position [0, 0]
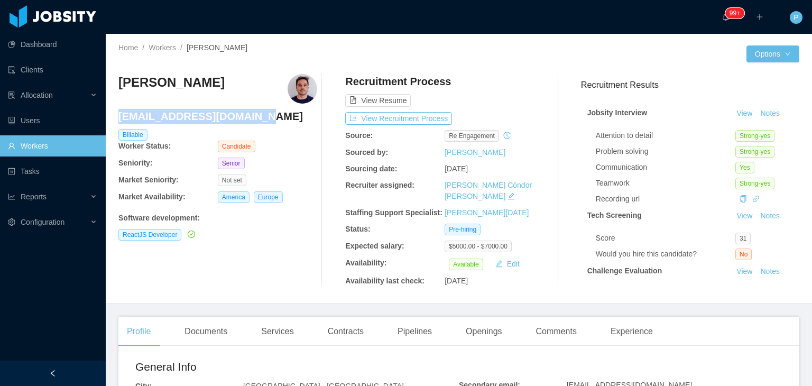
drag, startPoint x: 254, startPoint y: 115, endPoint x: 119, endPoint y: 116, distance: 135.4
click at [119, 116] on h4 "bernalvinicius@gmail.com" at bounding box center [217, 116] width 199 height 15
copy h4 "bernalvinicius@gmail.com"
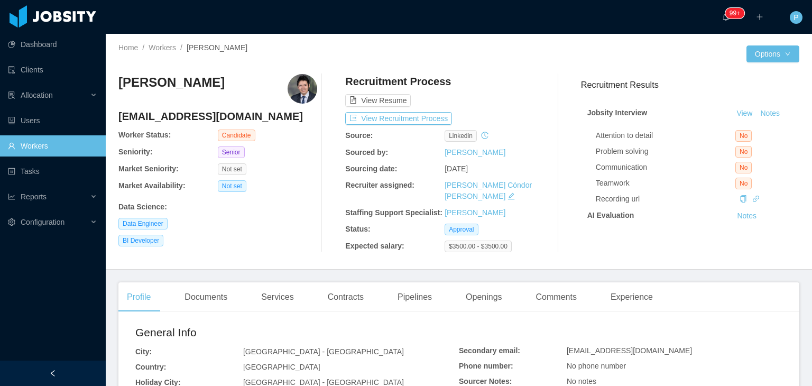
click at [475, 70] on div "Leonardo Bonilla anlbonillame@unal.edu.co Worker Status: Candidate Seniority: S…" at bounding box center [458, 163] width 681 height 195
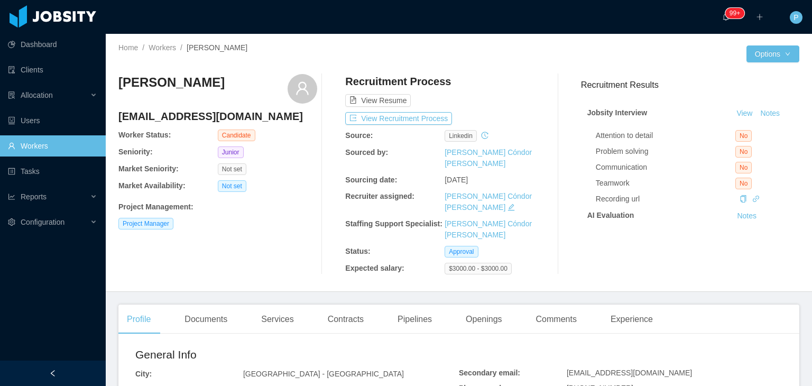
click at [281, 182] on div "Not set" at bounding box center [267, 186] width 99 height 12
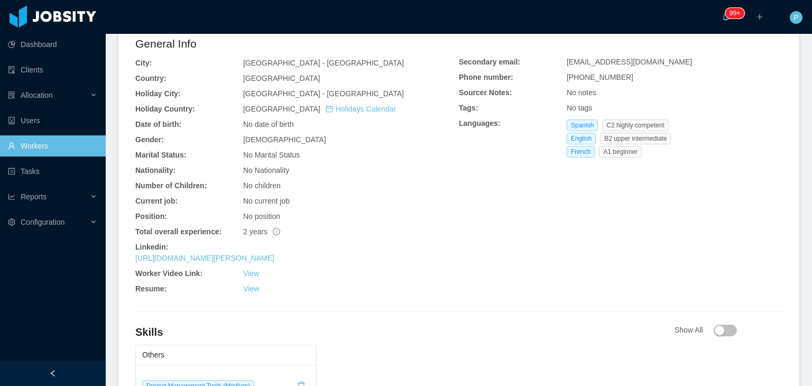
scroll to position [402, 0]
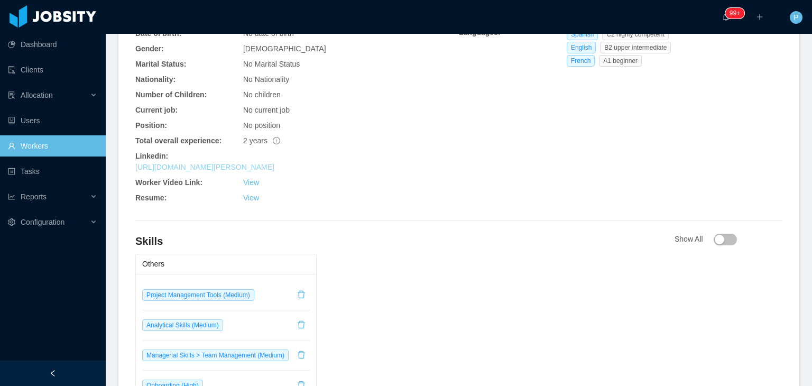
click at [266, 163] on link "https://www.linkedin.com/in/arangela-leal" at bounding box center [204, 167] width 139 height 8
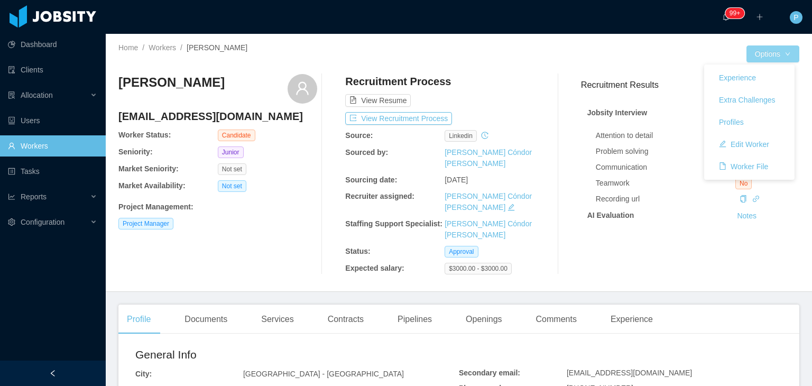
click at [772, 55] on button "Options" at bounding box center [773, 53] width 53 height 17
click at [745, 140] on button "Edit Worker" at bounding box center [744, 144] width 67 height 17
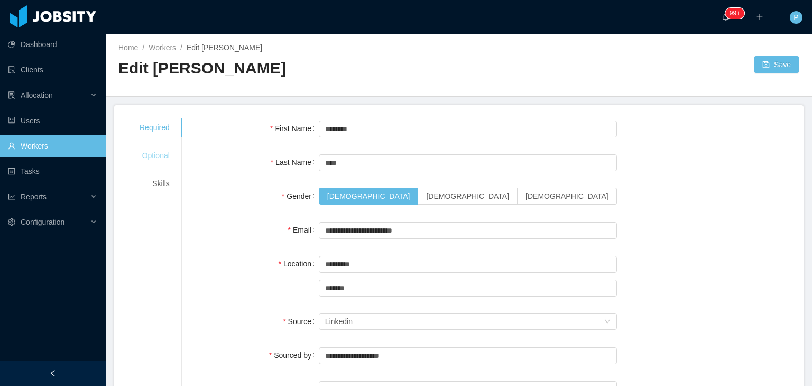
click at [159, 148] on div "Optional" at bounding box center [155, 156] width 56 height 20
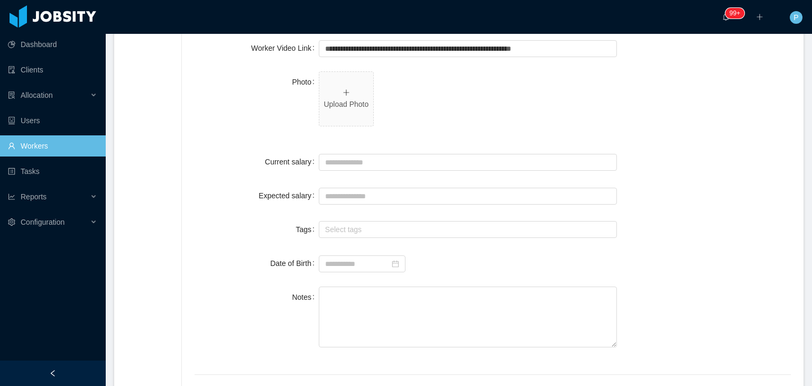
scroll to position [323, 0]
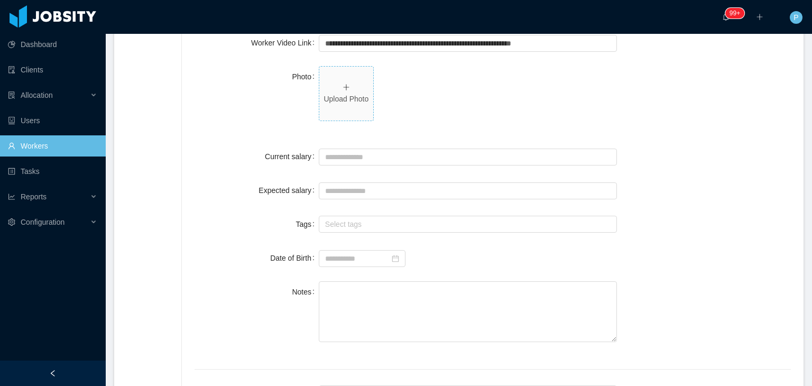
click at [349, 98] on p "Upload Photo" at bounding box center [346, 99] width 45 height 11
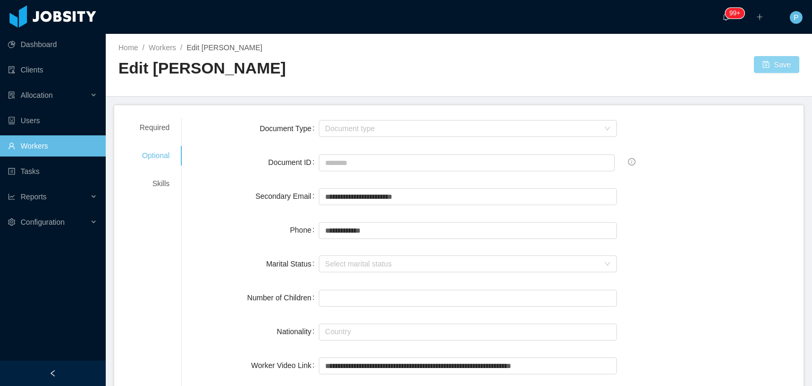
click at [775, 70] on button "Save" at bounding box center [776, 64] width 45 height 17
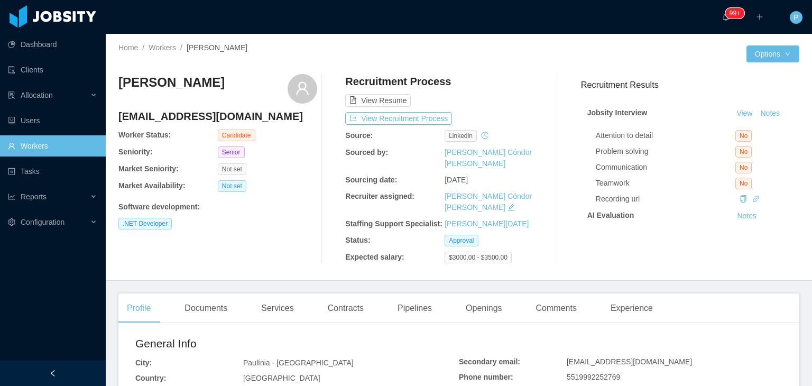
click at [296, 234] on div "Danilo Camillo dancamillo@gmail.com Worker Status: Candidate Seniority: Senior …" at bounding box center [217, 168] width 199 height 189
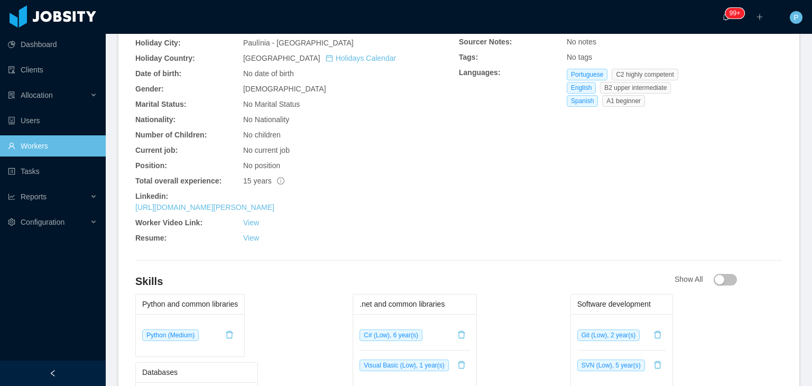
scroll to position [360, 0]
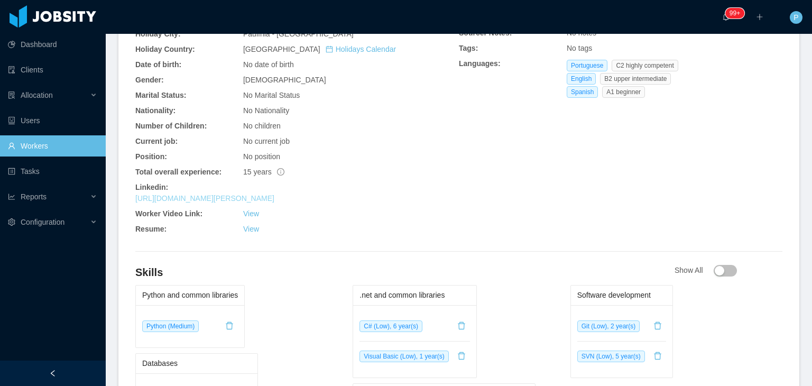
click at [274, 194] on link "https://www.linkedin.com/in/danilo-c-886ab339" at bounding box center [204, 198] width 139 height 8
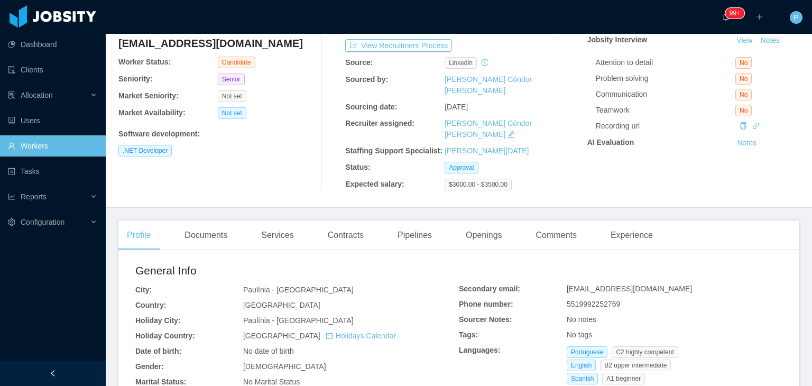
scroll to position [0, 0]
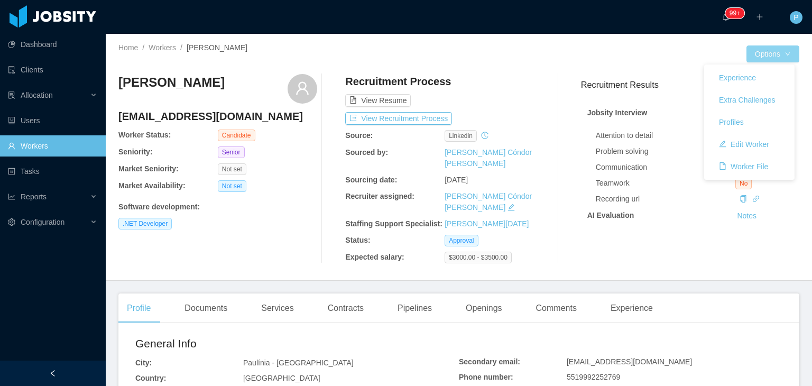
click at [778, 51] on button "Options" at bounding box center [773, 53] width 53 height 17
click at [757, 141] on button "Edit Worker" at bounding box center [744, 144] width 67 height 17
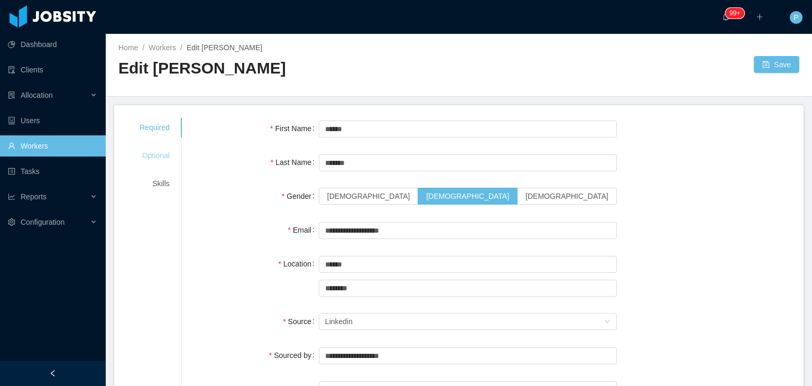
click at [151, 157] on div "Optional" at bounding box center [155, 156] width 56 height 20
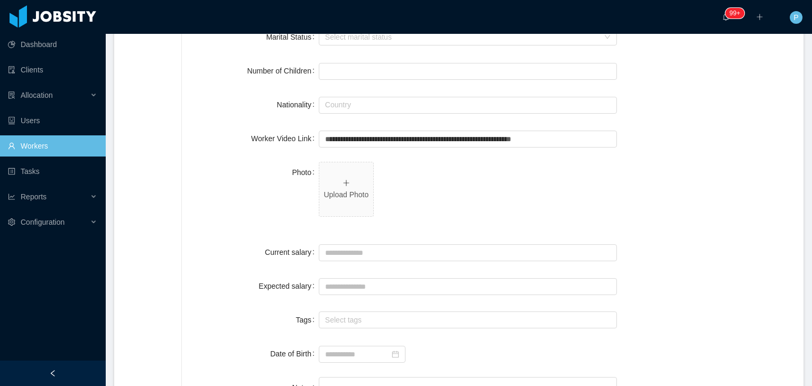
scroll to position [229, 0]
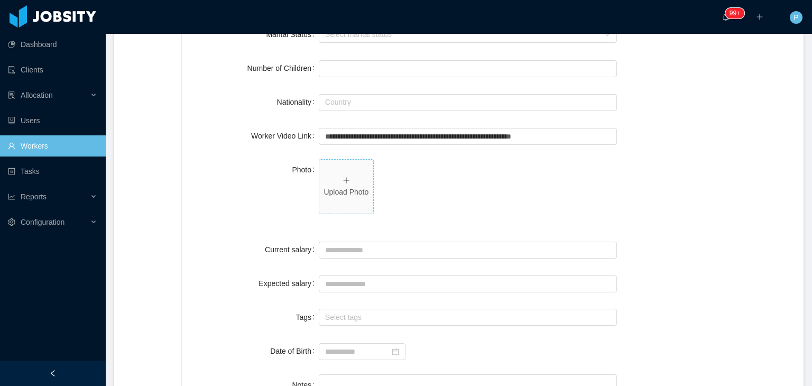
click at [340, 187] on p "Upload Photo" at bounding box center [346, 192] width 45 height 11
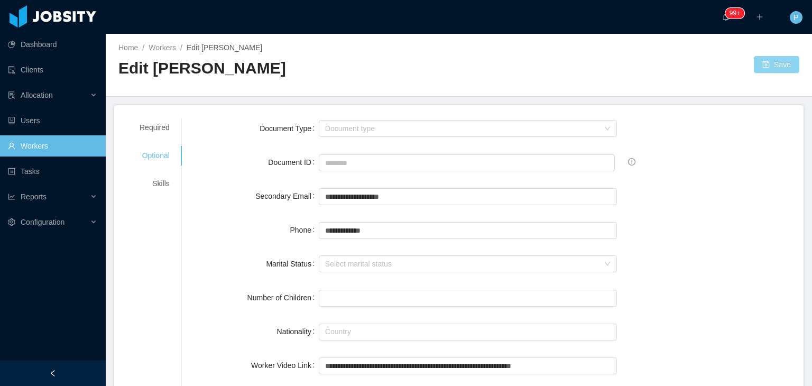
click at [770, 60] on button "Save" at bounding box center [776, 64] width 45 height 17
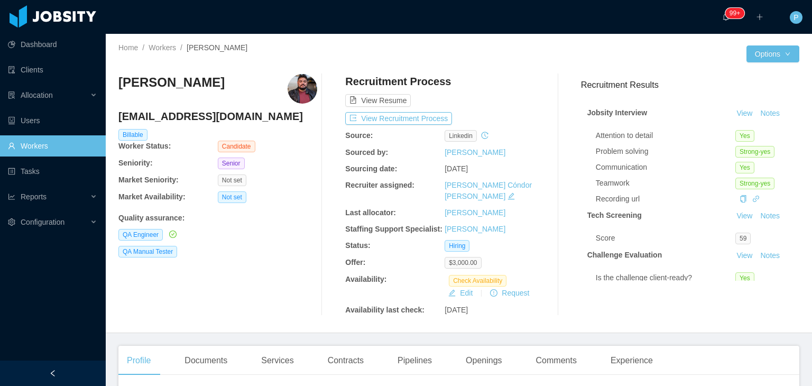
drag, startPoint x: 222, startPoint y: 85, endPoint x: 118, endPoint y: 85, distance: 103.1
click at [118, 85] on div "[PERSON_NAME]" at bounding box center [217, 89] width 199 height 30
copy h3 "[PERSON_NAME]"
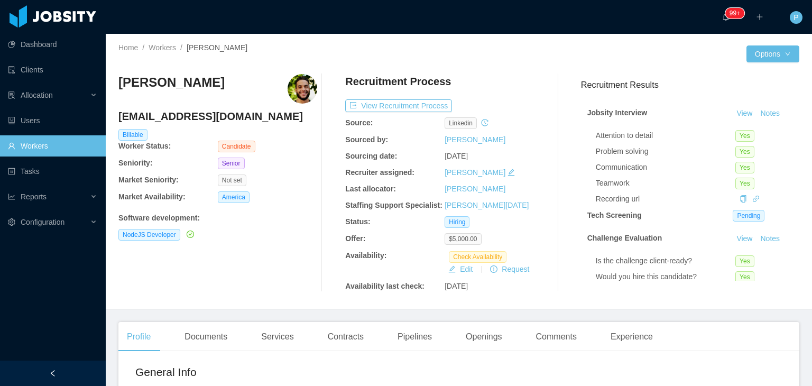
click at [548, 40] on div "Home / Workers / [PERSON_NAME] / Options [PERSON_NAME] Silva [EMAIL_ADDRESS][DO…" at bounding box center [459, 171] width 706 height 275
drag, startPoint x: 246, startPoint y: 84, endPoint x: 116, endPoint y: 87, distance: 130.1
click at [116, 87] on div "Home / Workers / [PERSON_NAME] / Options [PERSON_NAME] Silva [EMAIL_ADDRESS][DO…" at bounding box center [459, 171] width 706 height 275
copy h3 "[PERSON_NAME]"
click at [160, 49] on link "Workers" at bounding box center [162, 47] width 27 height 8
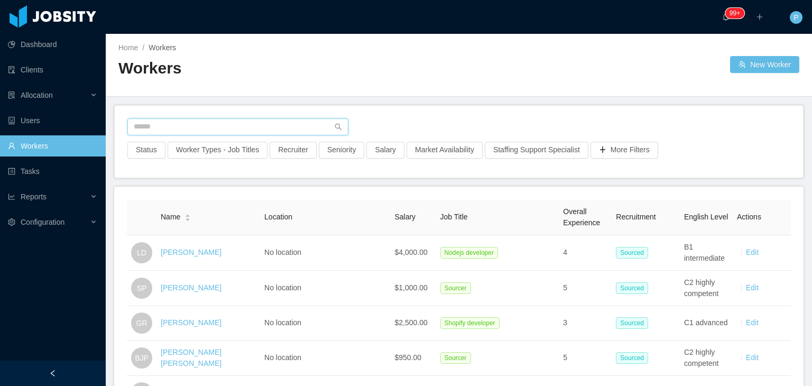
click at [286, 130] on input "text" at bounding box center [237, 126] width 221 height 17
paste input "**********"
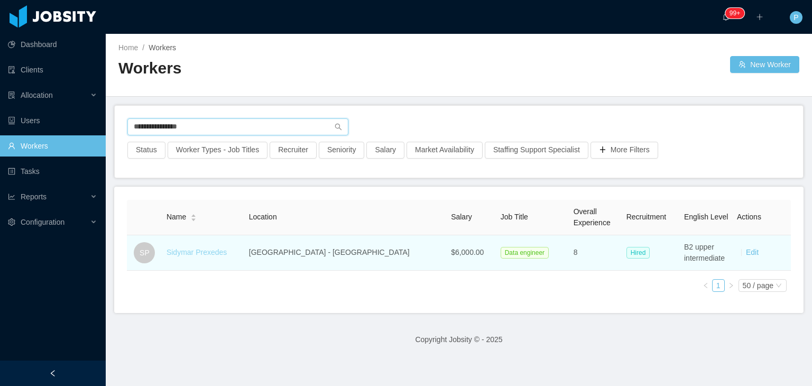
type input "**********"
click at [223, 250] on link "Sidymar Prexedes" at bounding box center [197, 252] width 60 height 8
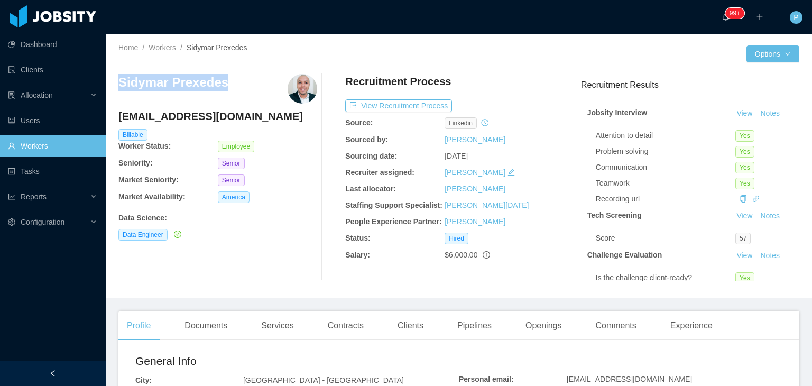
drag, startPoint x: 233, startPoint y: 81, endPoint x: 117, endPoint y: 91, distance: 116.8
click at [117, 91] on div "Home / Workers / Sidymar Prexedes / Options Sidymar Prexedes [EMAIL_ADDRESS][DO…" at bounding box center [459, 166] width 706 height 264
copy h3 "Sidymar Prexedes"
click at [169, 43] on link "Workers" at bounding box center [162, 47] width 27 height 8
